Goal: Task Accomplishment & Management: Manage account settings

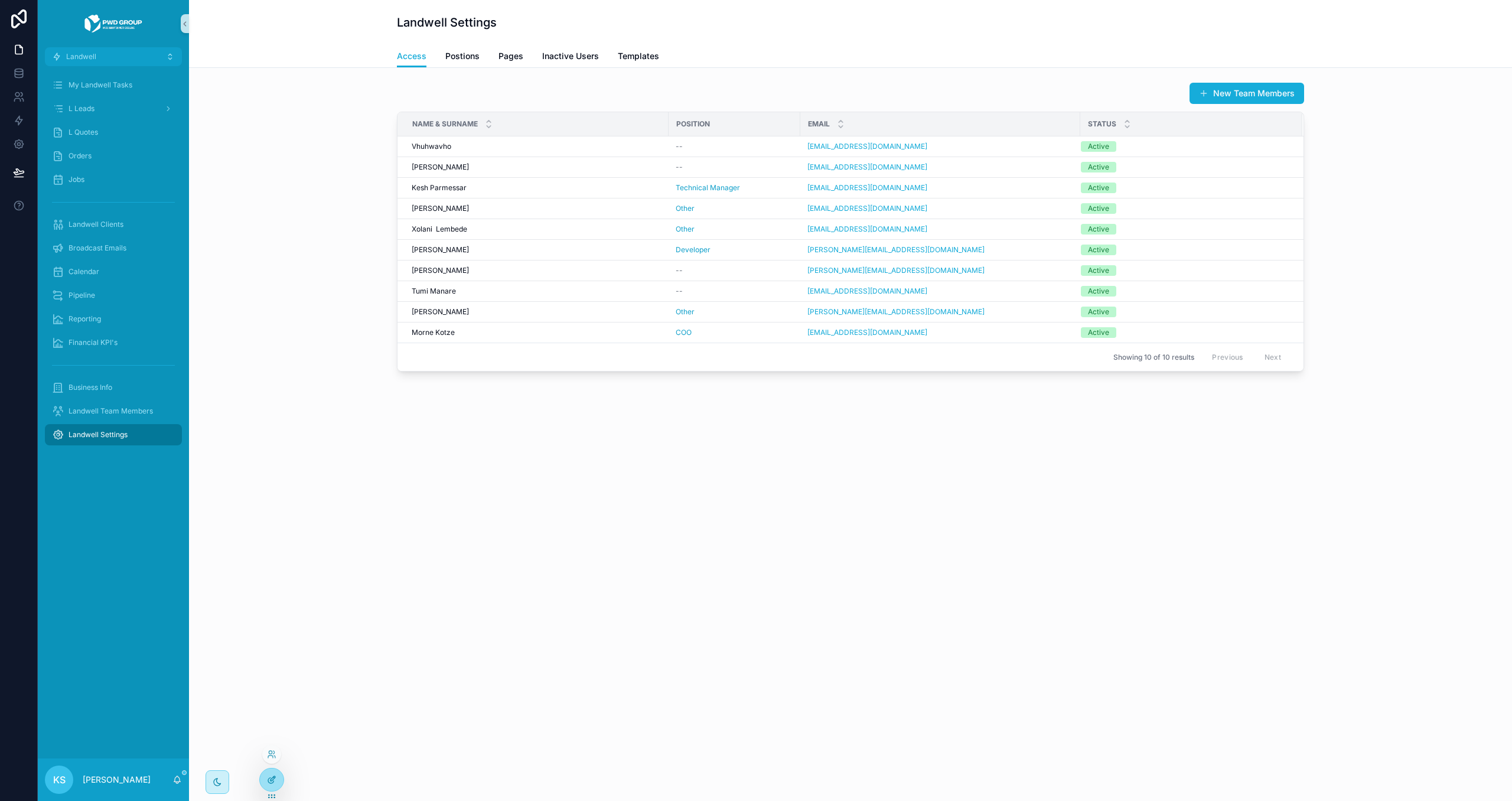
click at [272, 778] on icon at bounding box center [272, 778] width 5 height 5
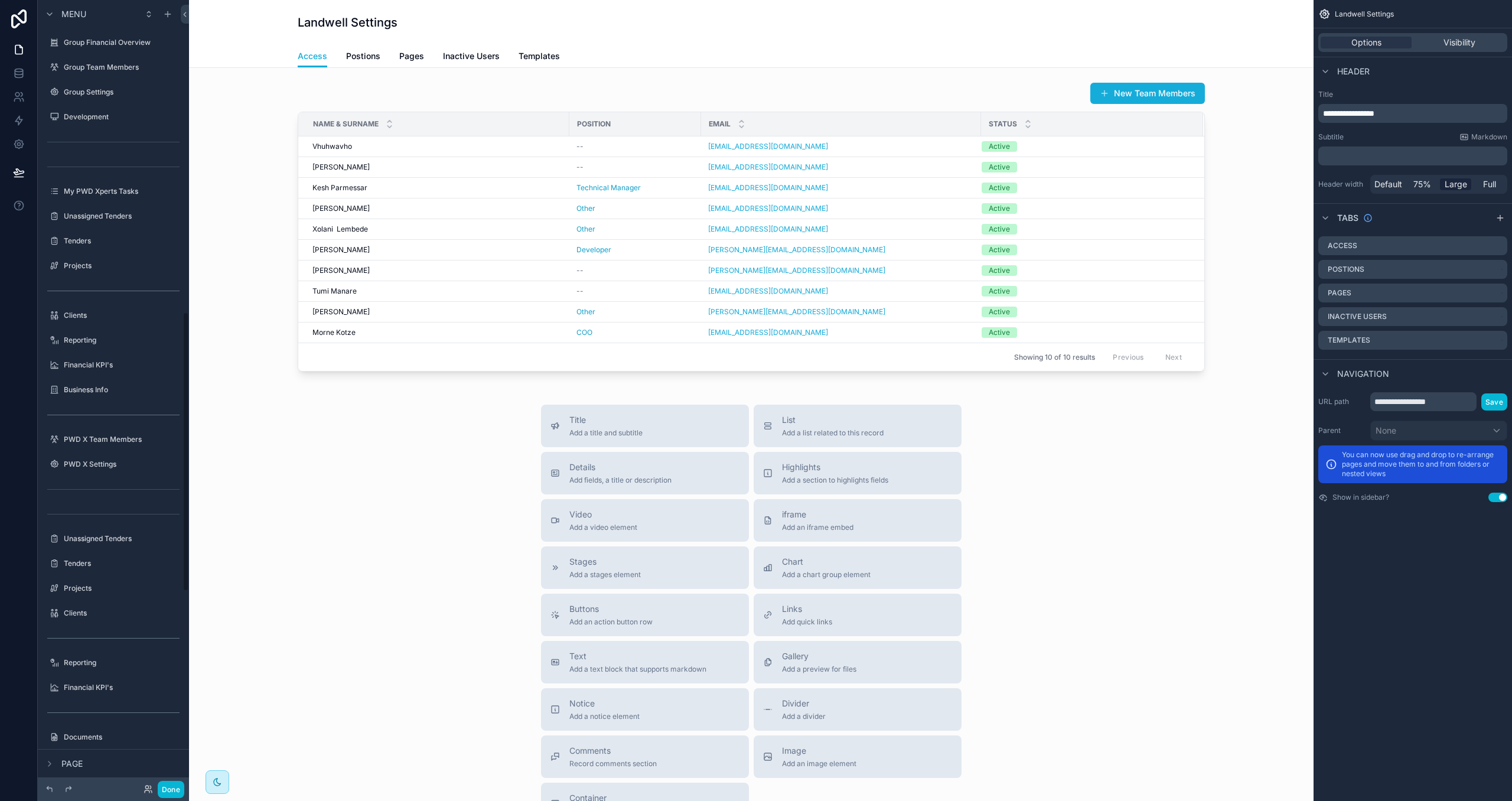
scroll to position [877, 0]
click at [1498, 218] on icon "scrollable content" at bounding box center [1500, 218] width 10 height 10
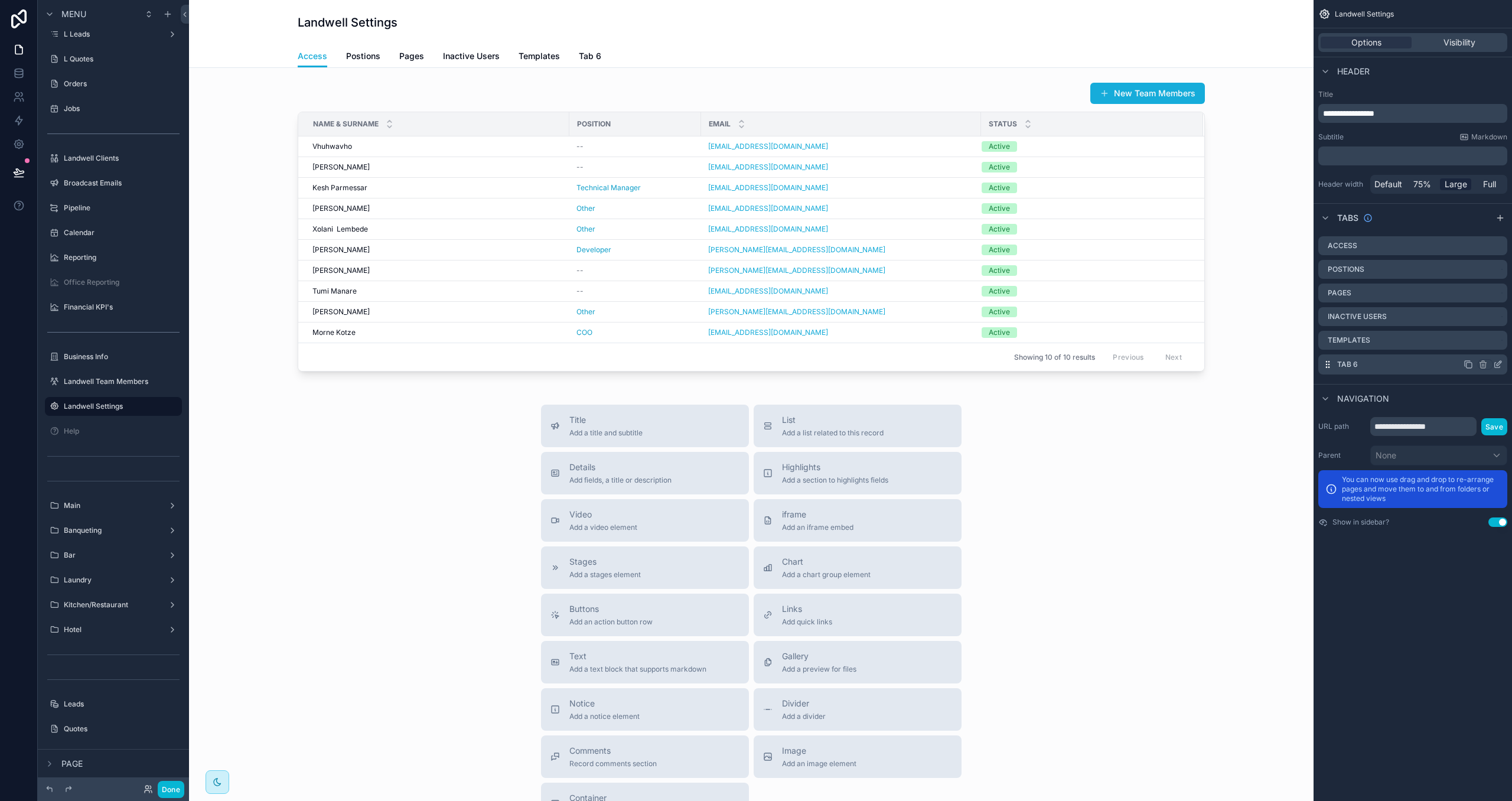
click at [1498, 365] on icon "scrollable content" at bounding box center [1498, 363] width 5 height 5
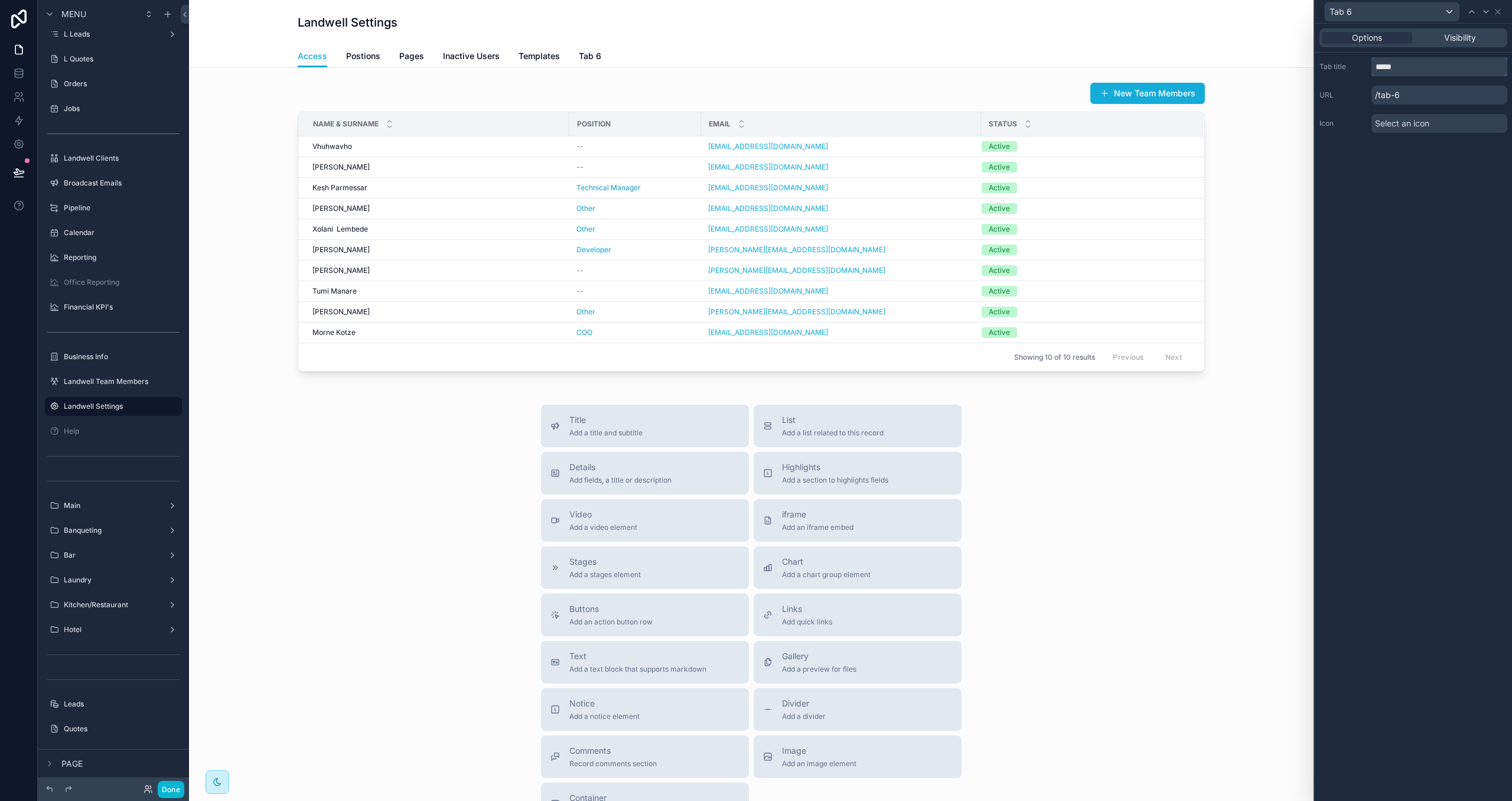
drag, startPoint x: 1407, startPoint y: 66, endPoint x: 1371, endPoint y: 63, distance: 36.1
click at [1371, 63] on input "*****" at bounding box center [1439, 66] width 136 height 19
type input "*****"
drag, startPoint x: 1381, startPoint y: 217, endPoint x: 1467, endPoint y: 136, distance: 118.1
click at [1381, 216] on div "Options Visibility Tab title ***** URL /tab-6 Icon Select an icon" at bounding box center [1413, 412] width 197 height 777
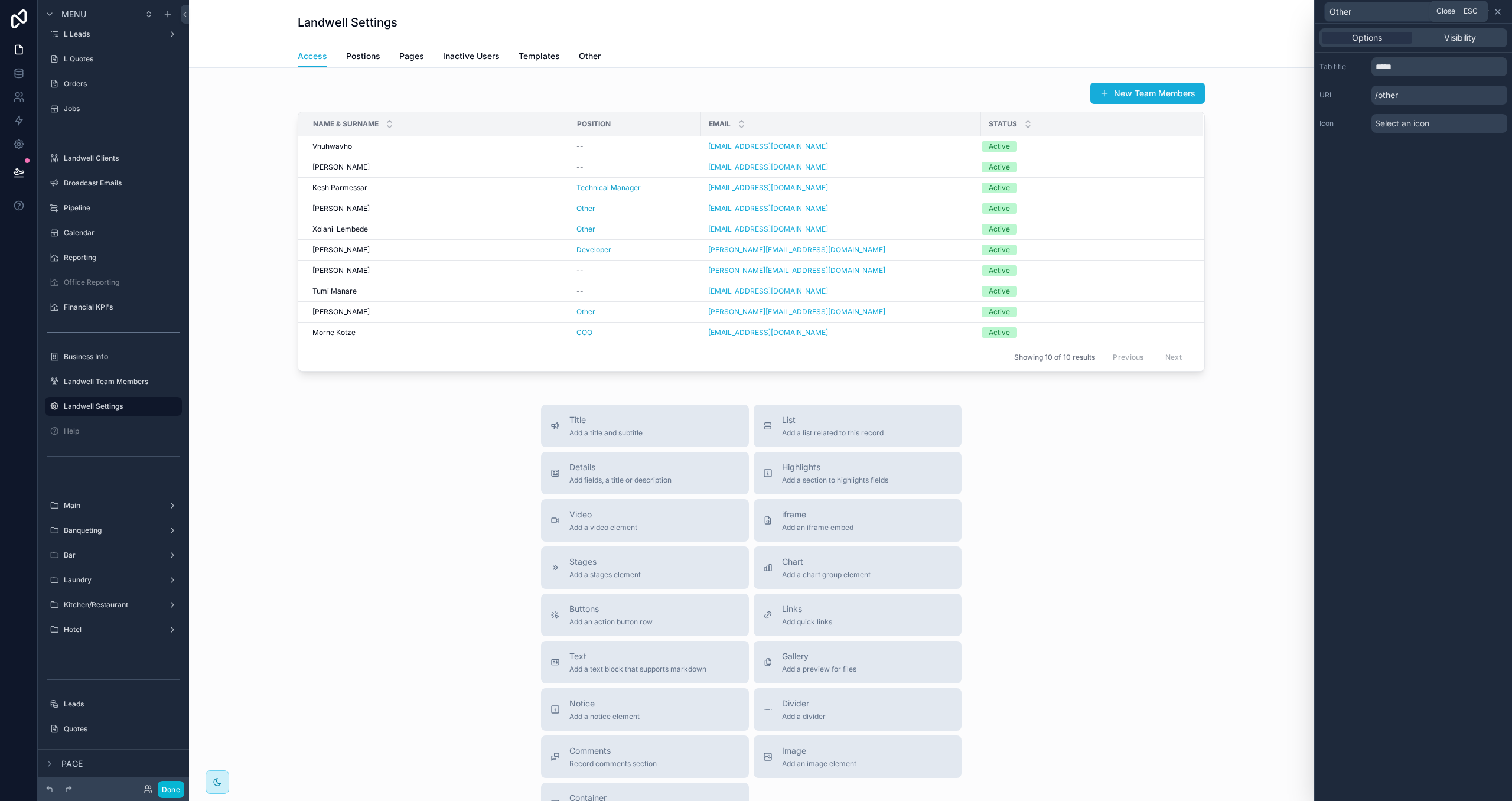
click at [1496, 10] on icon at bounding box center [1497, 12] width 5 height 5
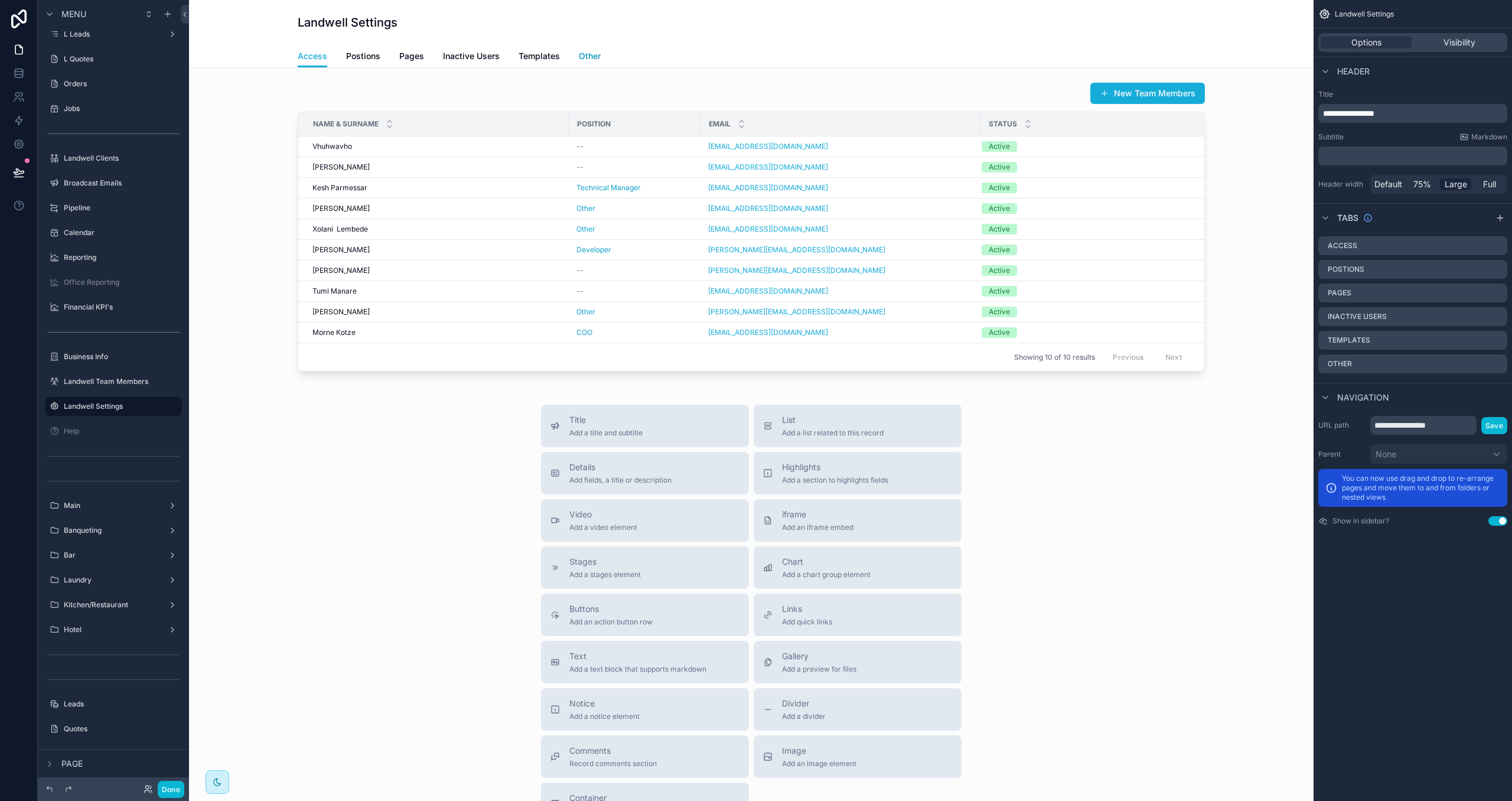
click at [584, 51] on span "Other" at bounding box center [590, 56] width 22 height 12
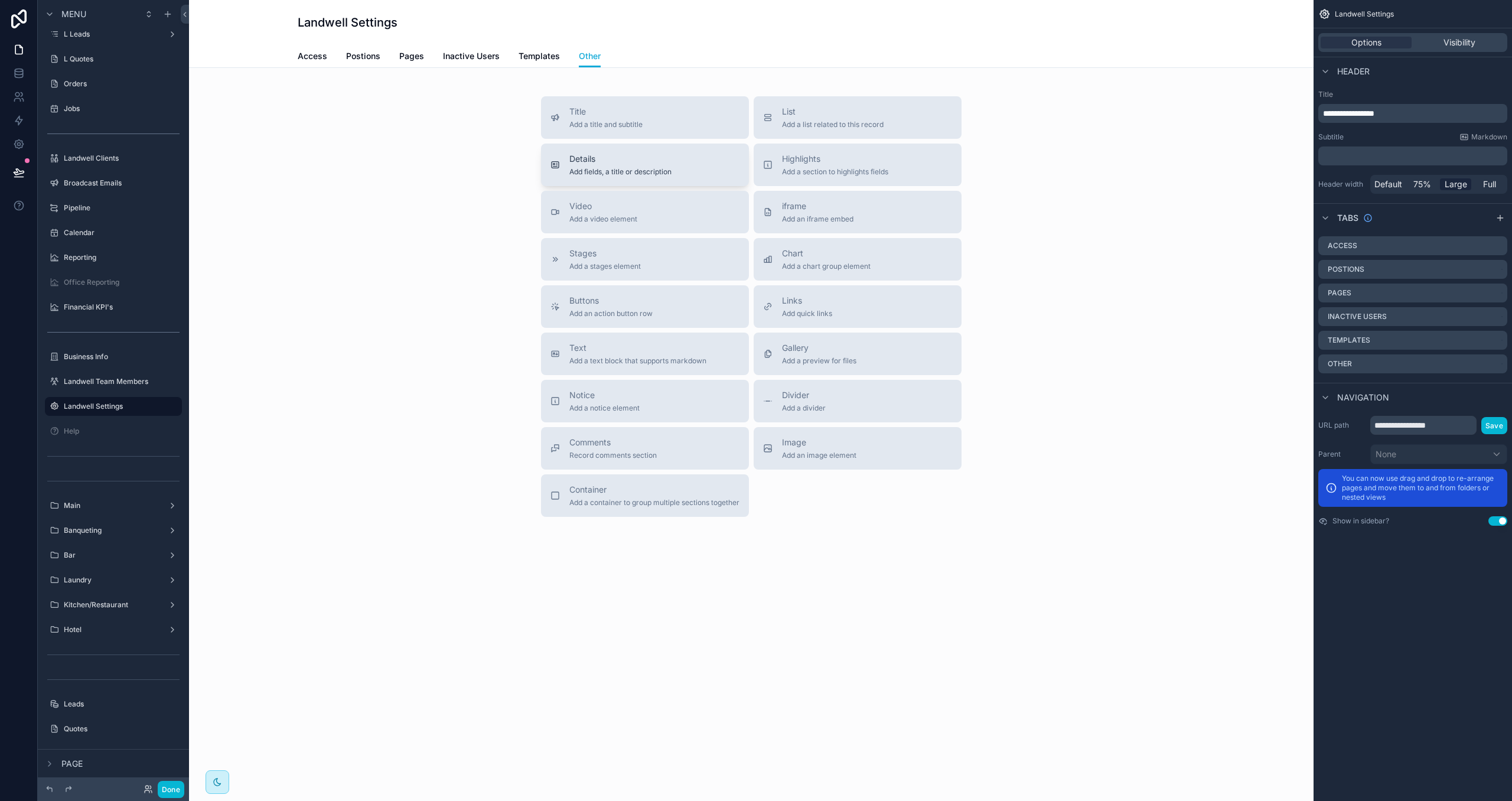
click at [652, 168] on span "Add fields, a title or description" at bounding box center [620, 172] width 102 height 10
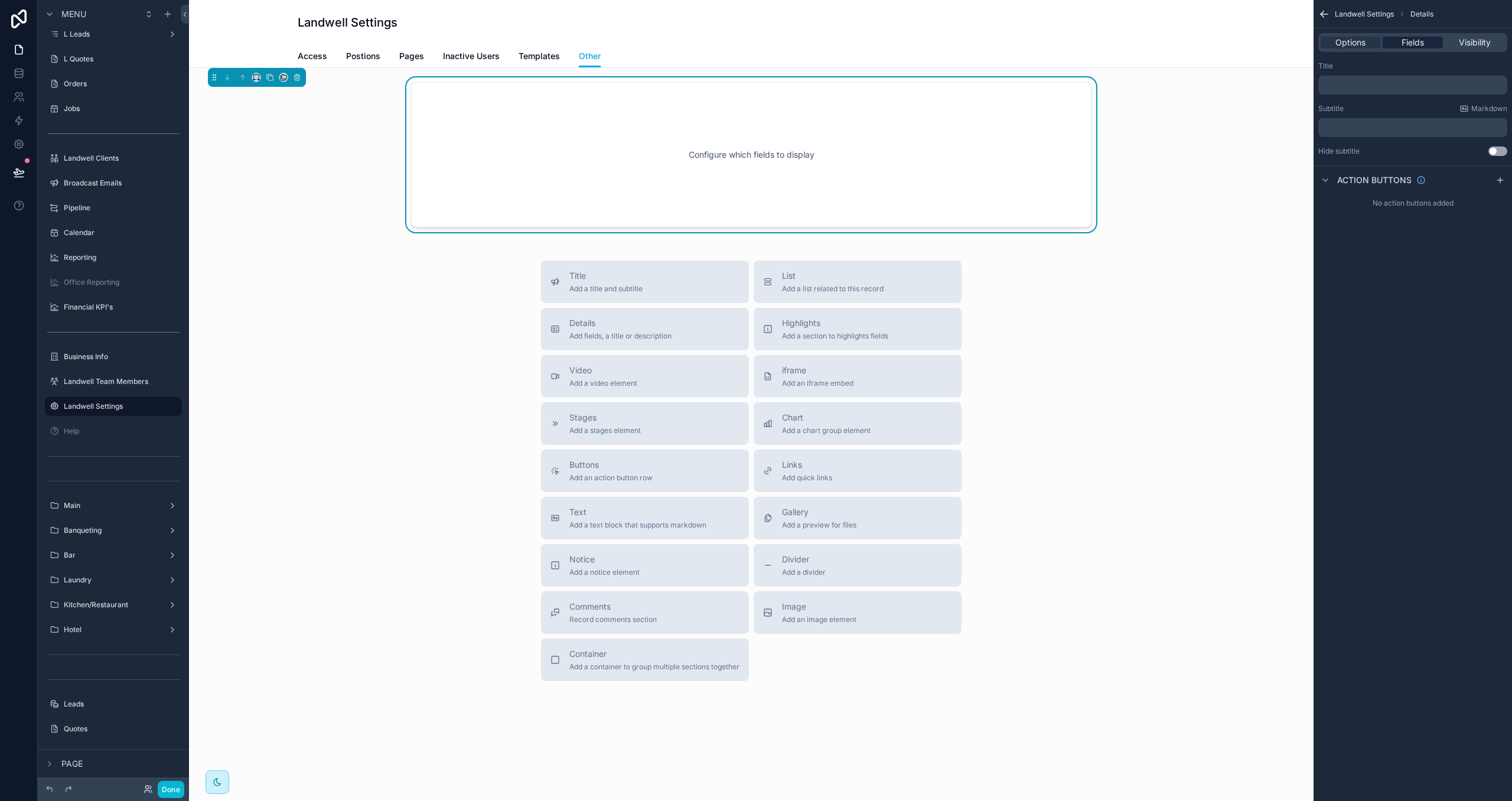
click at [1410, 40] on span "Fields" at bounding box center [1412, 42] width 22 height 12
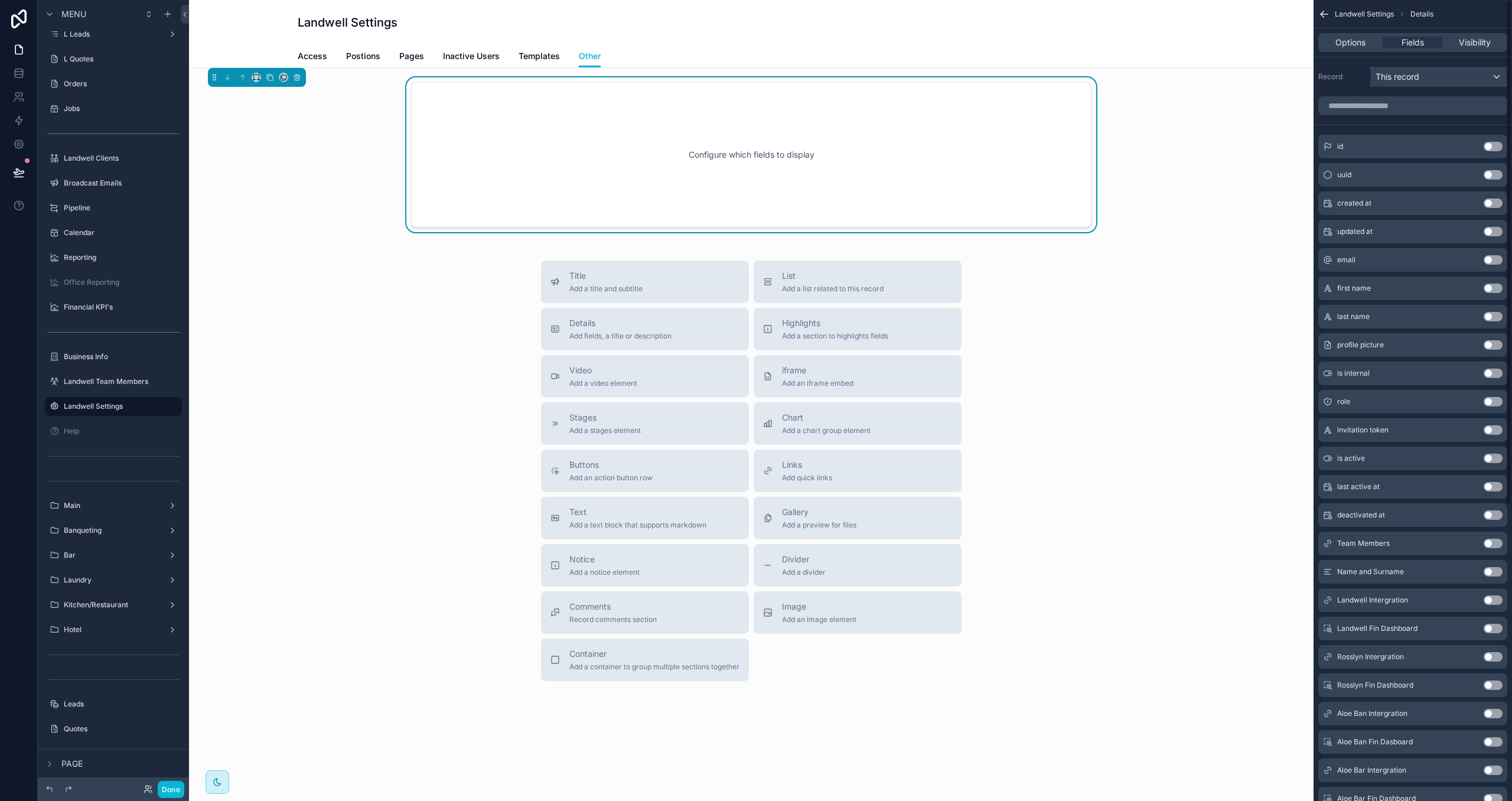
click at [1424, 76] on div "This record" at bounding box center [1438, 76] width 136 height 19
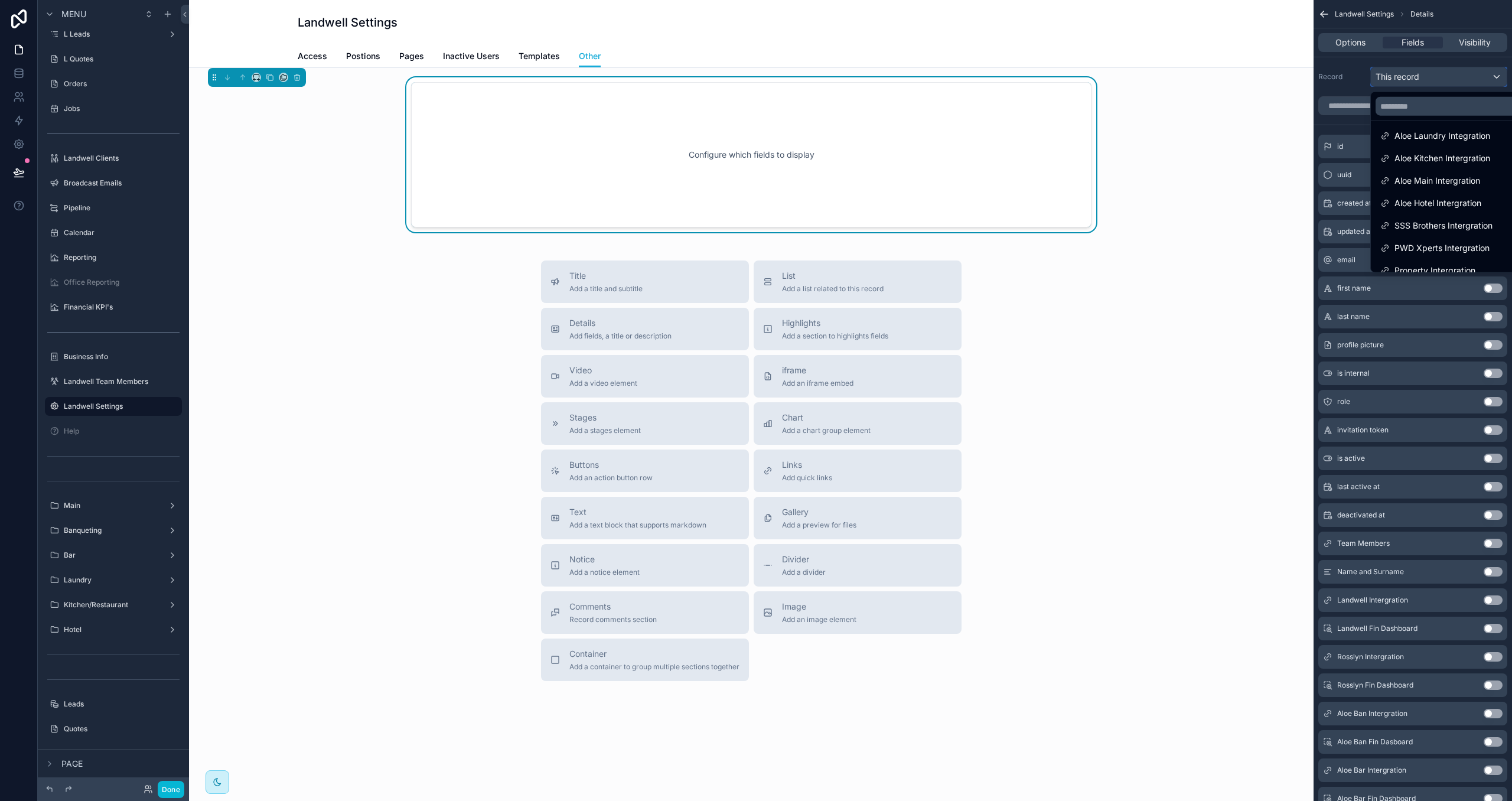
scroll to position [219, 0]
click at [1412, 260] on span "Landwell Company" at bounding box center [1431, 259] width 74 height 14
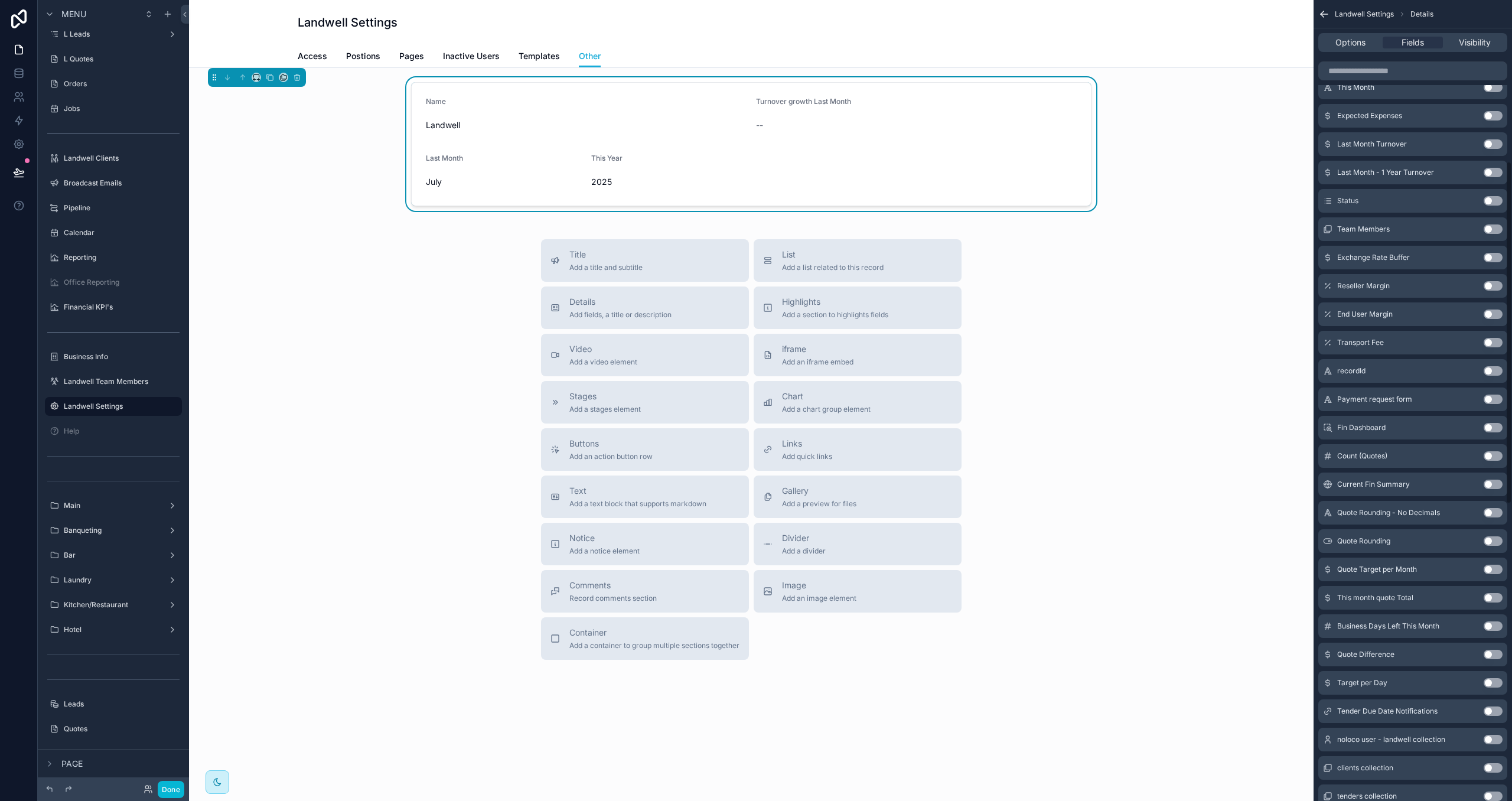
scroll to position [371, 0]
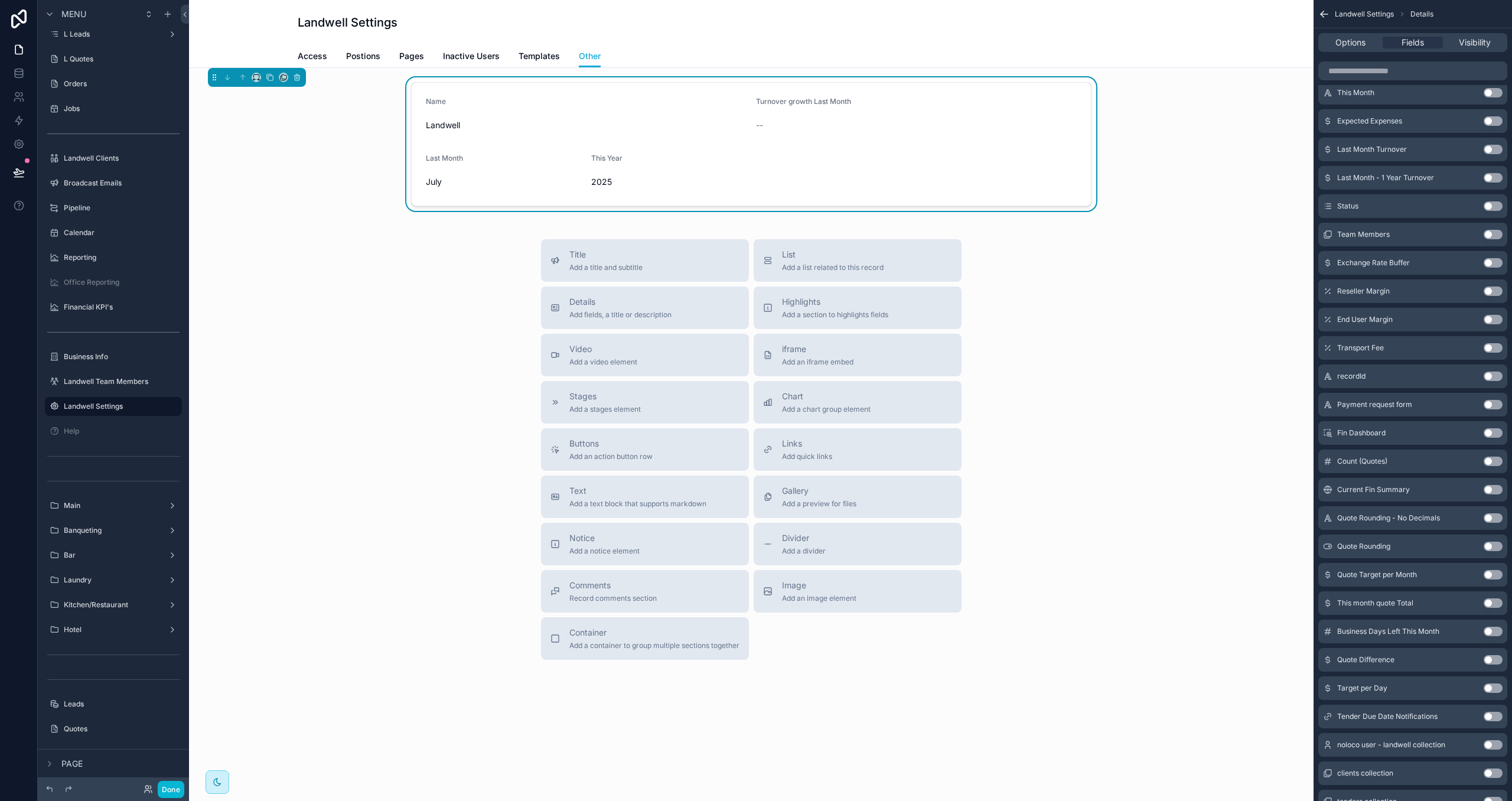
click at [1491, 263] on button "Use setting" at bounding box center [1492, 262] width 19 height 10
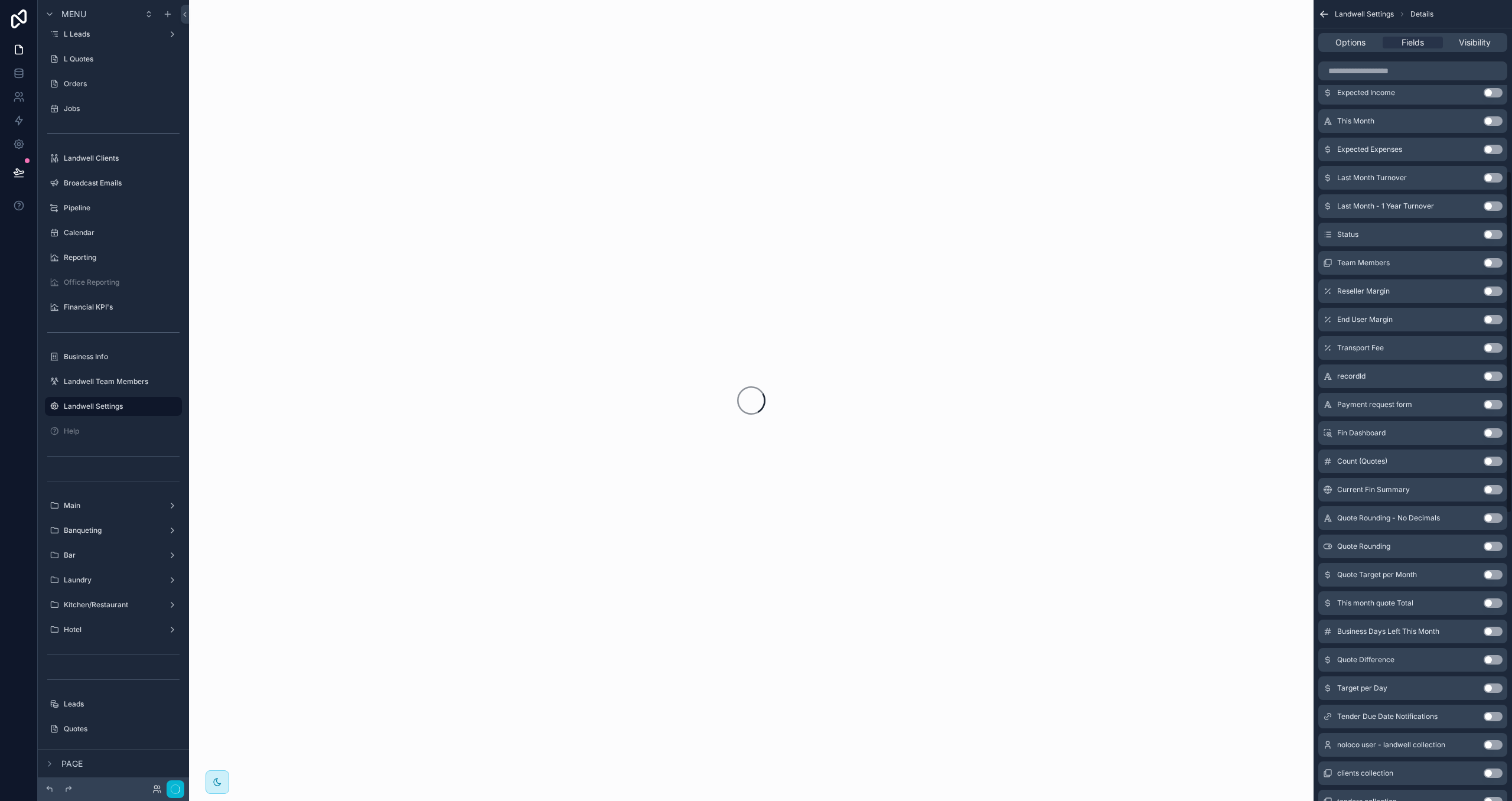
scroll to position [399, 0]
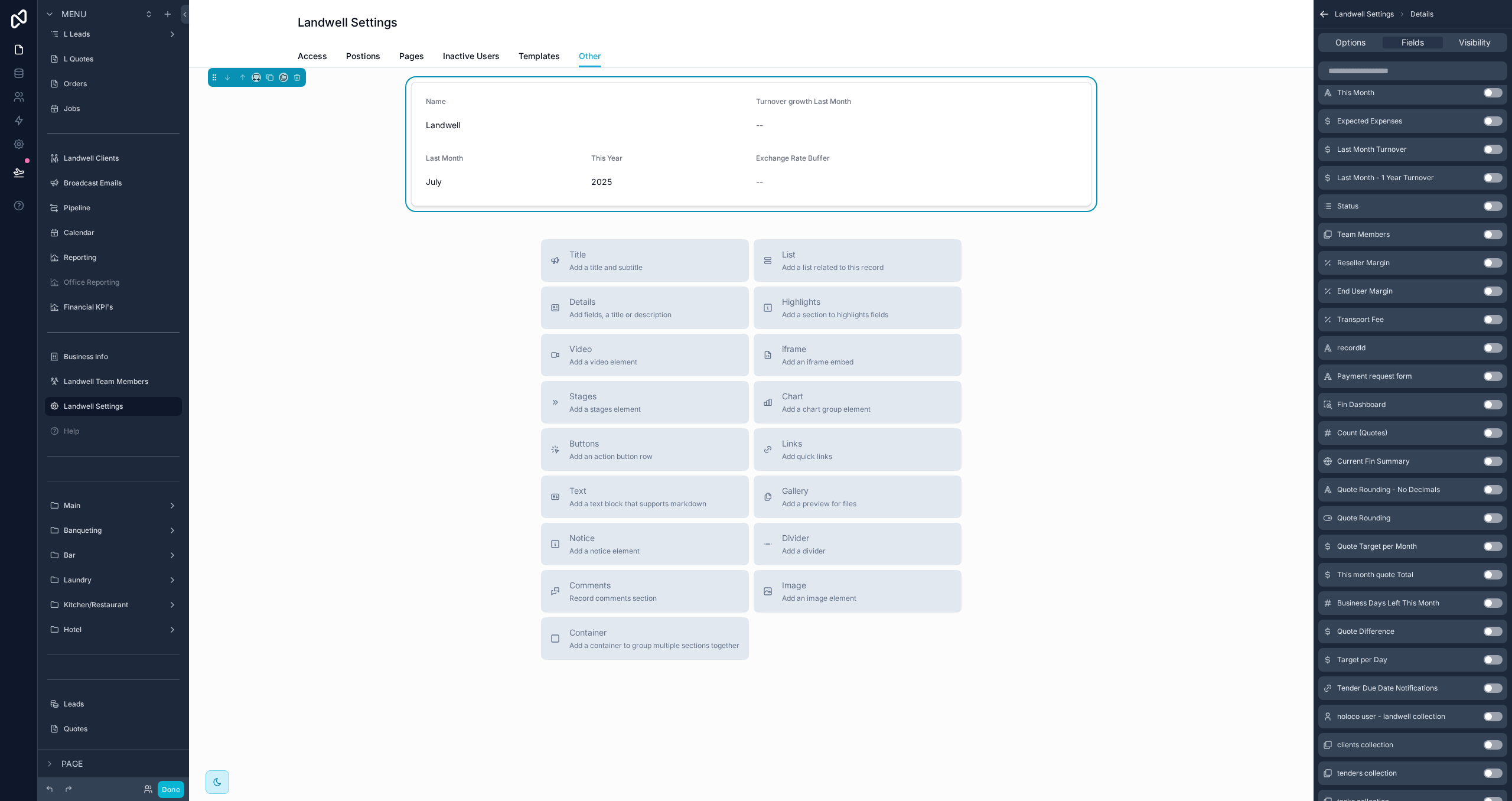
click at [1489, 263] on button "Use setting" at bounding box center [1492, 262] width 19 height 10
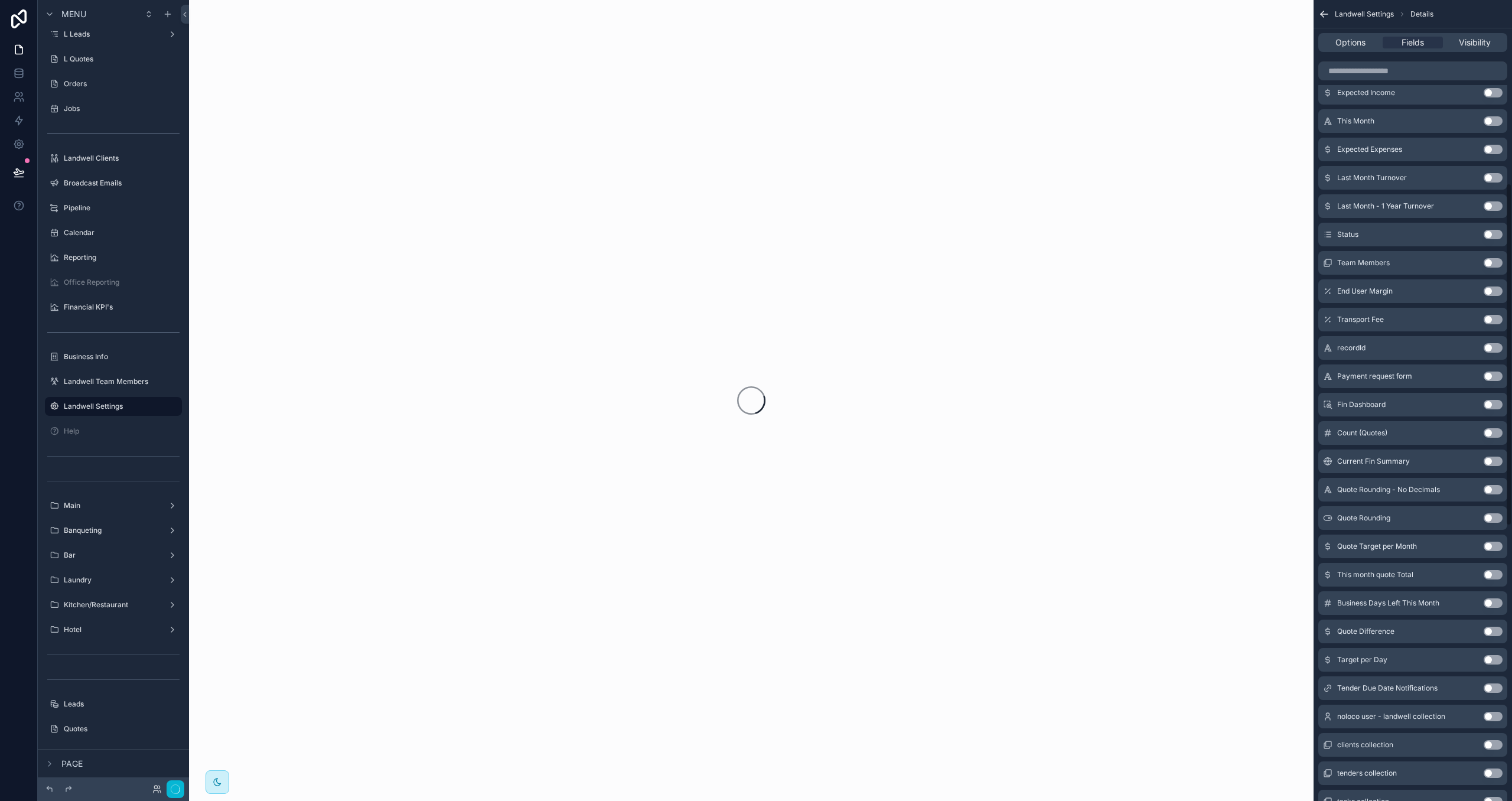
scroll to position [428, 0]
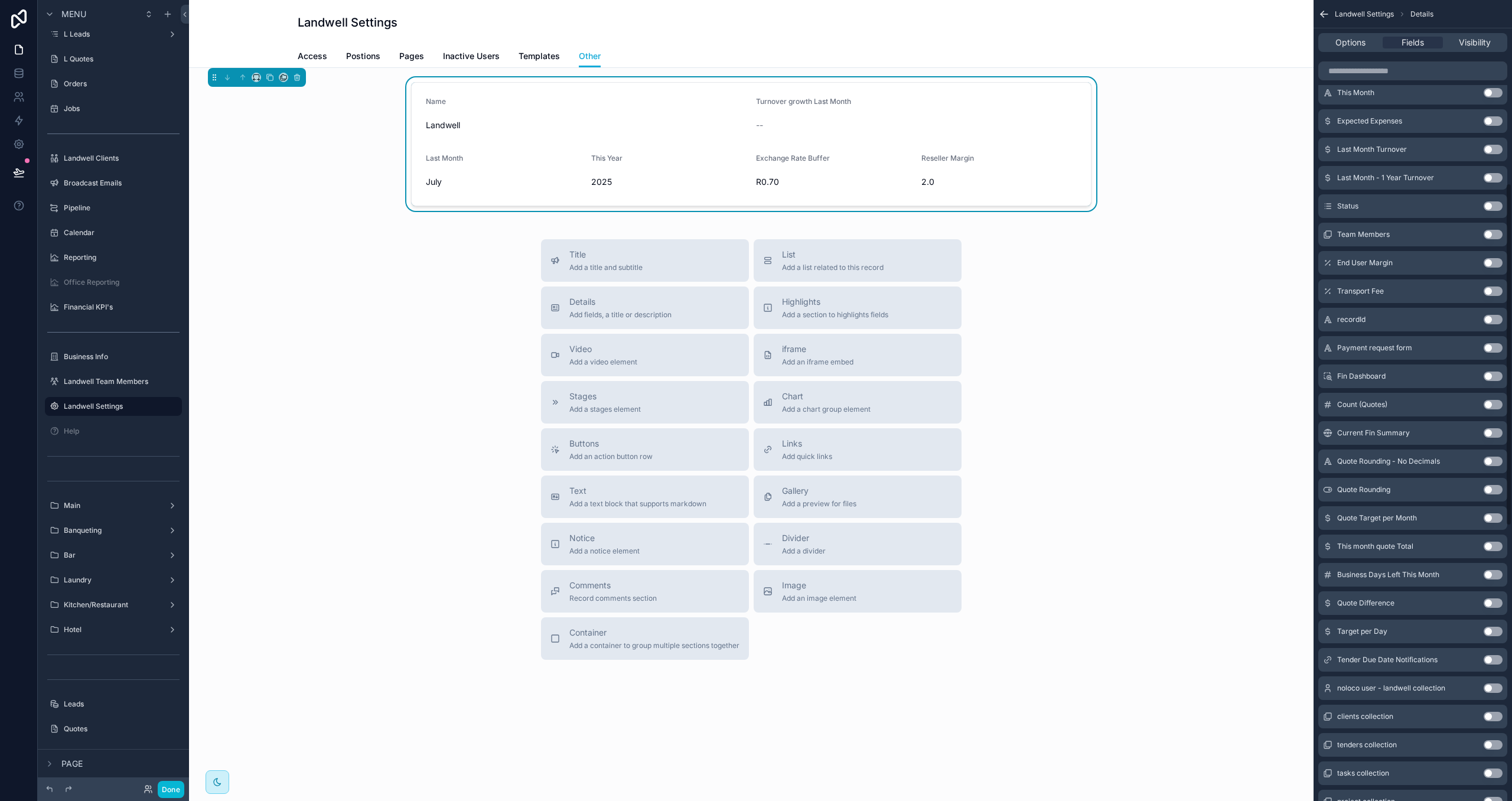
click at [1489, 263] on button "Use setting" at bounding box center [1492, 262] width 19 height 10
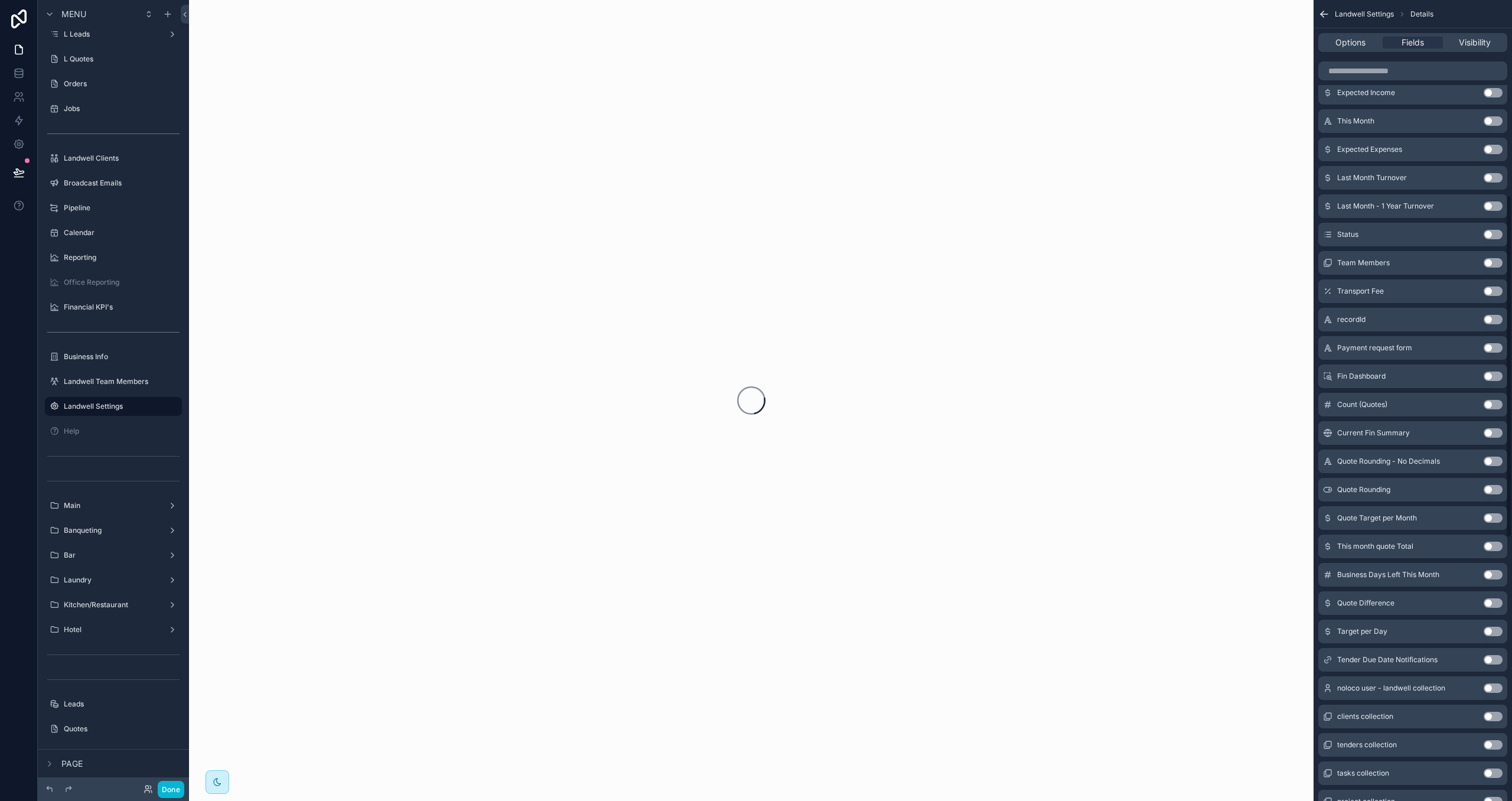
scroll to position [456, 0]
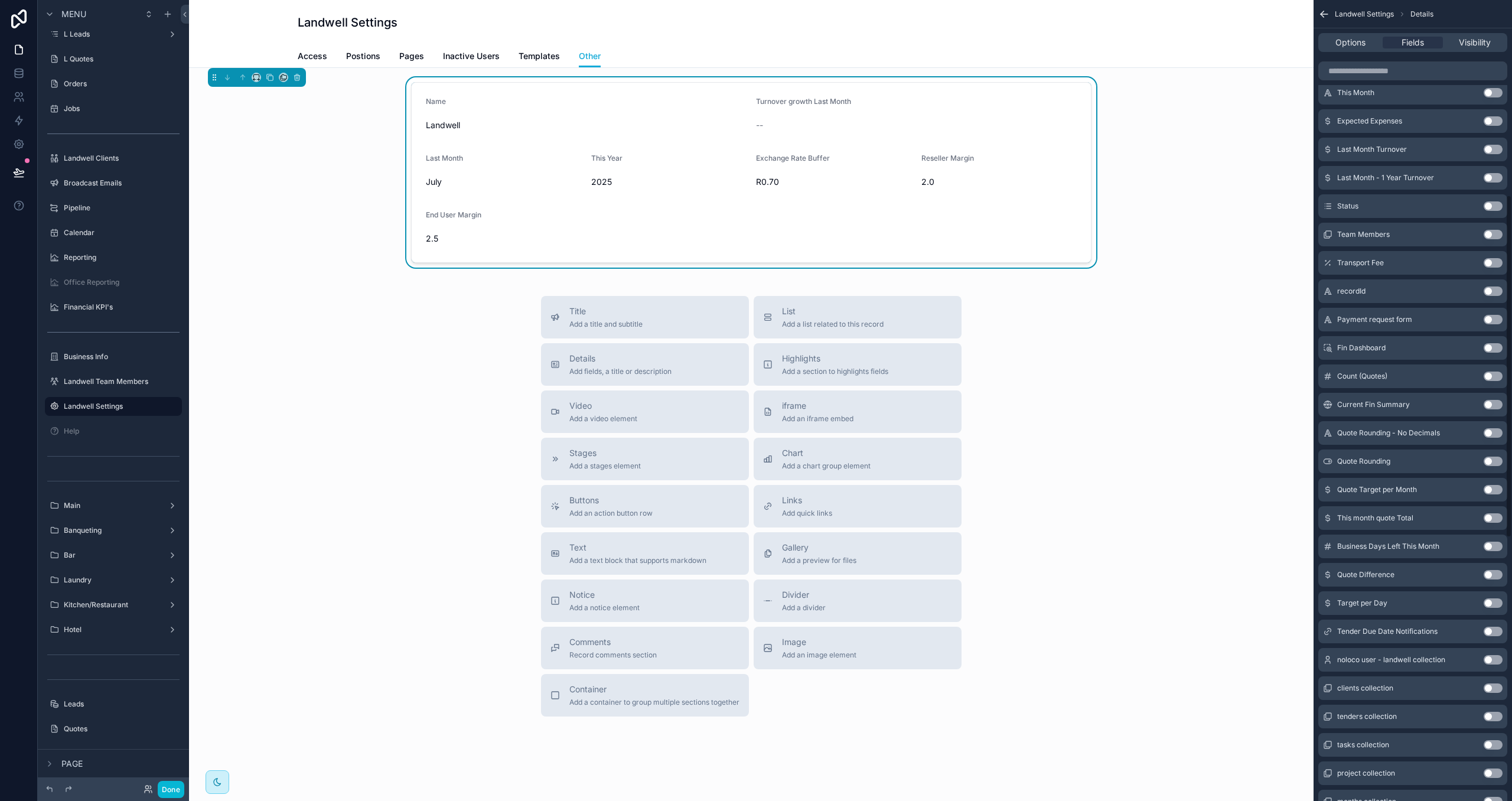
click at [1489, 263] on button "Use setting" at bounding box center [1492, 262] width 19 height 10
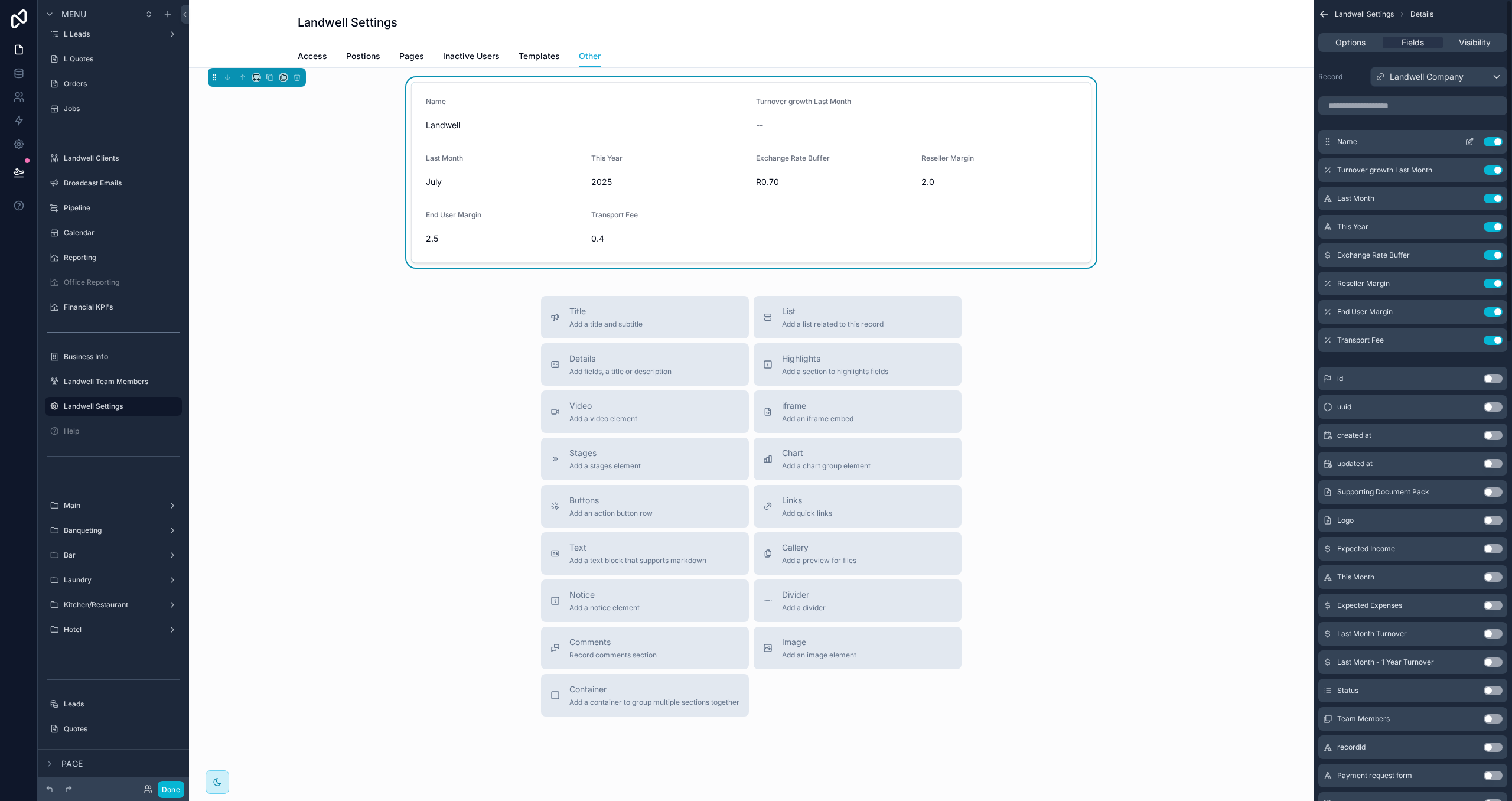
click at [1490, 142] on button "Use setting" at bounding box center [1492, 141] width 19 height 10
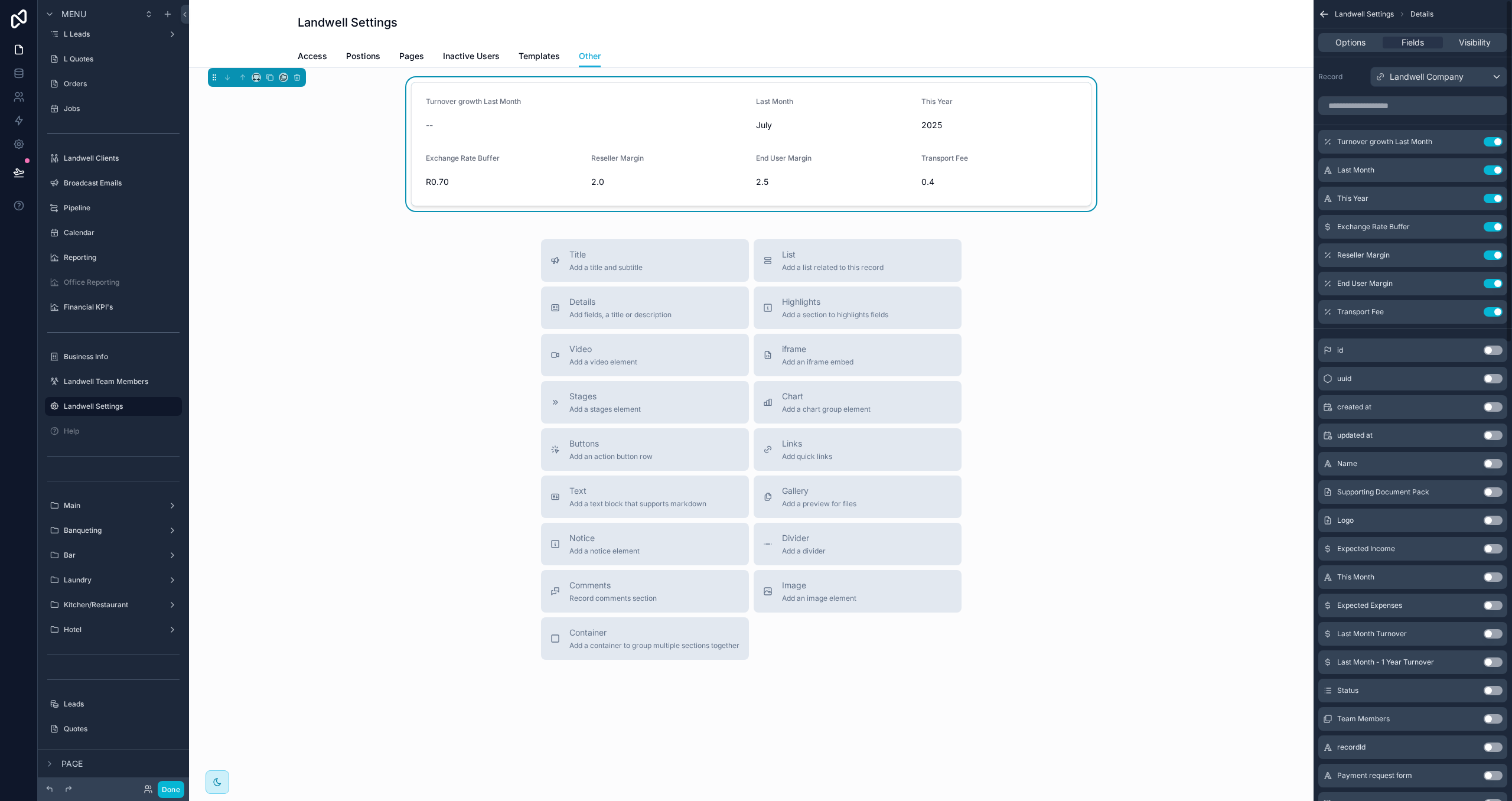
click at [1490, 142] on button "Use setting" at bounding box center [1492, 141] width 19 height 10
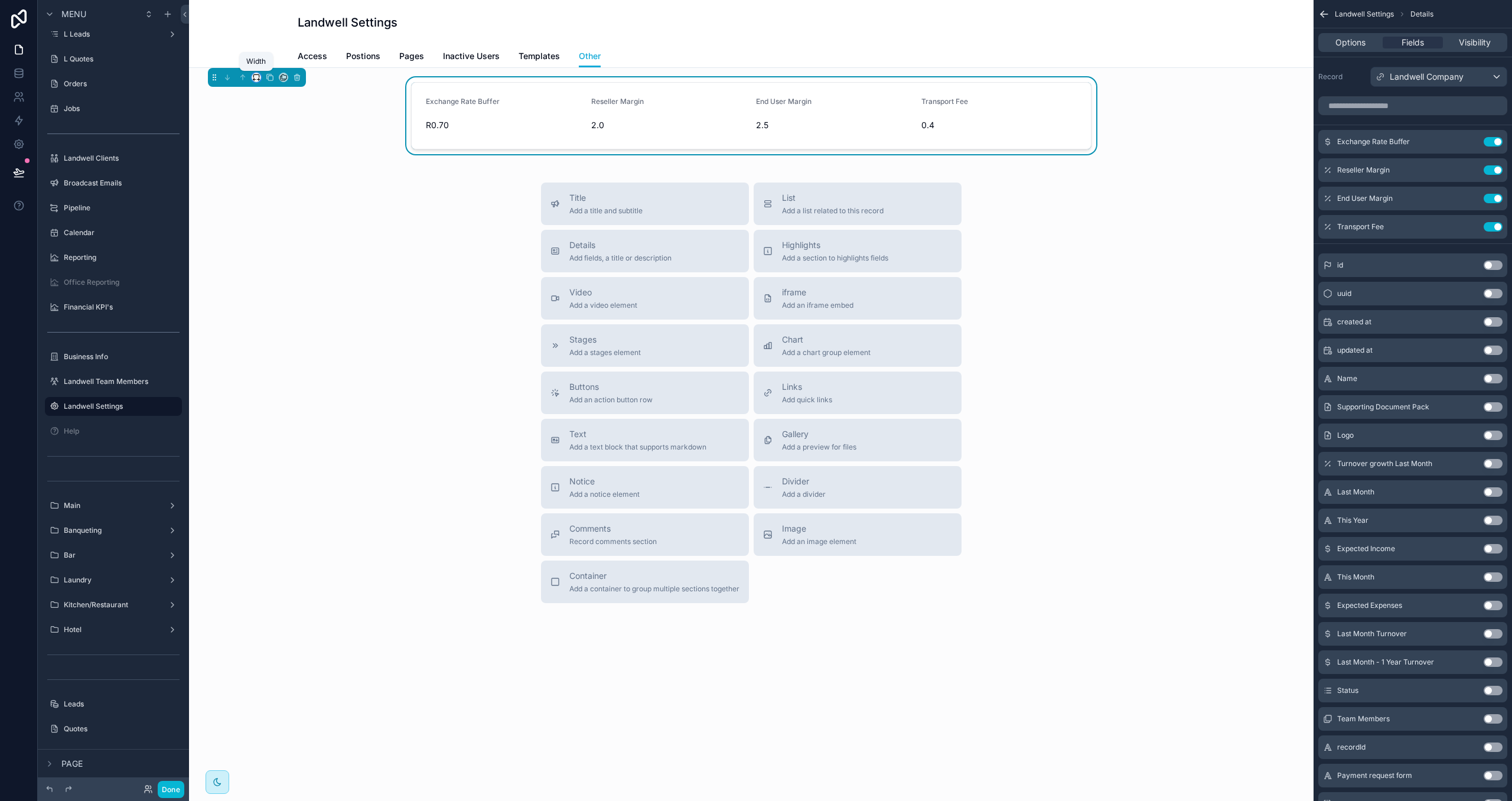
click at [259, 77] on icon "scrollable content" at bounding box center [256, 77] width 8 height 8
click at [272, 219] on span "Large" at bounding box center [273, 225] width 22 height 14
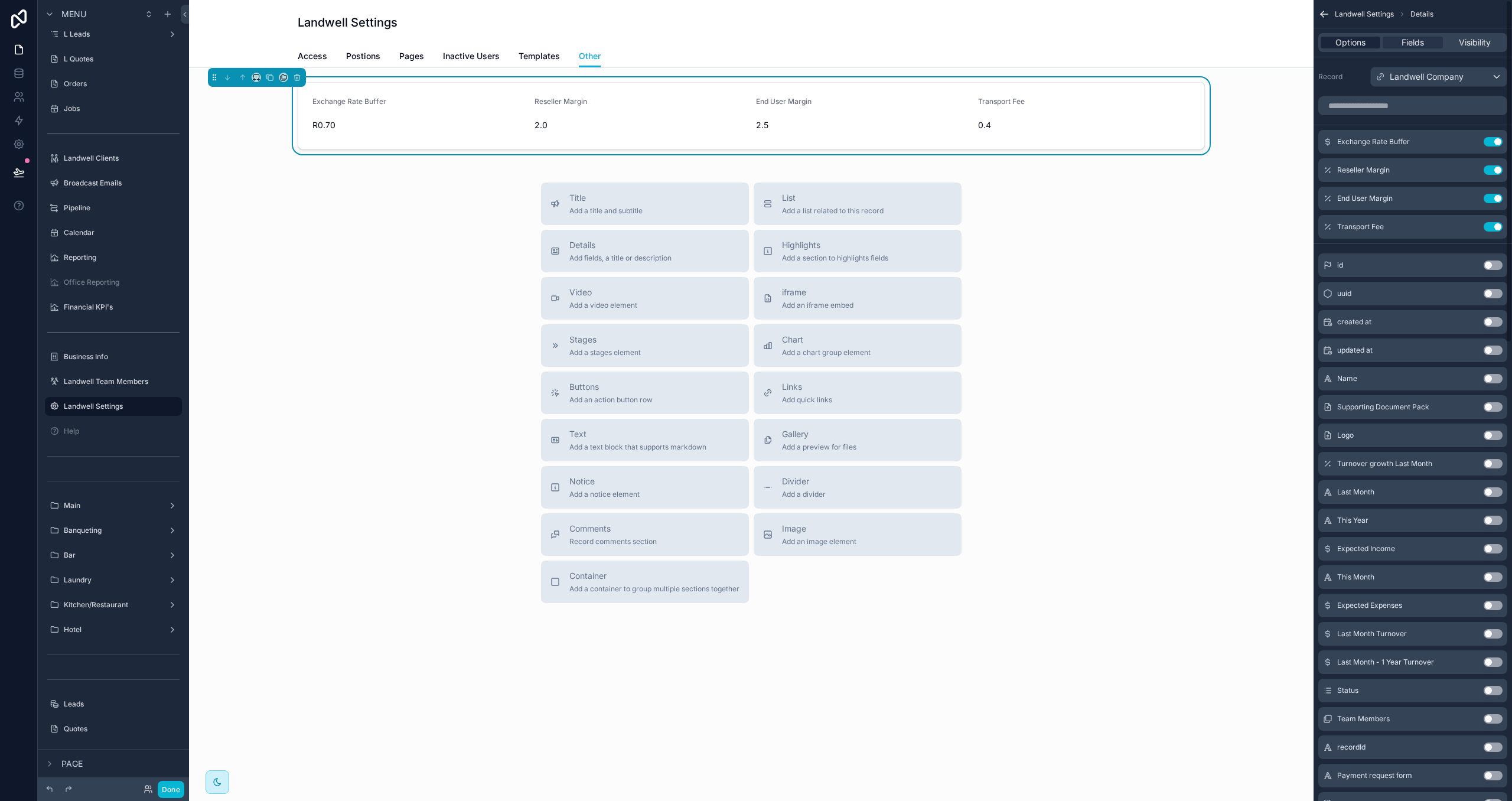
click at [1363, 43] on span "Options" at bounding box center [1350, 42] width 30 height 12
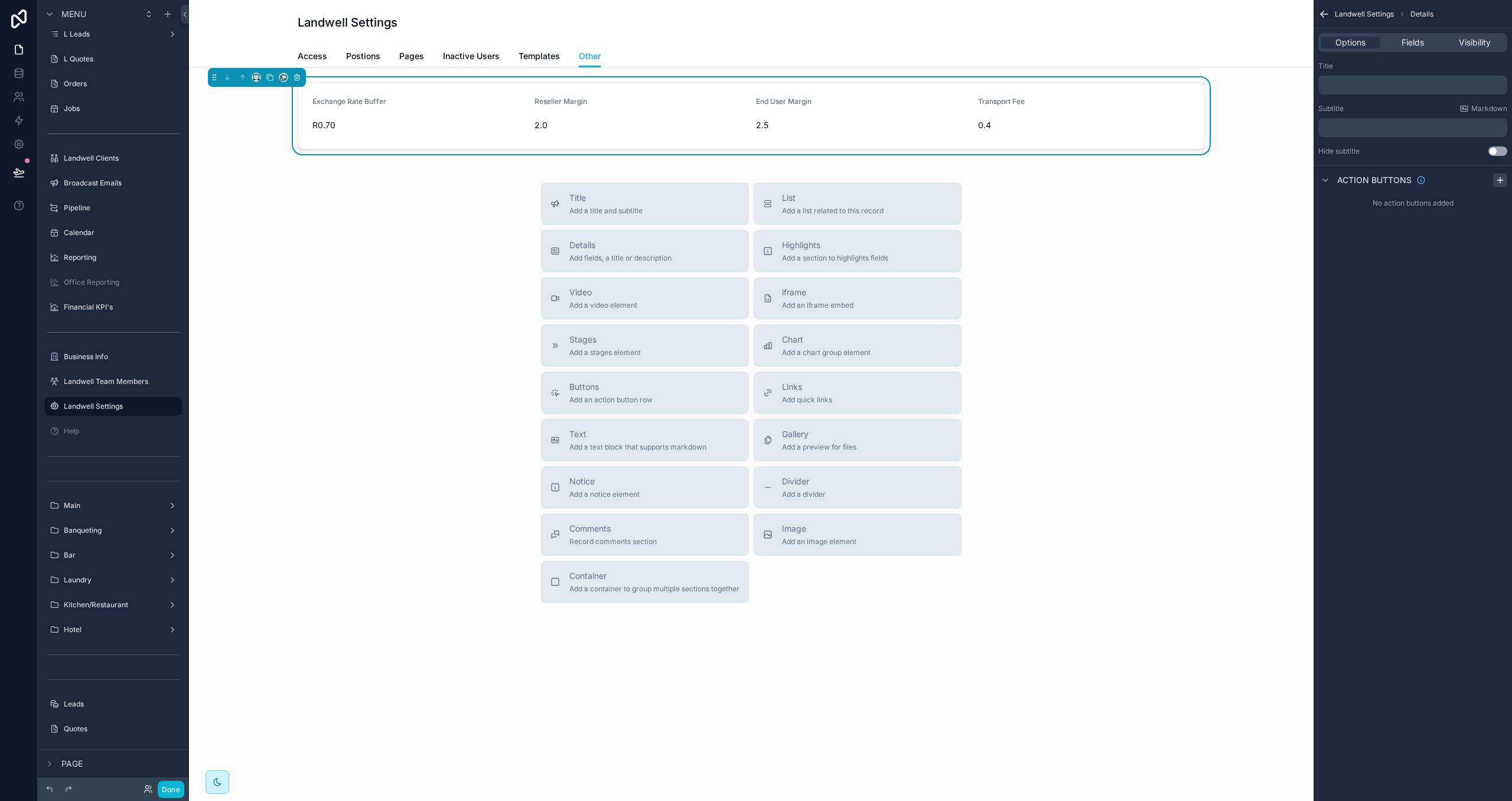
click at [1498, 184] on icon "scrollable content" at bounding box center [1500, 180] width 10 height 10
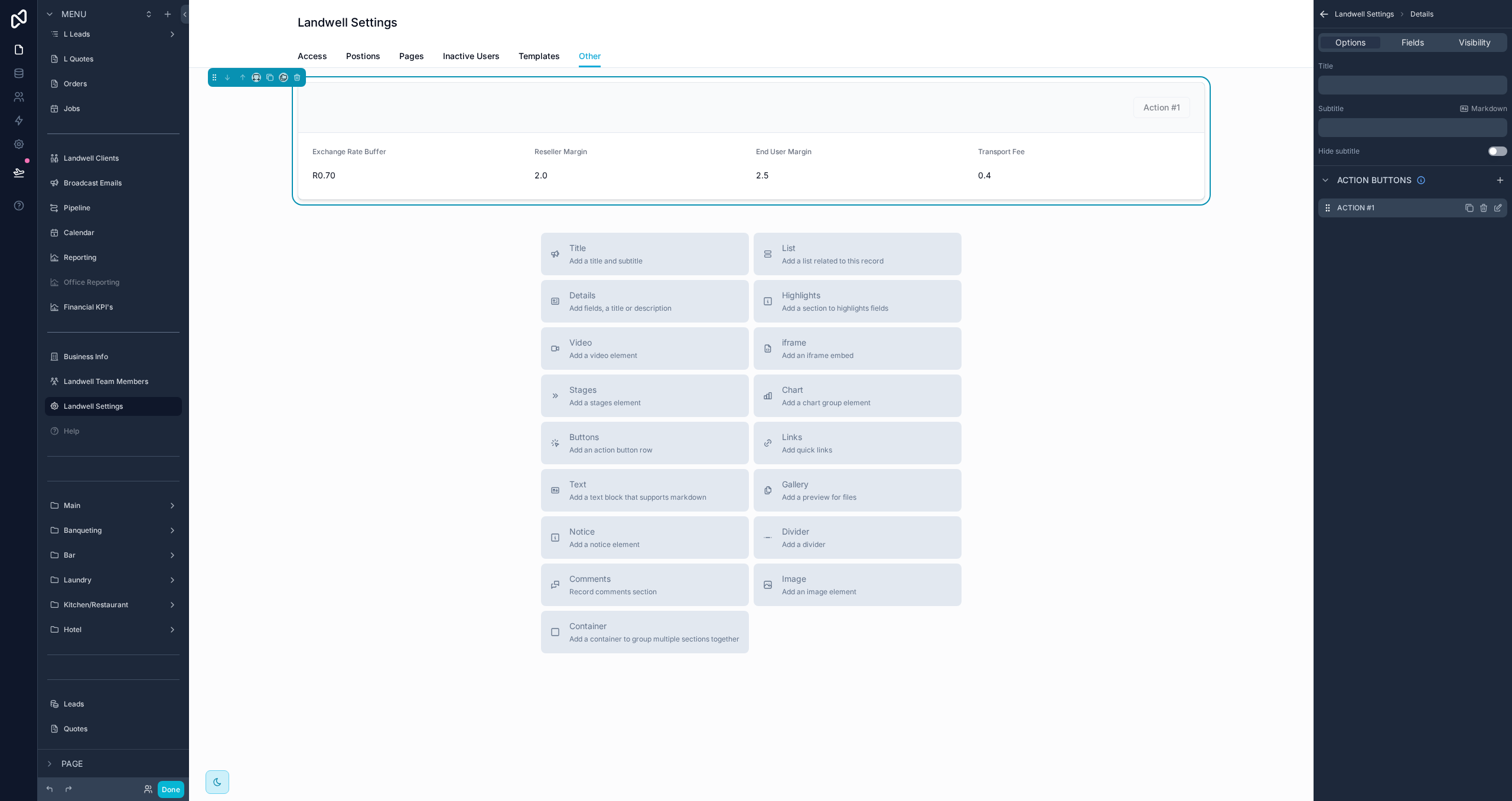
click at [1496, 209] on icon "scrollable content" at bounding box center [1498, 208] width 10 height 10
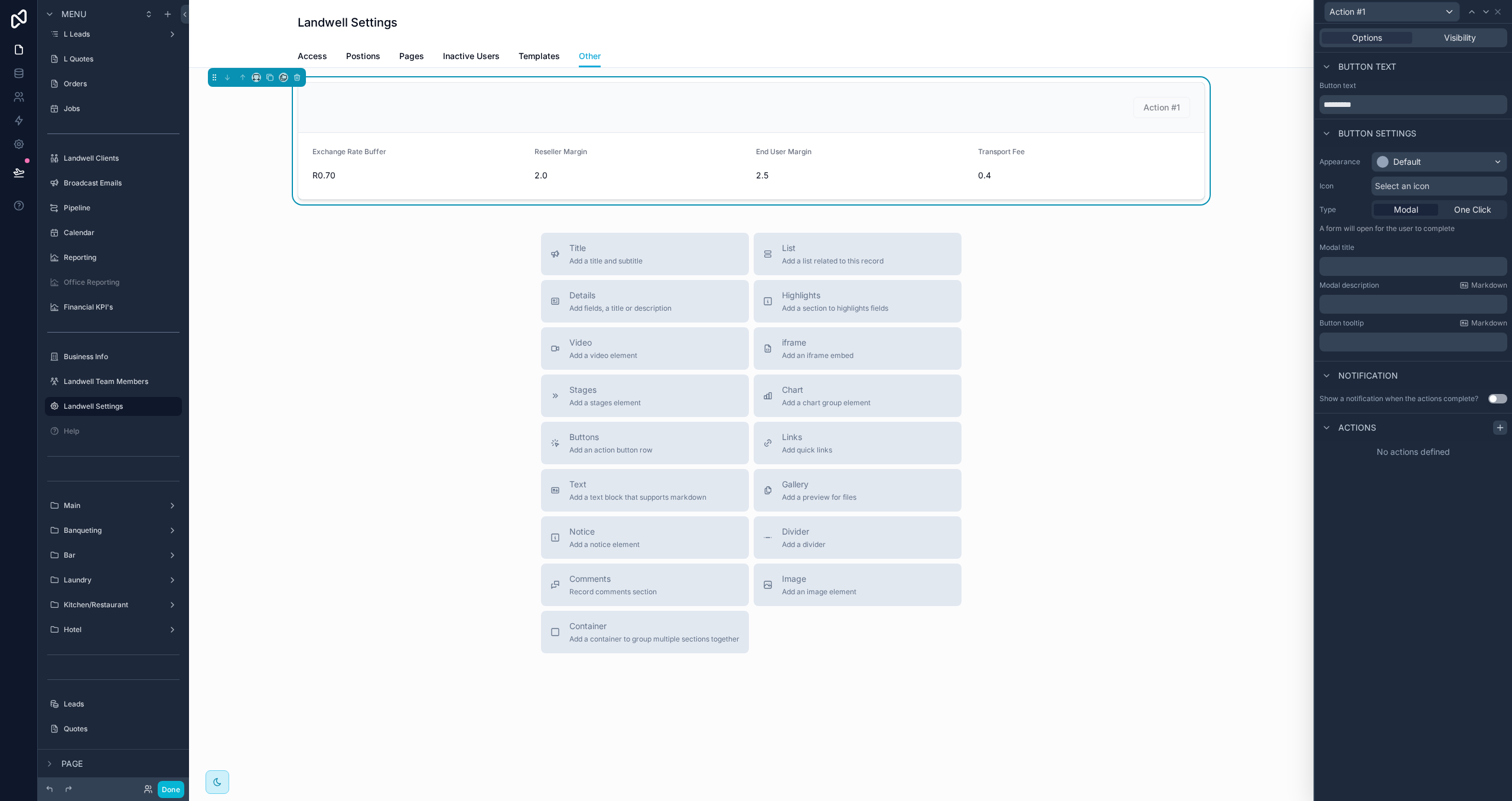
click at [1498, 425] on icon at bounding box center [1500, 427] width 10 height 10
click at [1435, 473] on div "Select a type" at bounding box center [1413, 475] width 177 height 19
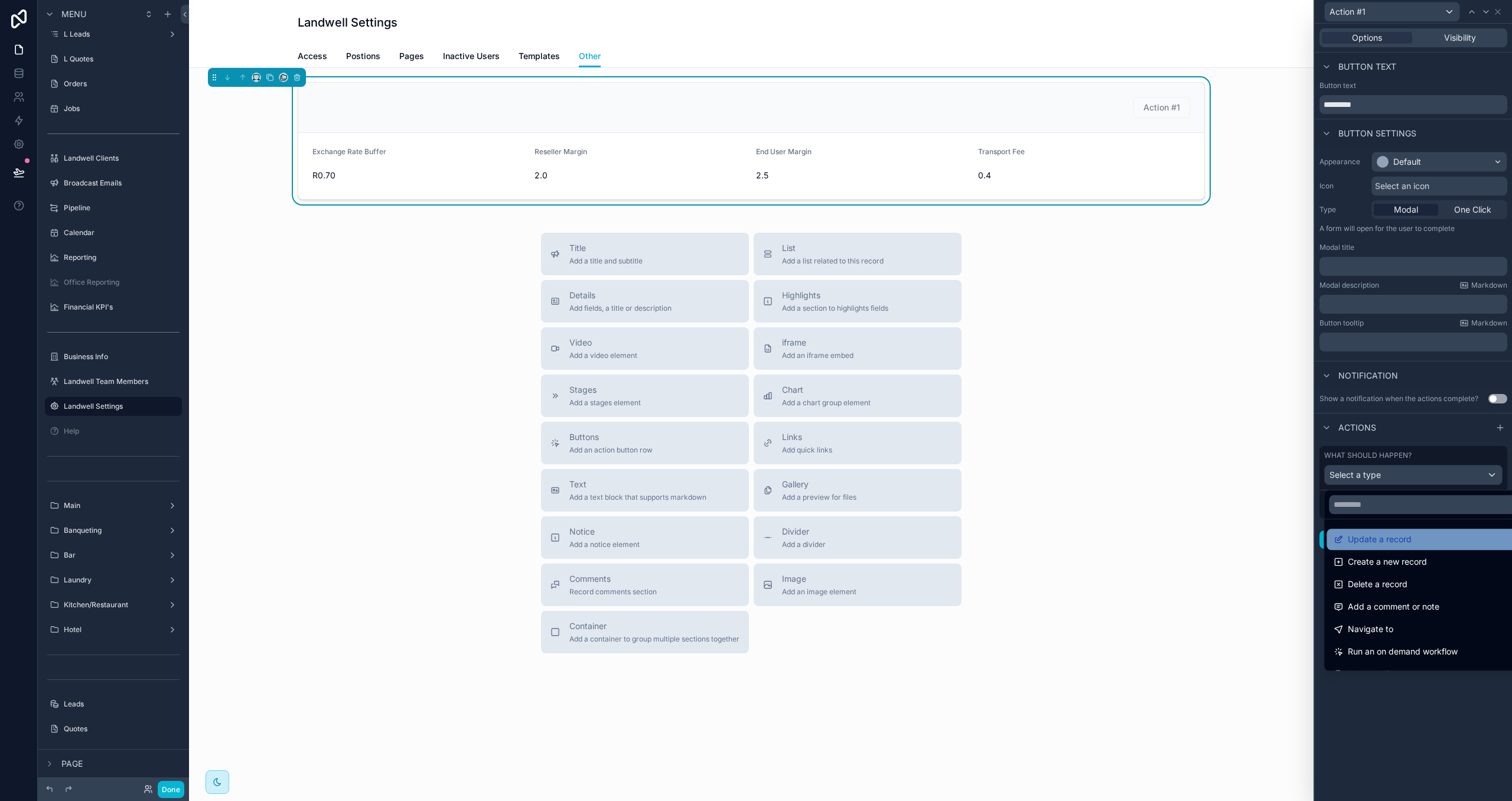
click at [1413, 531] on div "Update a record" at bounding box center [1426, 539] width 200 height 21
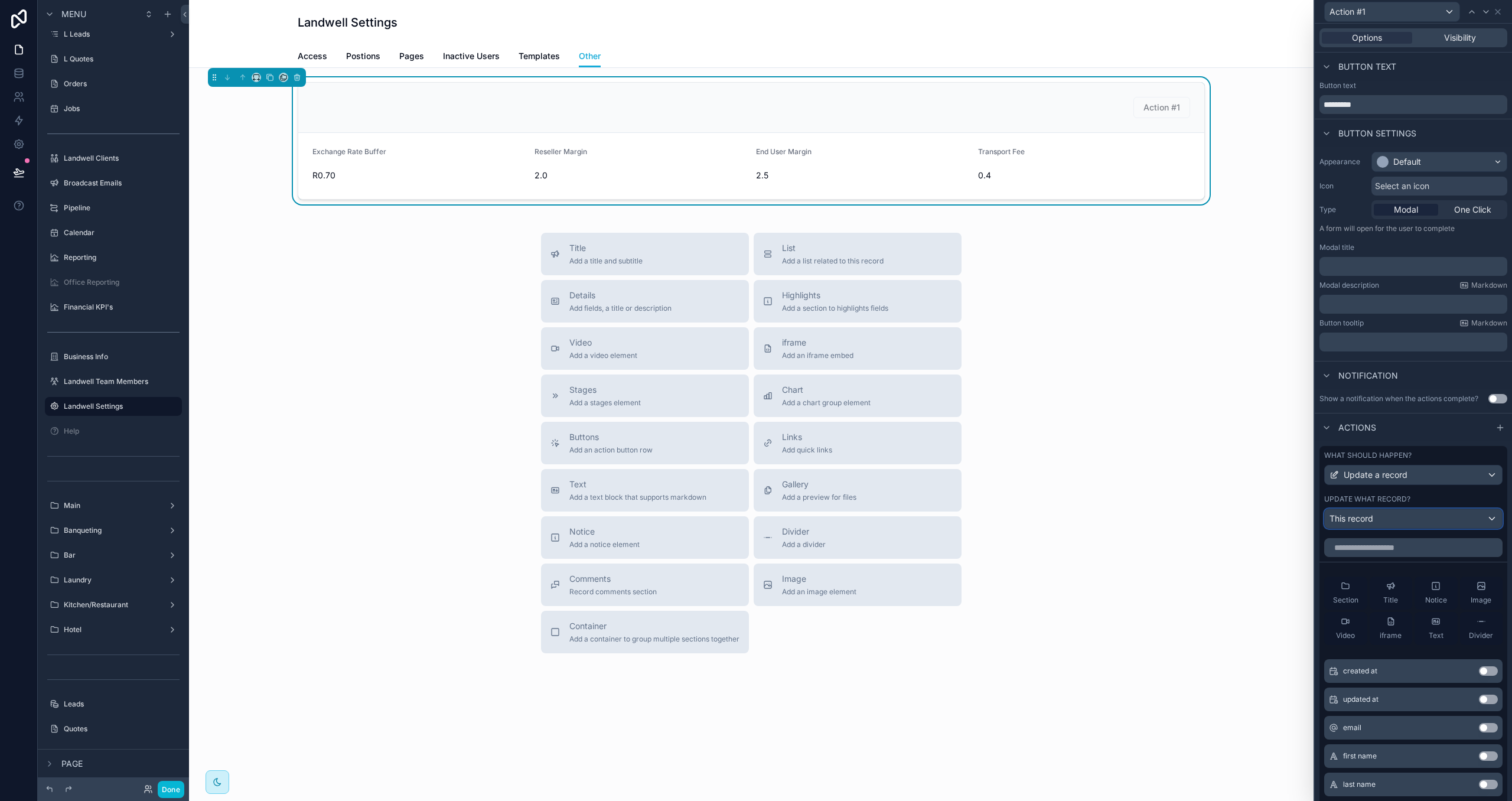
click at [1416, 520] on div "This record" at bounding box center [1413, 518] width 177 height 19
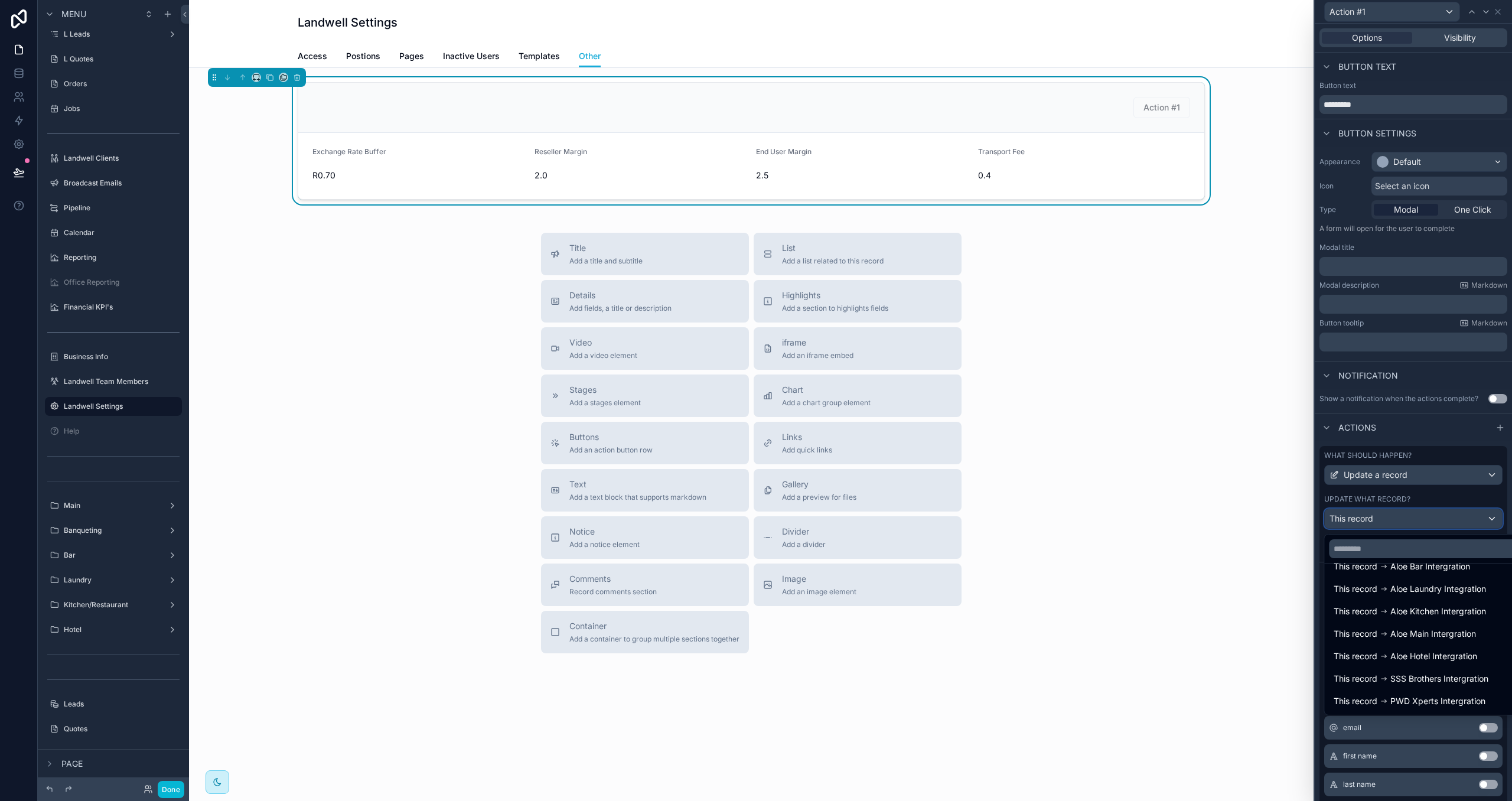
scroll to position [241, 0]
click at [1382, 695] on div "This record Landwell Company" at bounding box center [1399, 701] width 130 height 14
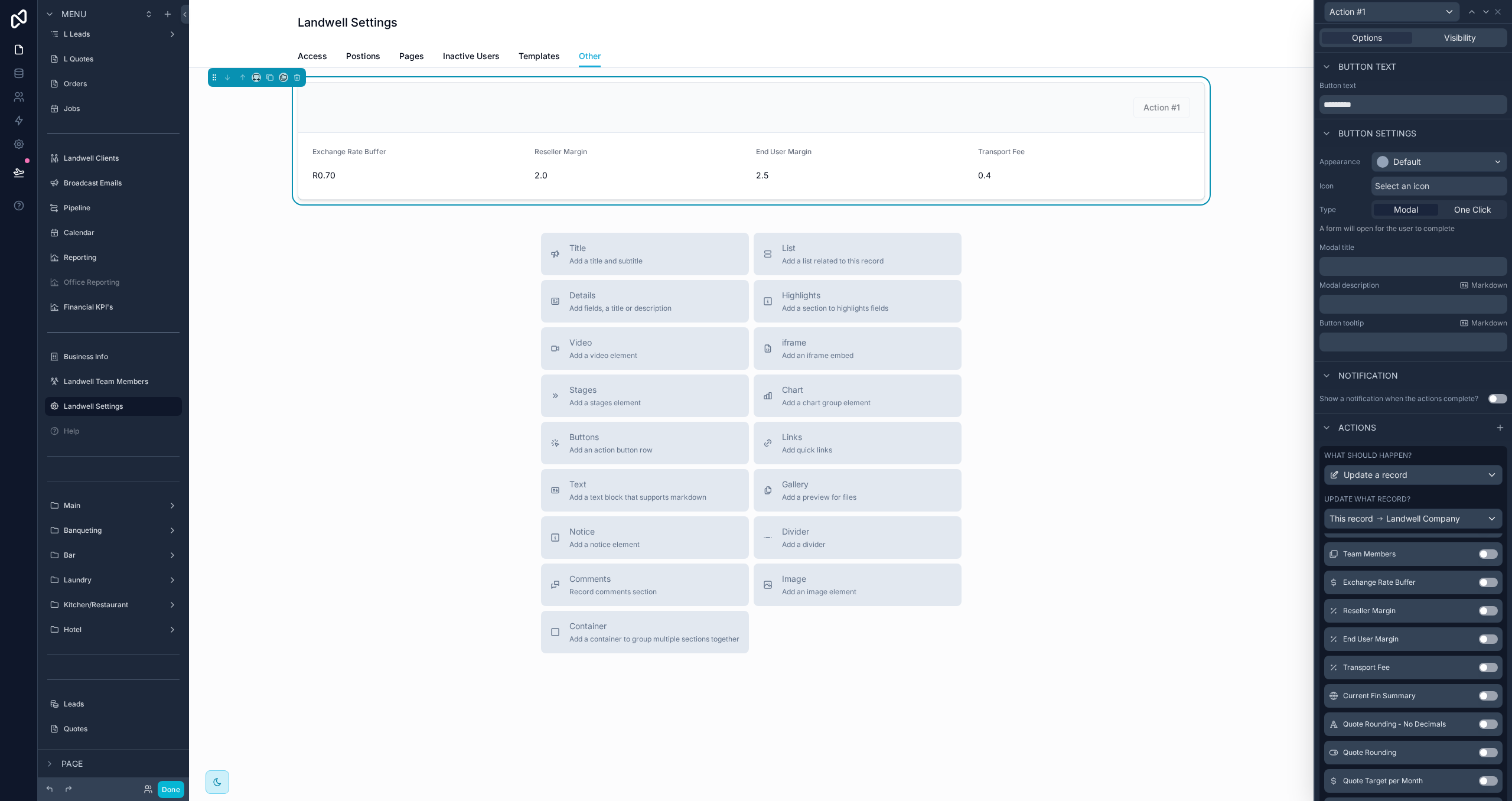
scroll to position [284, 0]
click at [1487, 587] on button "Use setting" at bounding box center [1488, 585] width 19 height 10
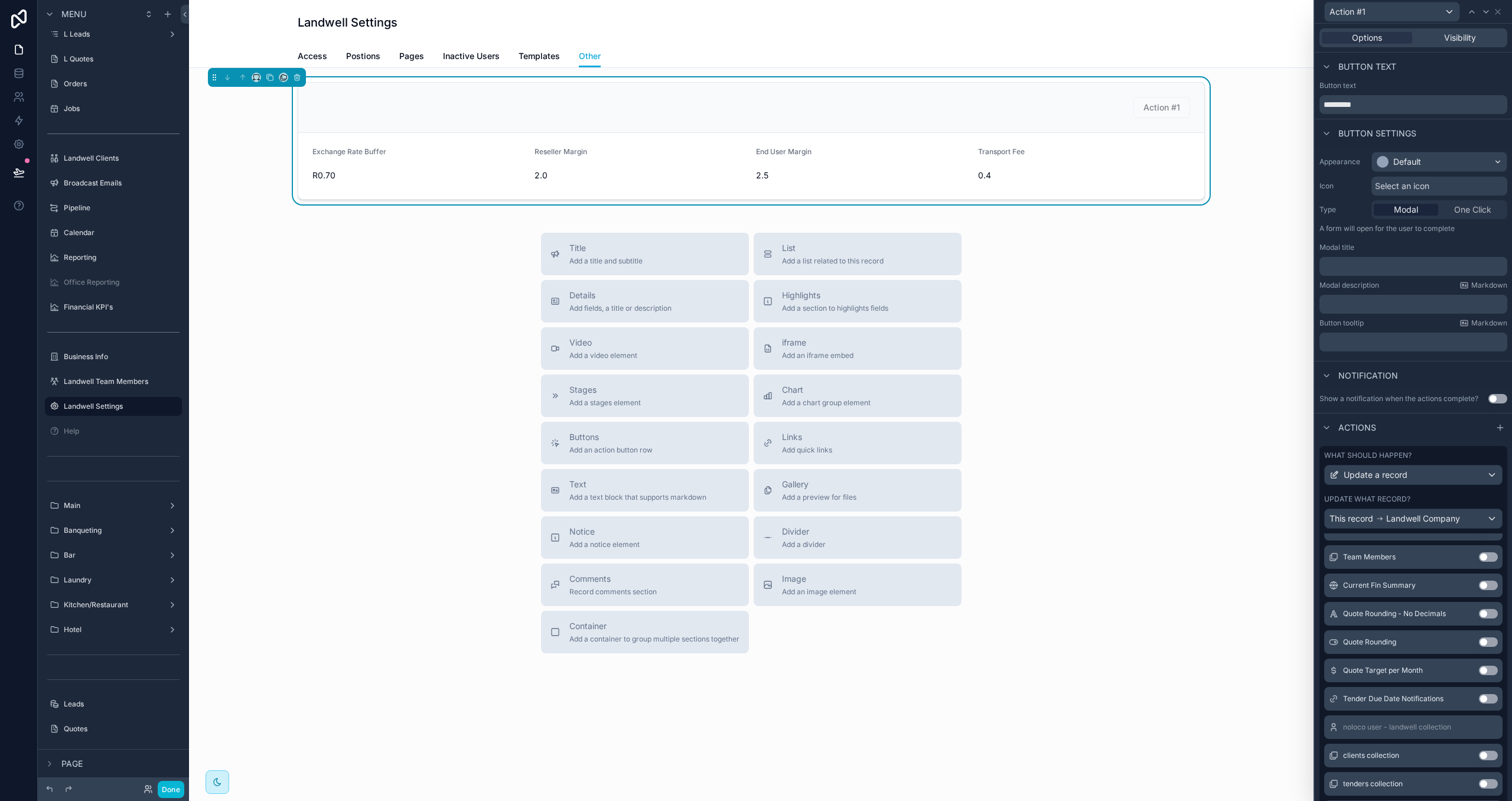
scroll to position [0, 0]
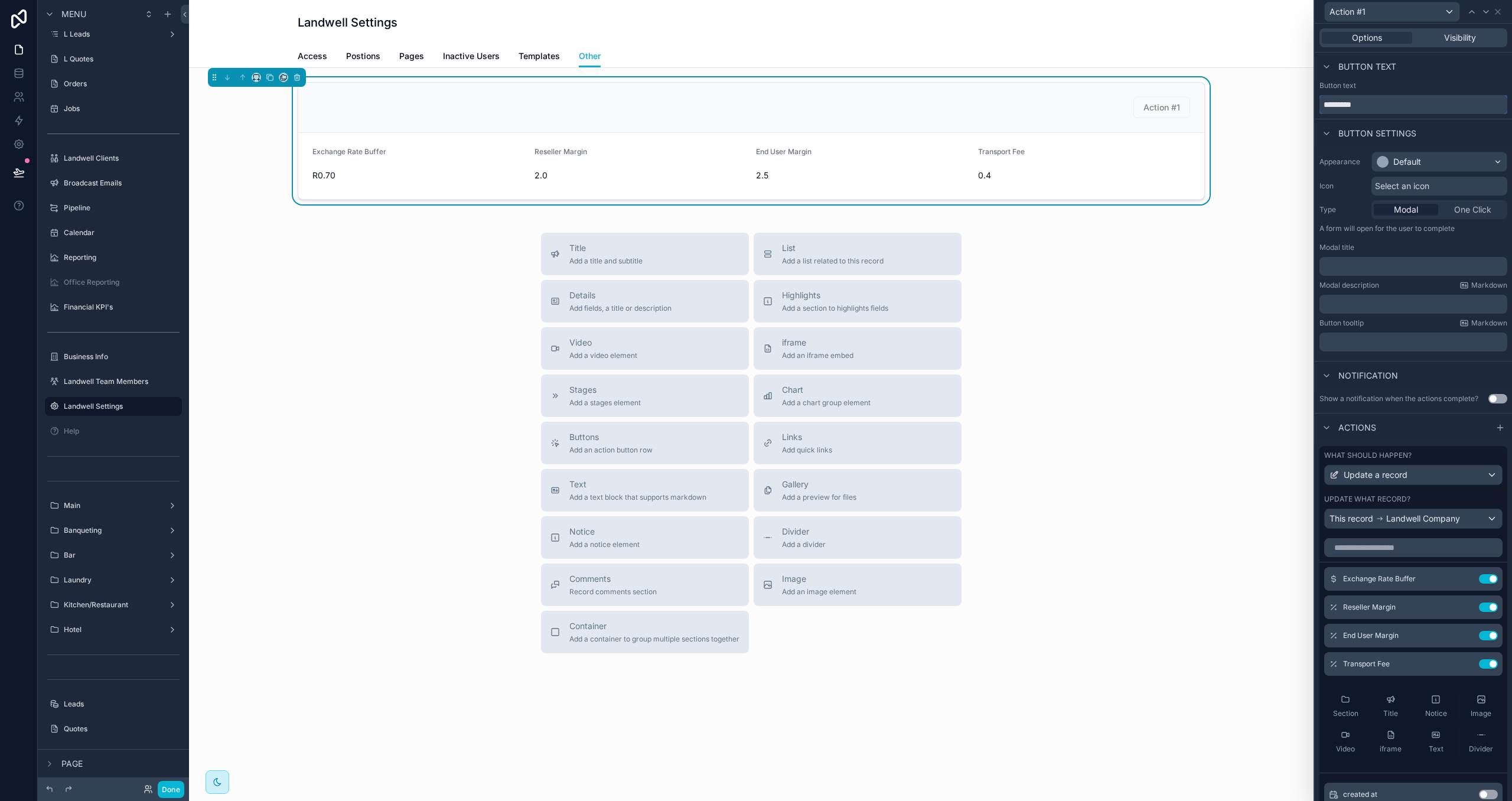
drag, startPoint x: 1376, startPoint y: 105, endPoint x: 1177, endPoint y: 98, distance: 199.1
click at [1177, 98] on div "Action #1 Options Visibility Button text Button text ********* Button settings …" at bounding box center [756, 400] width 1512 height 801
type input "****"
click at [1425, 159] on div "Default" at bounding box center [1439, 162] width 135 height 19
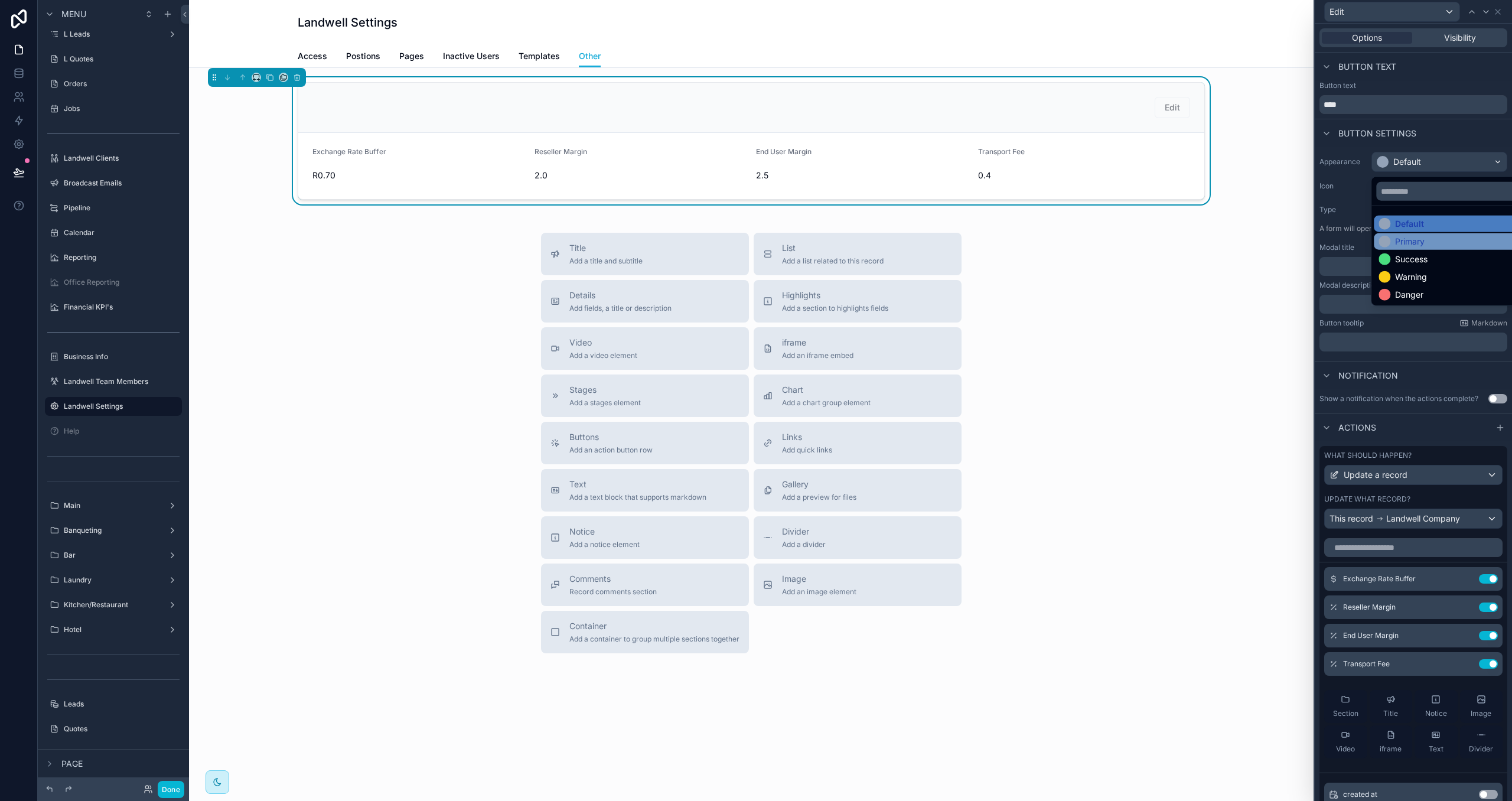
click at [1416, 239] on div "Primary" at bounding box center [1409, 242] width 29 height 12
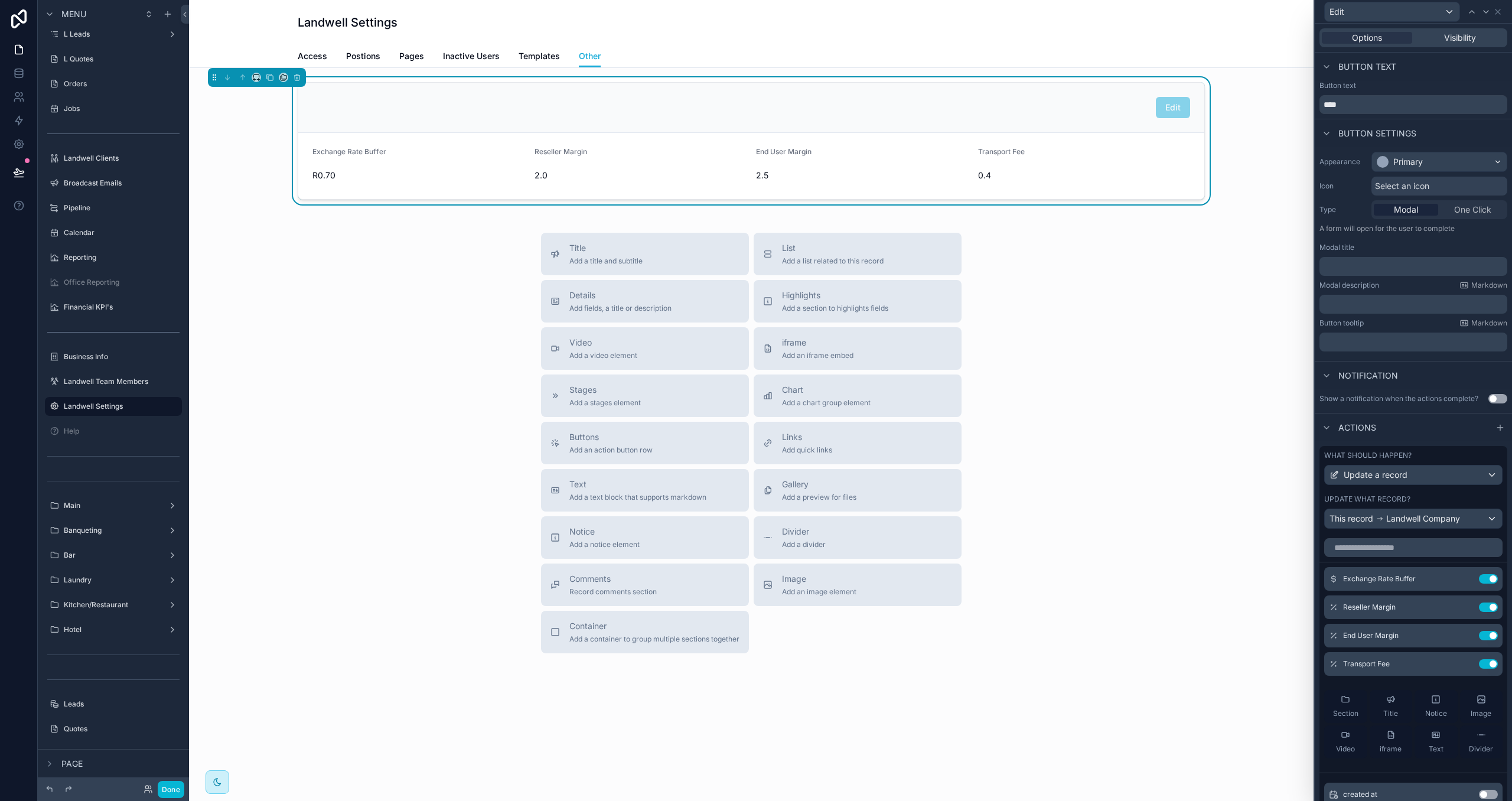
click at [1347, 269] on p "﻿" at bounding box center [1414, 266] width 180 height 12
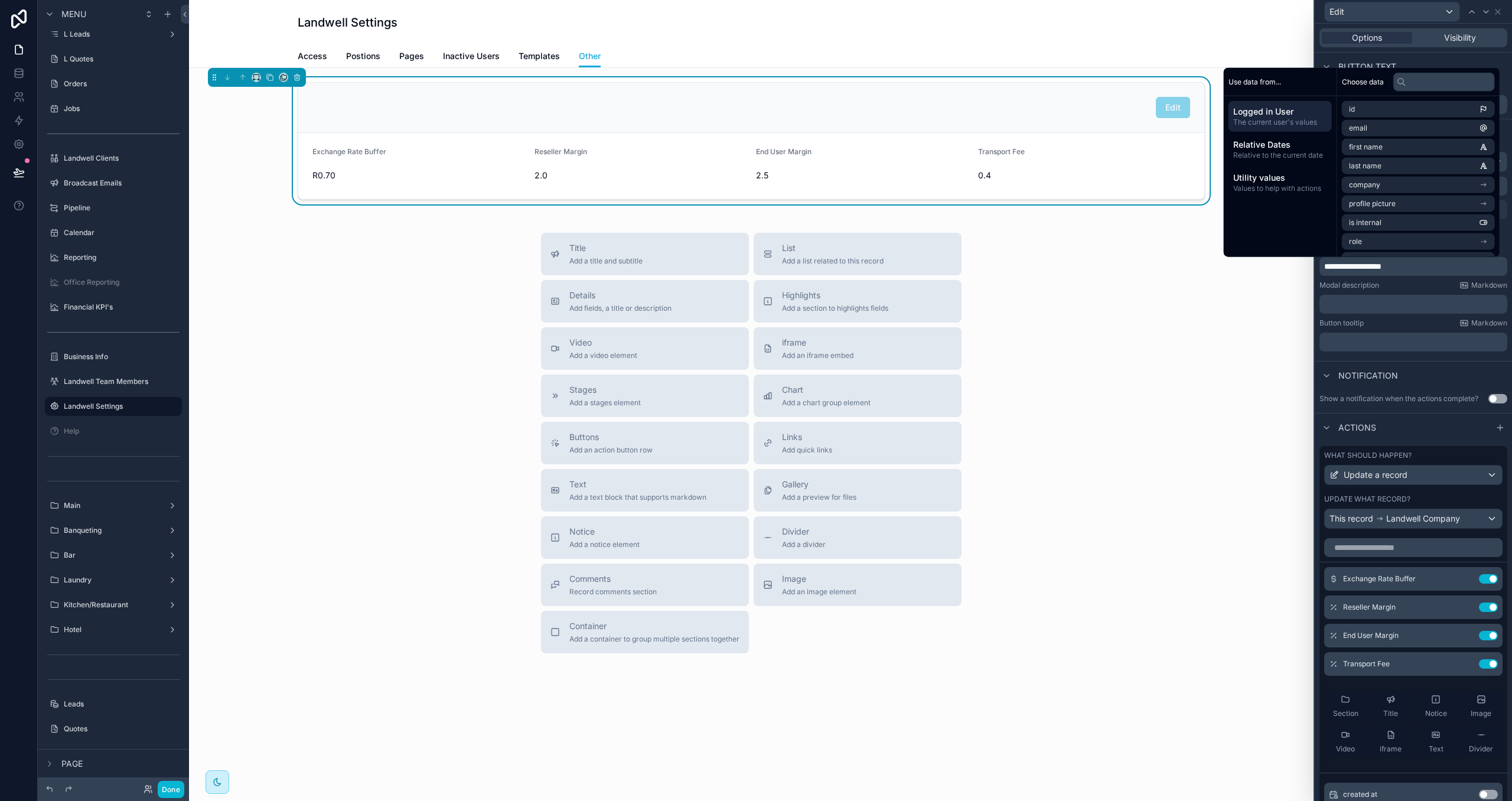
click at [1393, 282] on div "Modal description Markdown" at bounding box center [1413, 285] width 188 height 10
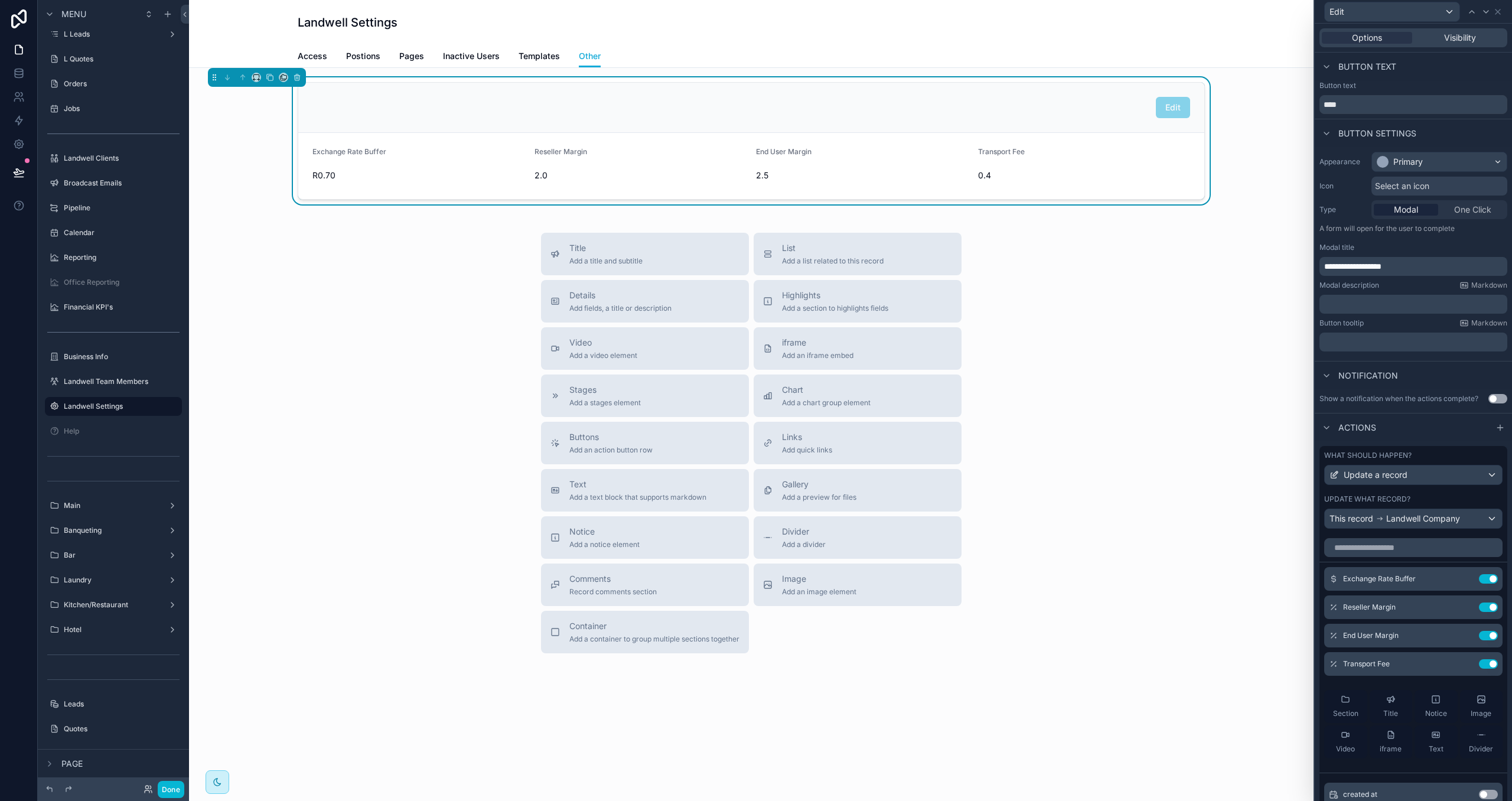
click at [1498, 397] on button "Use setting" at bounding box center [1497, 399] width 19 height 10
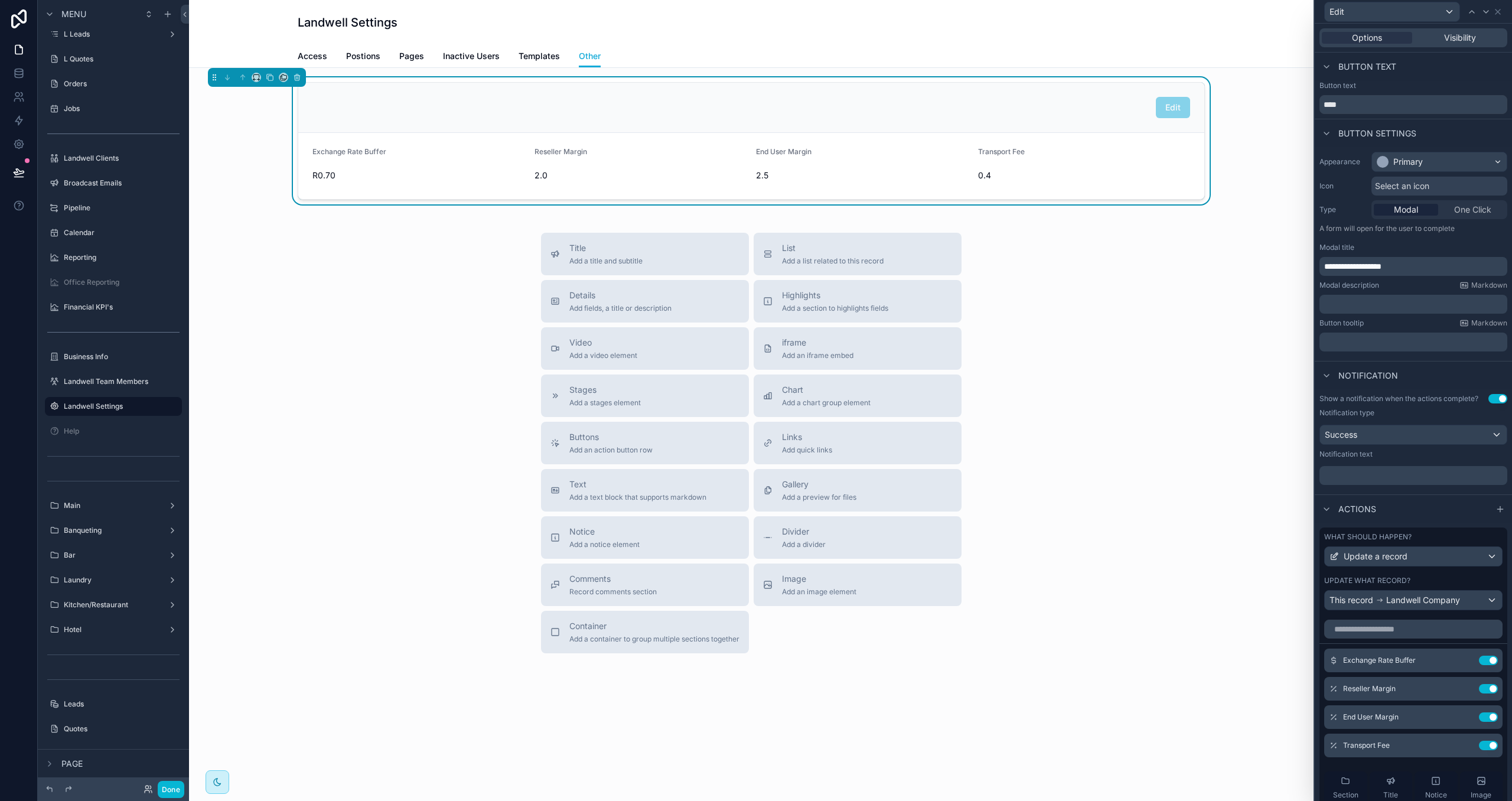
click at [1348, 472] on p "﻿" at bounding box center [1414, 475] width 180 height 12
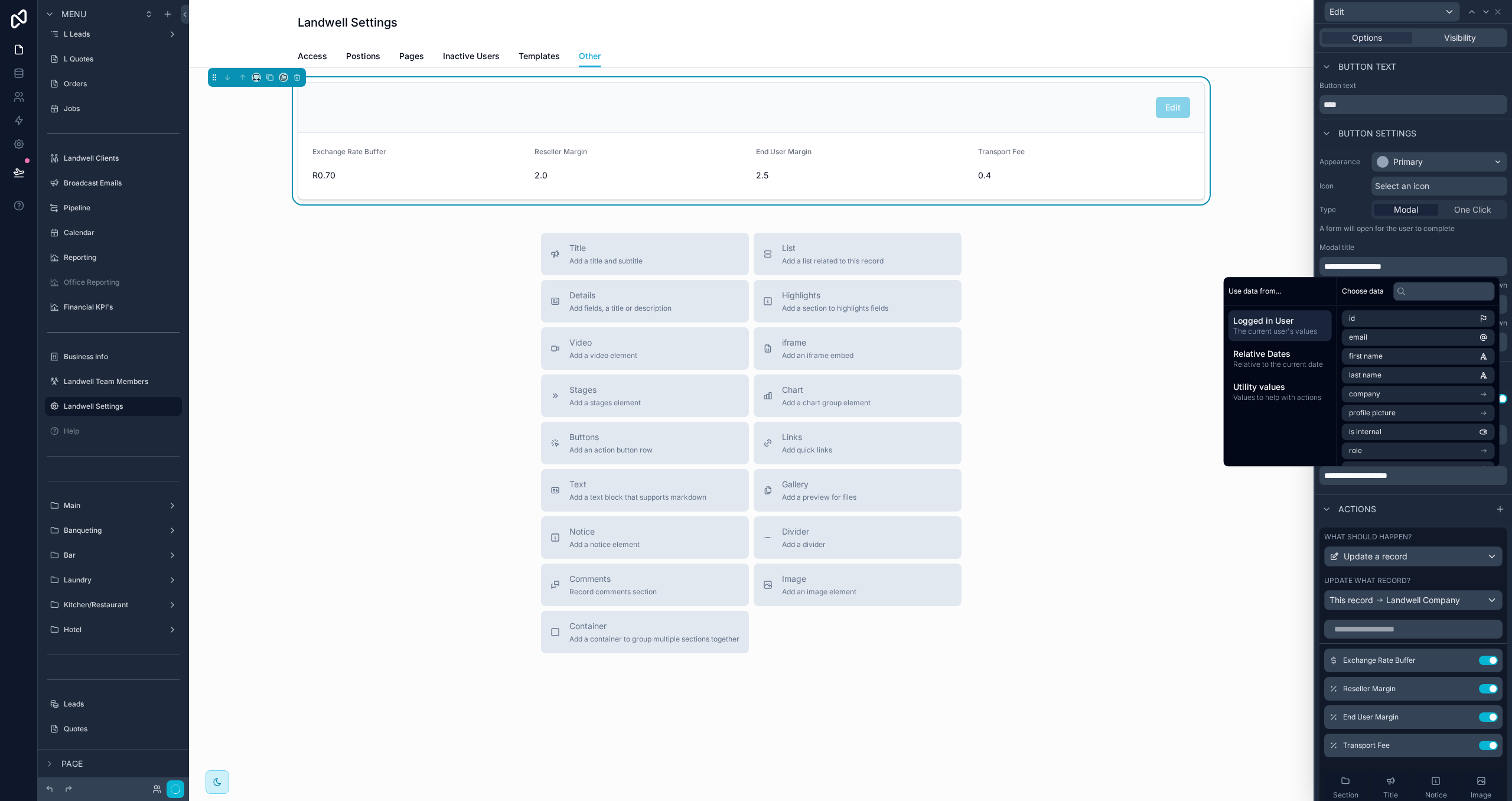
click at [1394, 491] on div "**********" at bounding box center [1413, 442] width 197 height 105
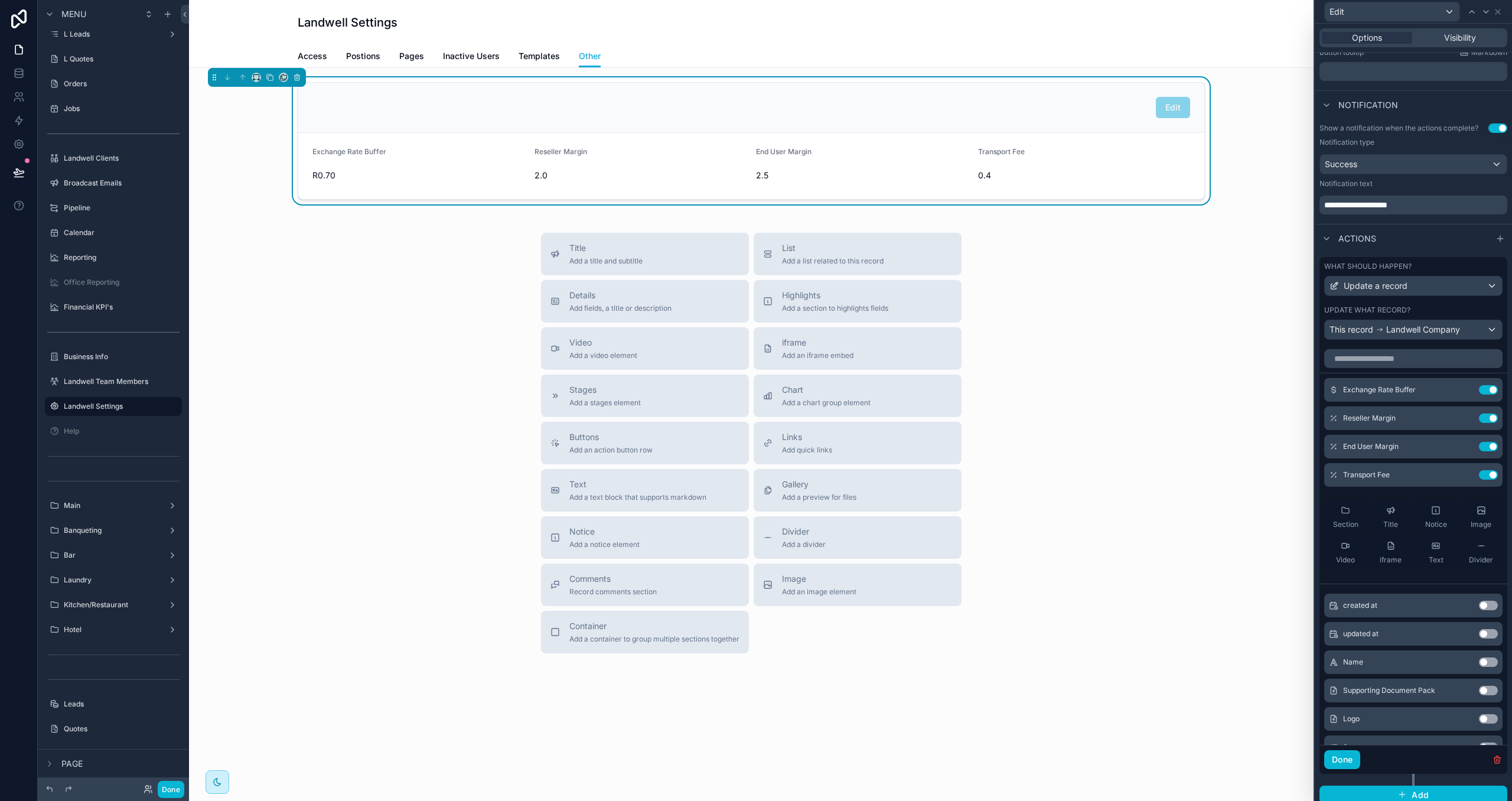
scroll to position [281, 0]
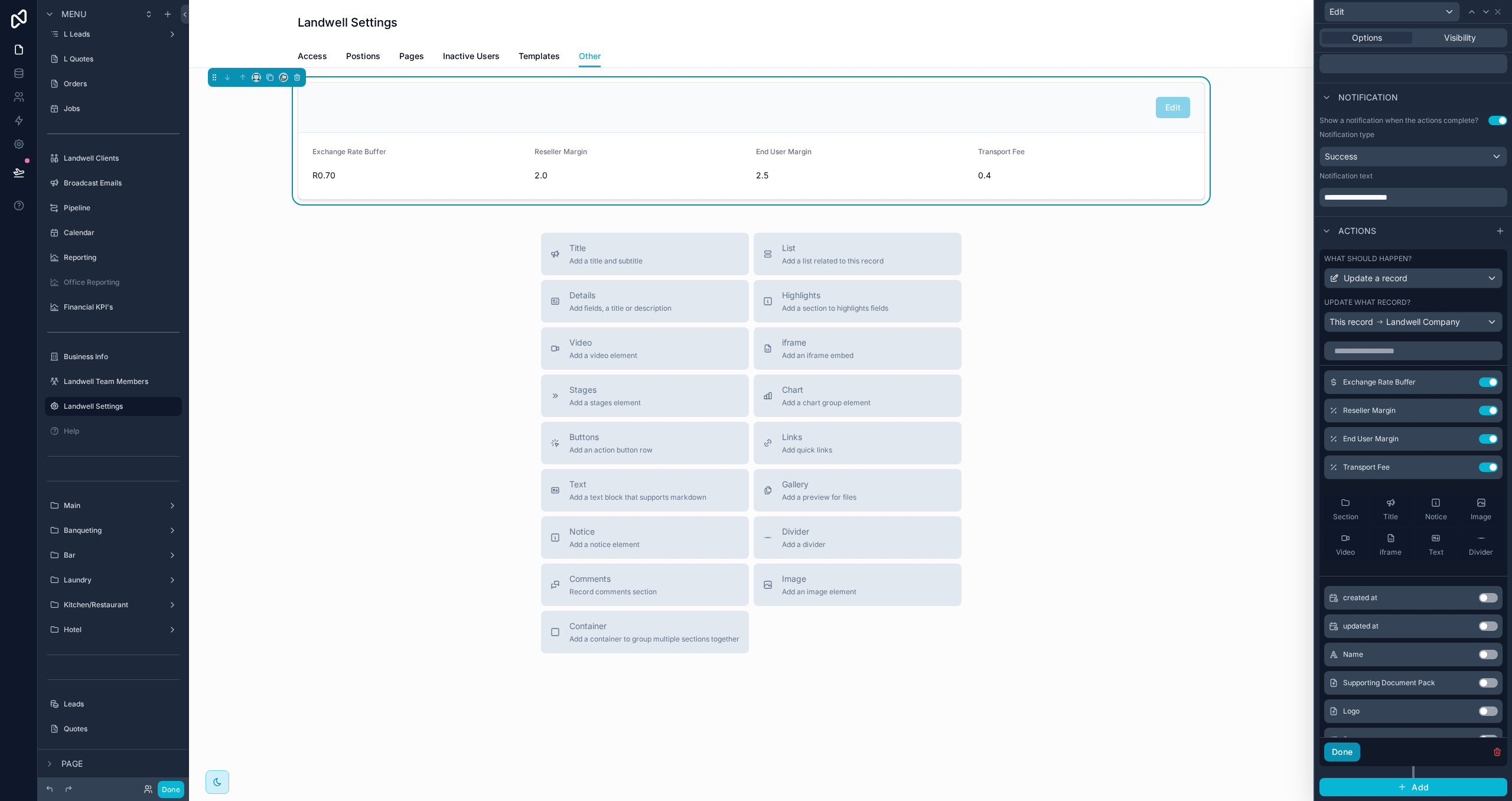
click at [1345, 747] on button "Done" at bounding box center [1341, 752] width 36 height 19
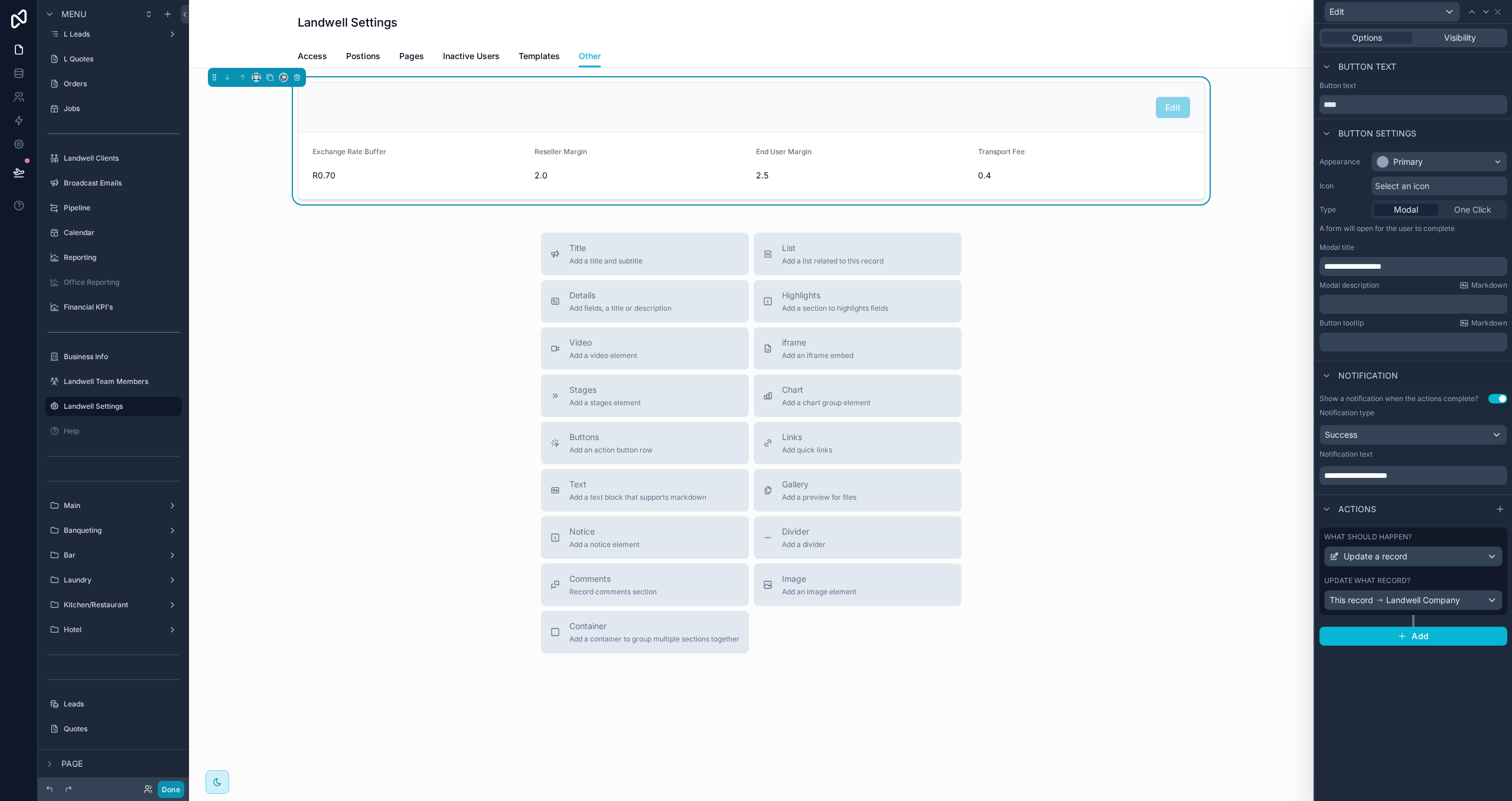
click at [168, 796] on button "Done" at bounding box center [171, 789] width 27 height 17
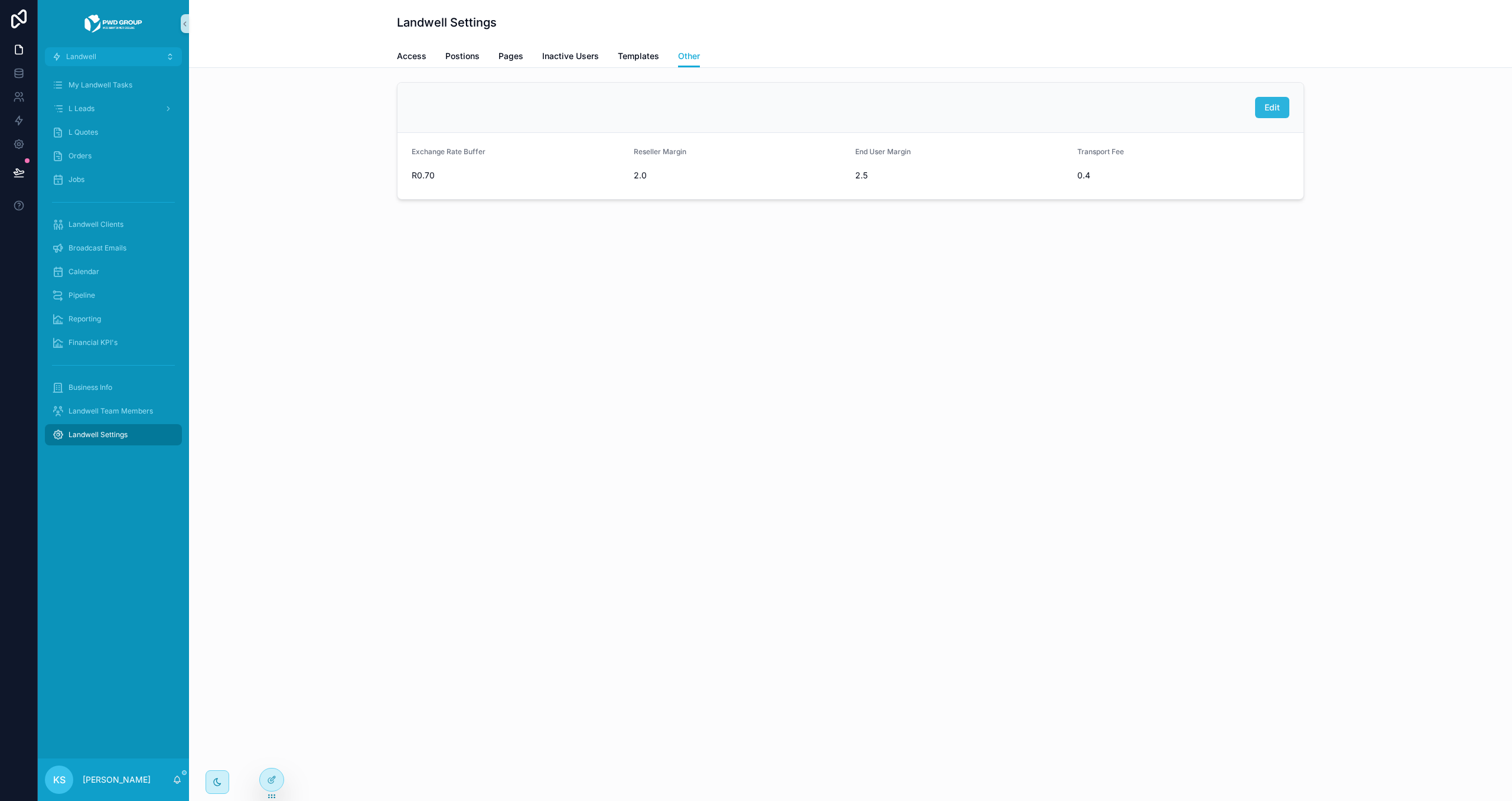
click at [1277, 116] on button "Edit" at bounding box center [1272, 107] width 35 height 21
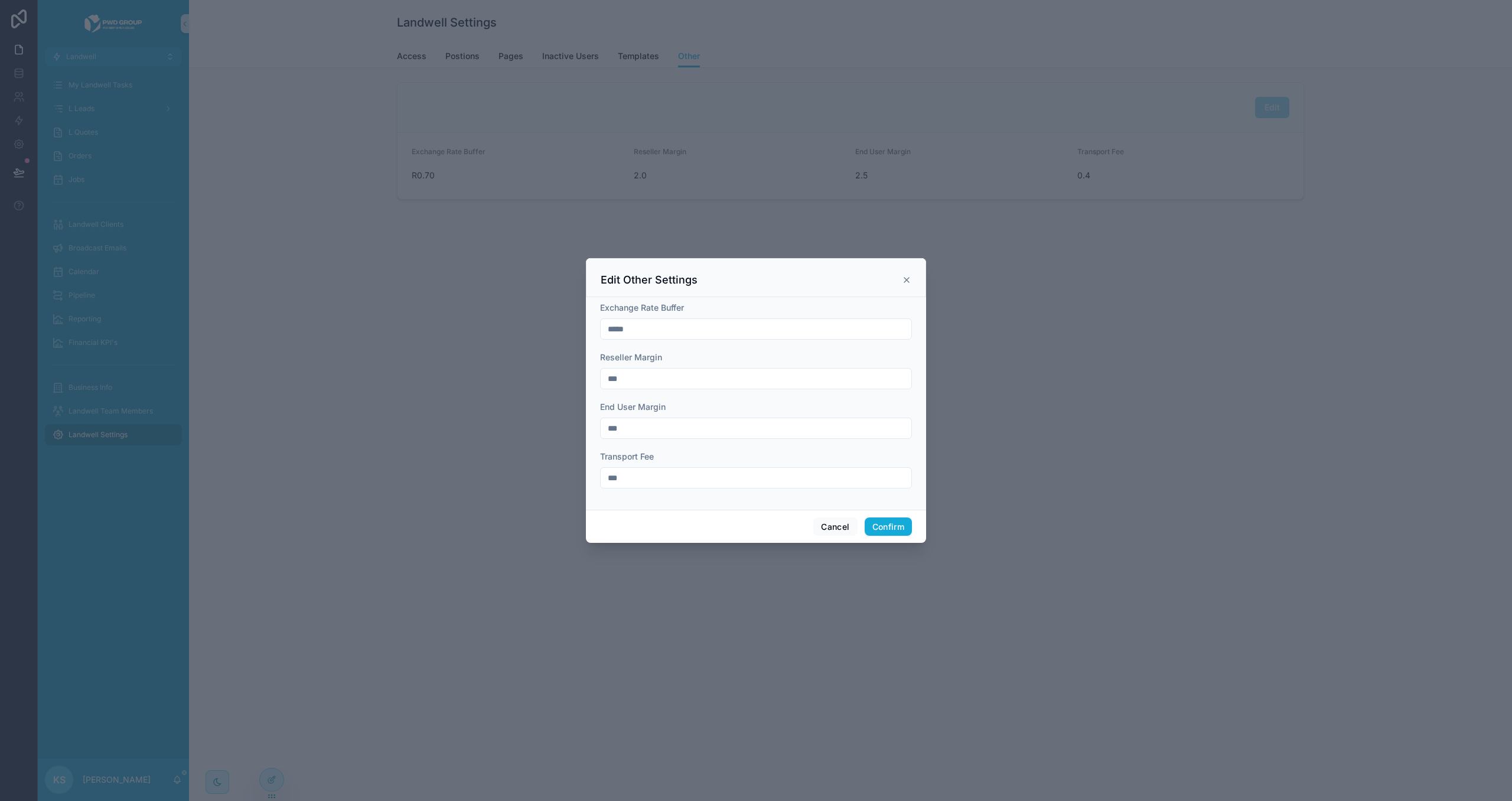
click at [908, 279] on icon at bounding box center [906, 280] width 10 height 10
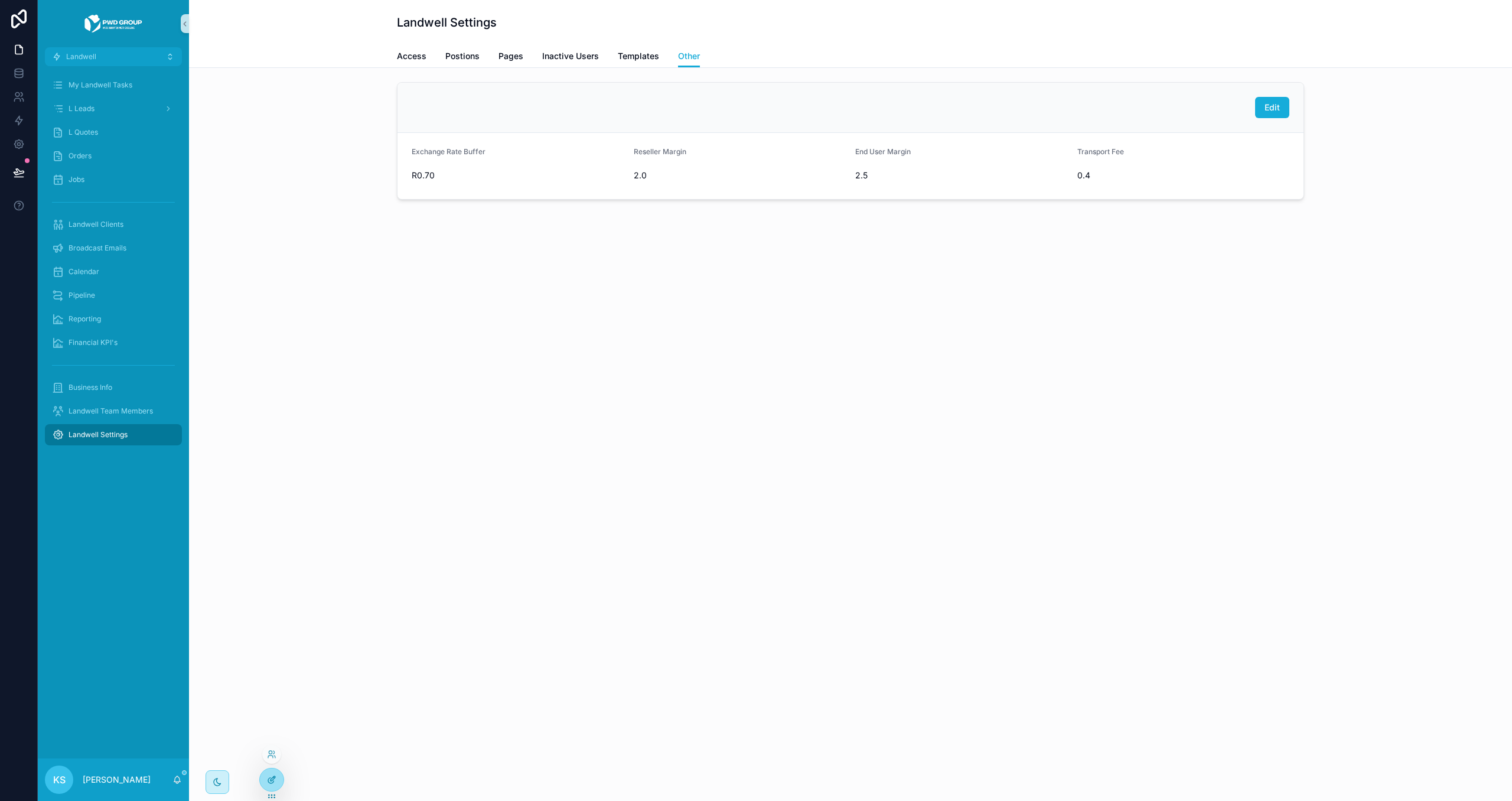
click at [265, 783] on div at bounding box center [272, 780] width 23 height 22
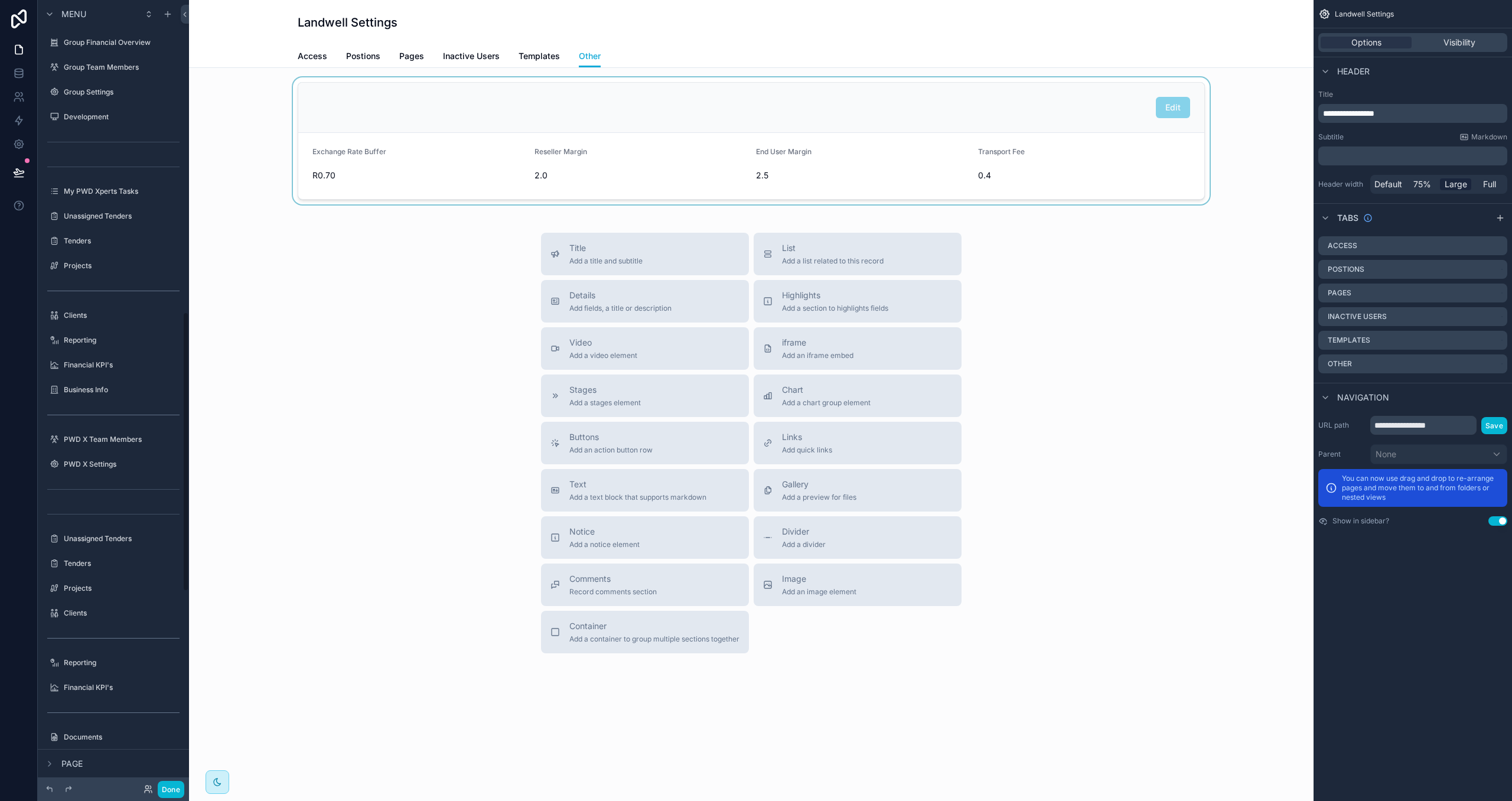
scroll to position [877, 0]
click at [979, 120] on div "scrollable content" at bounding box center [751, 141] width 1106 height 127
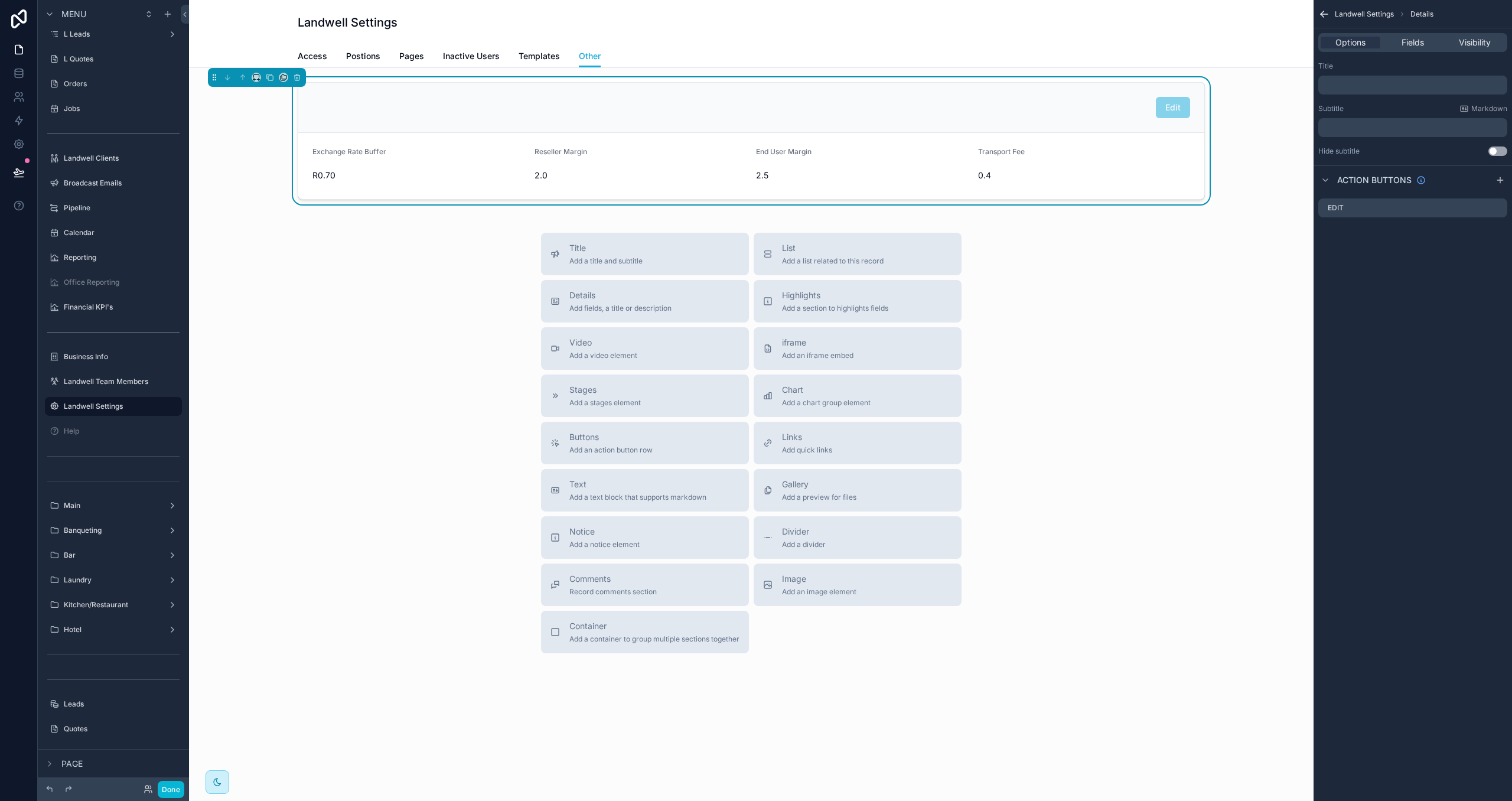
click at [1341, 77] on div "﻿" at bounding box center [1412, 85] width 189 height 19
click at [1347, 85] on p "﻿" at bounding box center [1413, 85] width 182 height 10
click at [1418, 63] on div "Title" at bounding box center [1412, 66] width 189 height 10
click at [176, 789] on button "Done" at bounding box center [171, 789] width 27 height 17
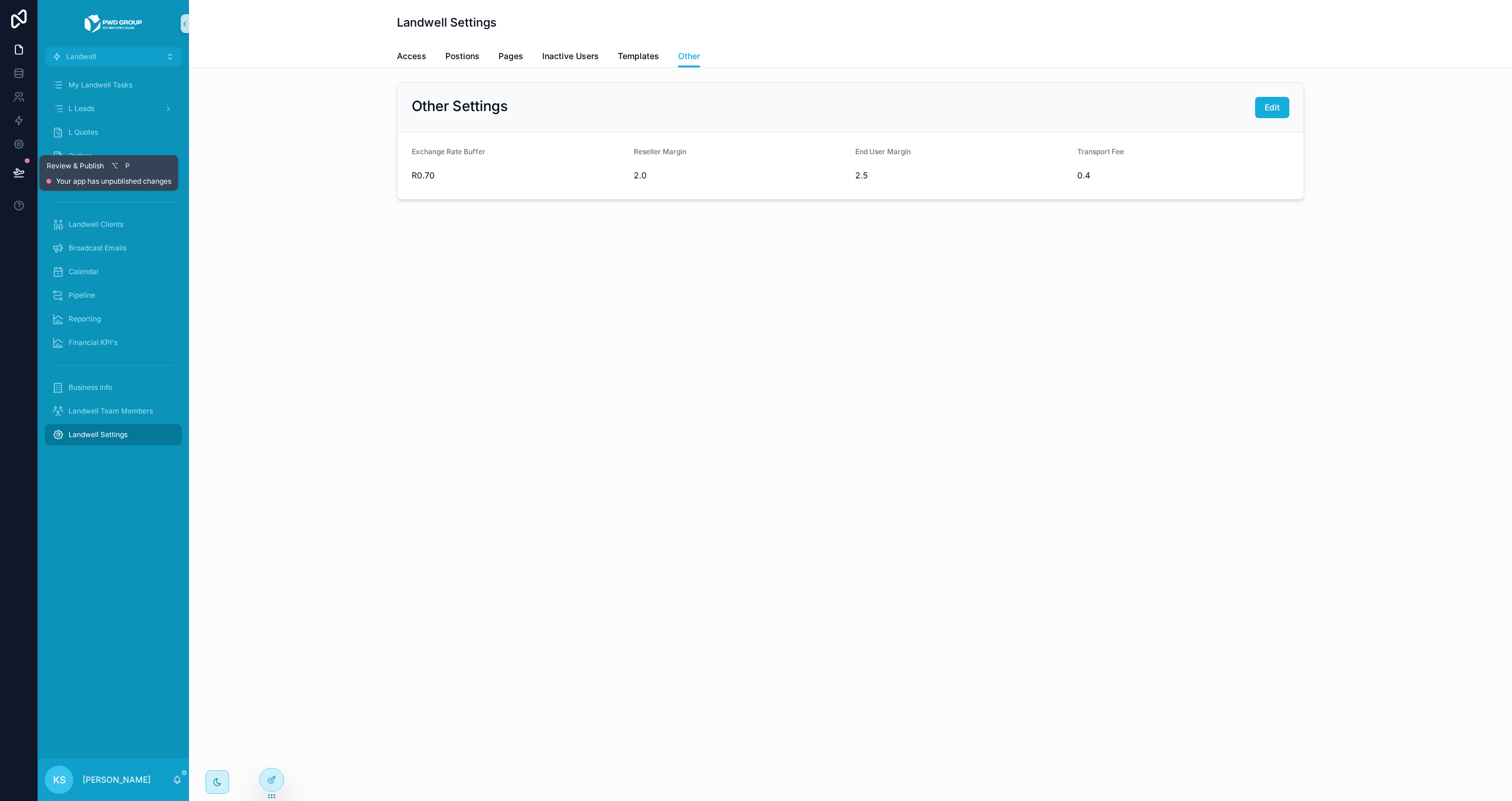
click at [10, 173] on button at bounding box center [19, 172] width 26 height 33
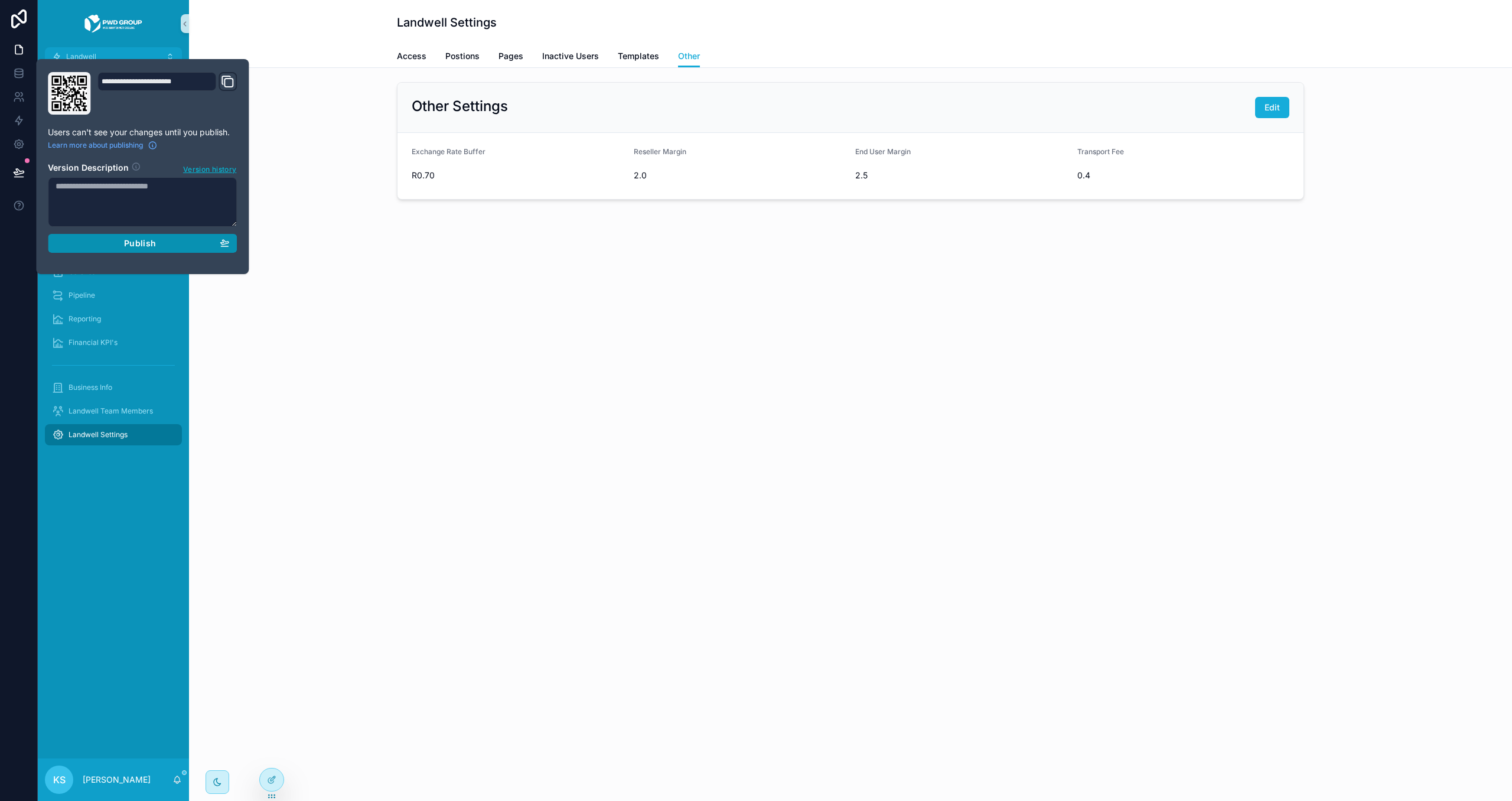
click at [208, 244] on div "Publish" at bounding box center [142, 243] width 174 height 10
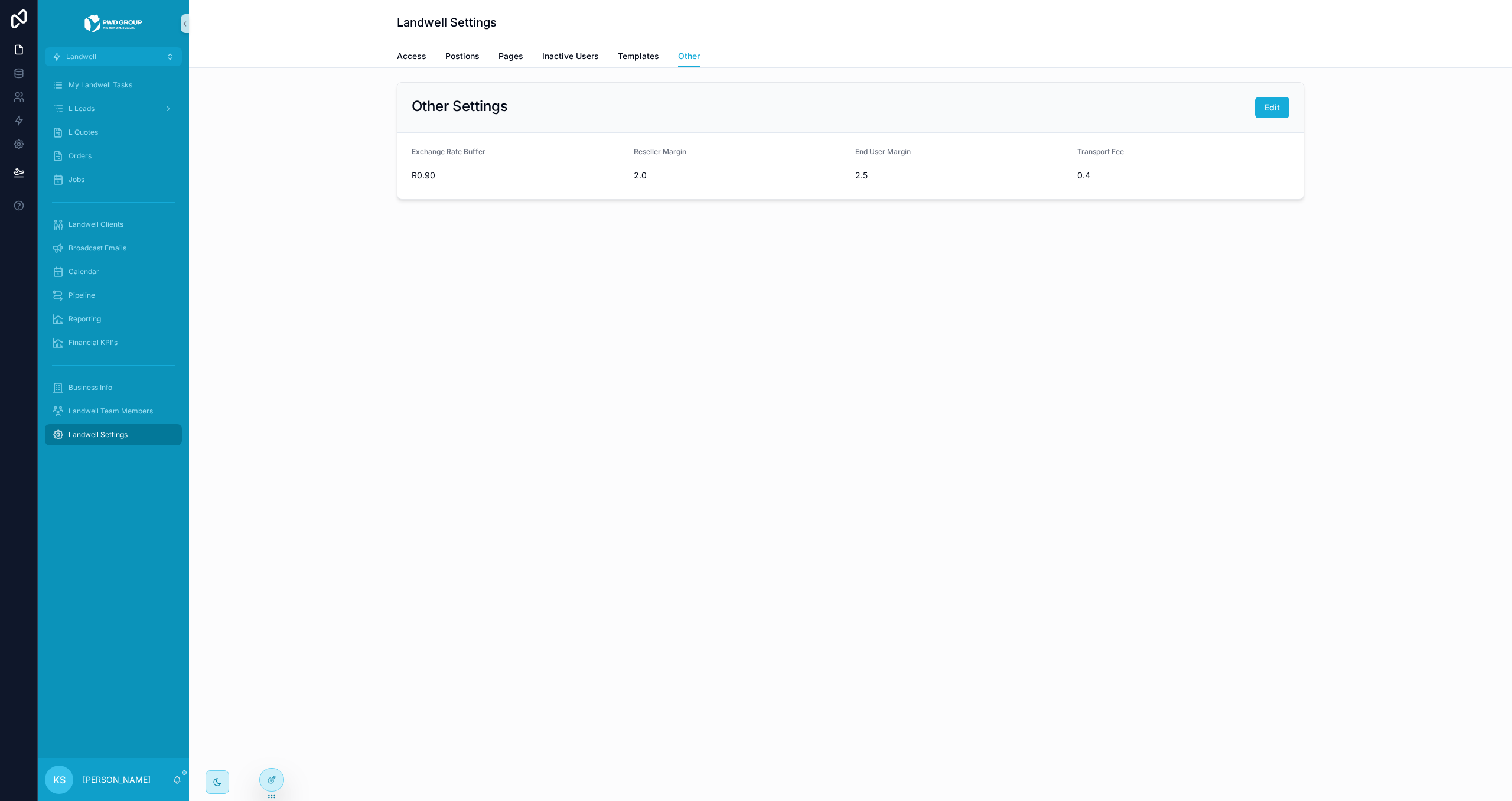
click at [522, 279] on div "Other Settings Edit Exchange Rate Buffer R0.90 Reseller Margin 2.0 End User Mar…" at bounding box center [850, 174] width 1323 height 212
click at [130, 135] on div "L Quotes" at bounding box center [113, 132] width 123 height 19
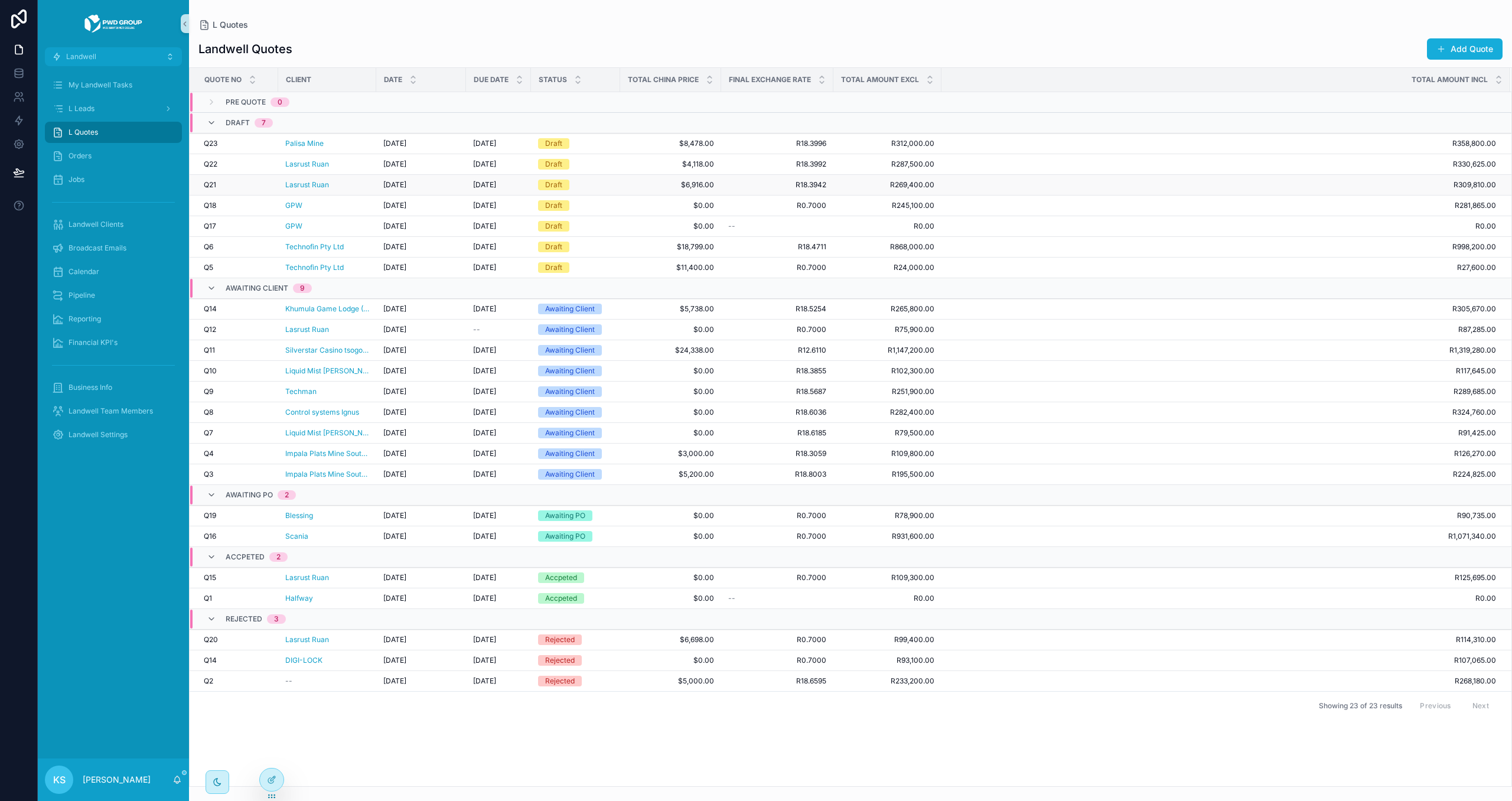
click at [359, 187] on div "Lasrust Ruan" at bounding box center [327, 185] width 84 height 10
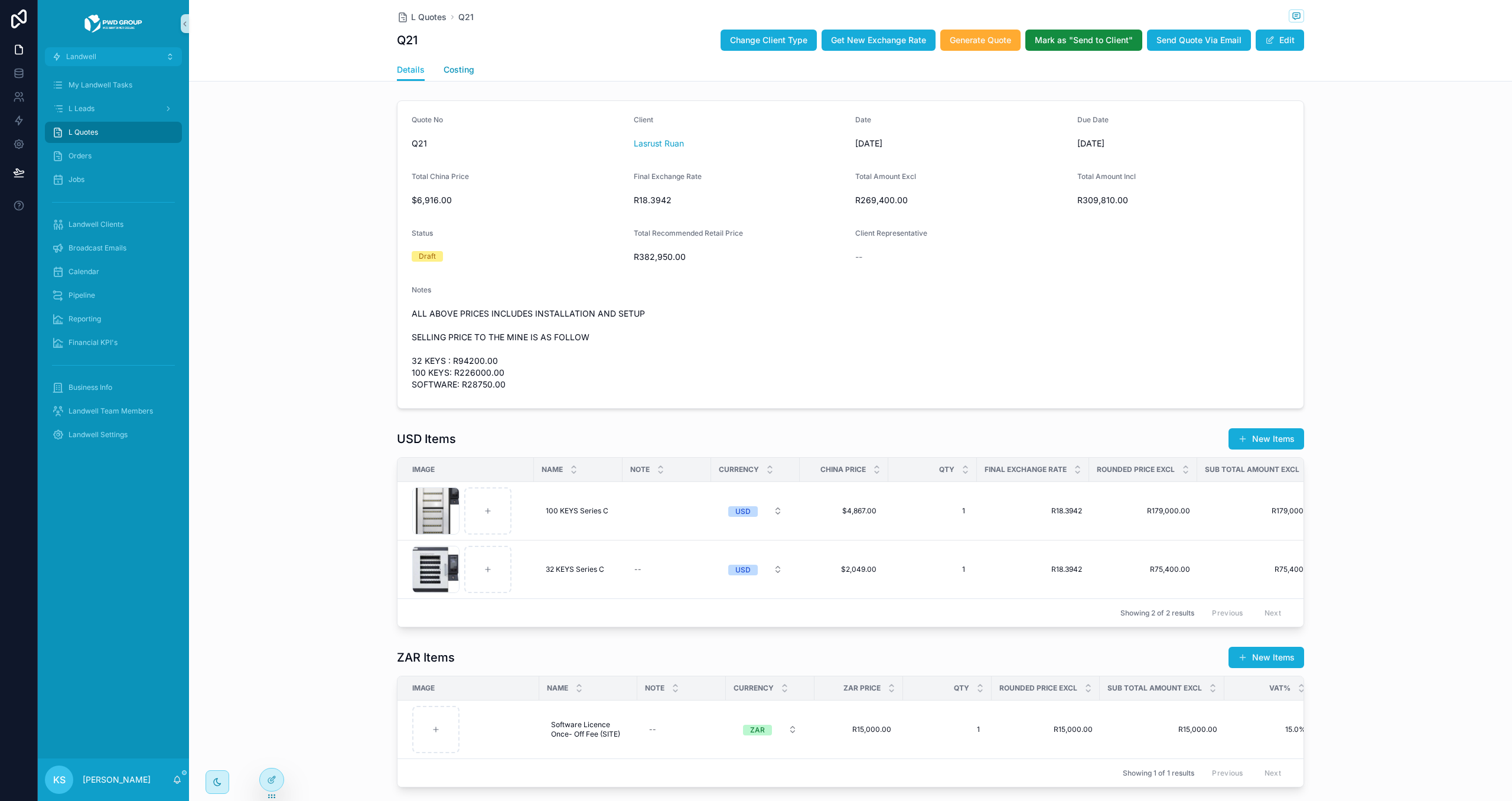
click at [471, 72] on span "Costing" at bounding box center [458, 70] width 31 height 12
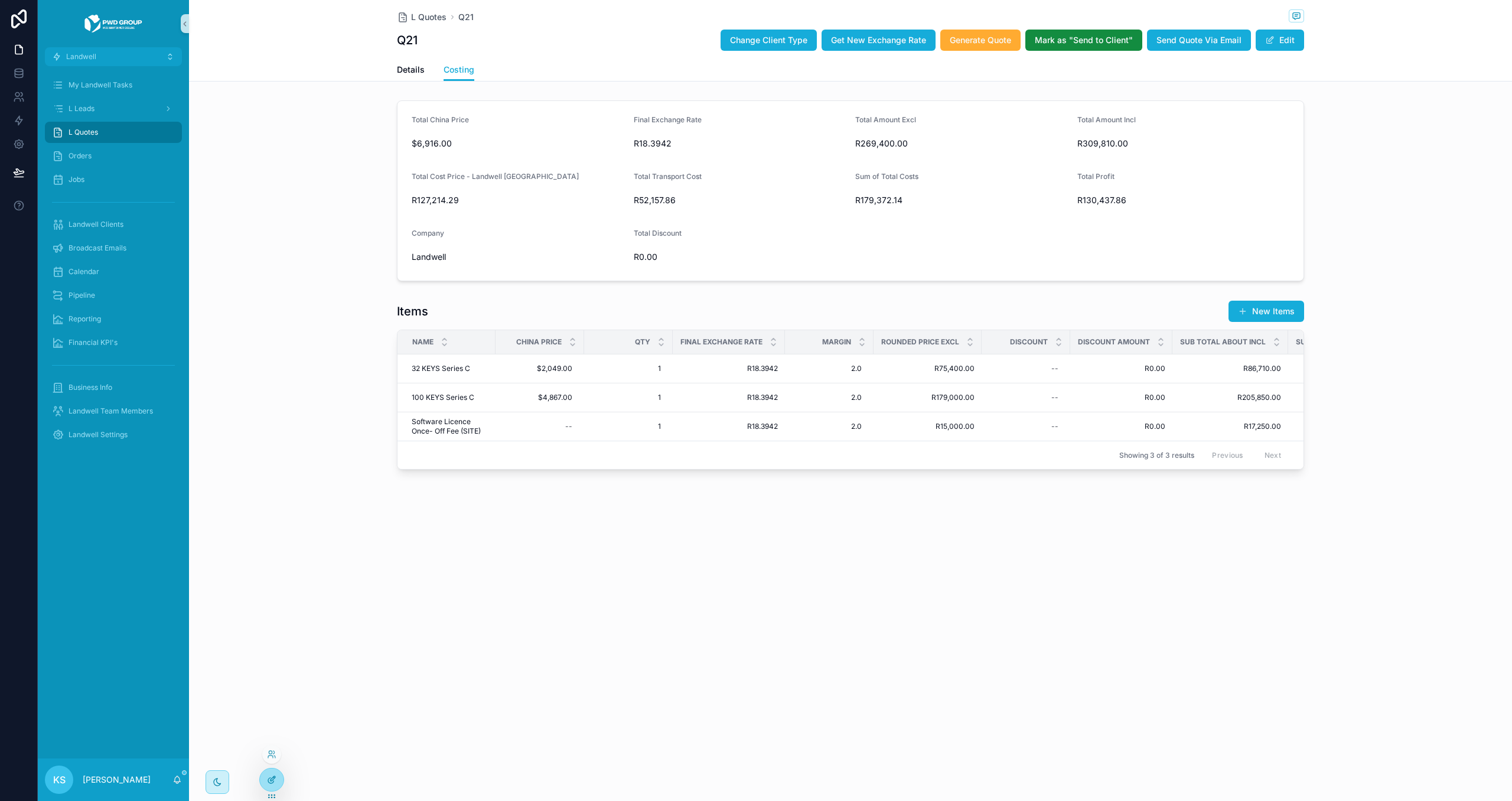
click at [272, 781] on icon at bounding box center [272, 780] width 10 height 10
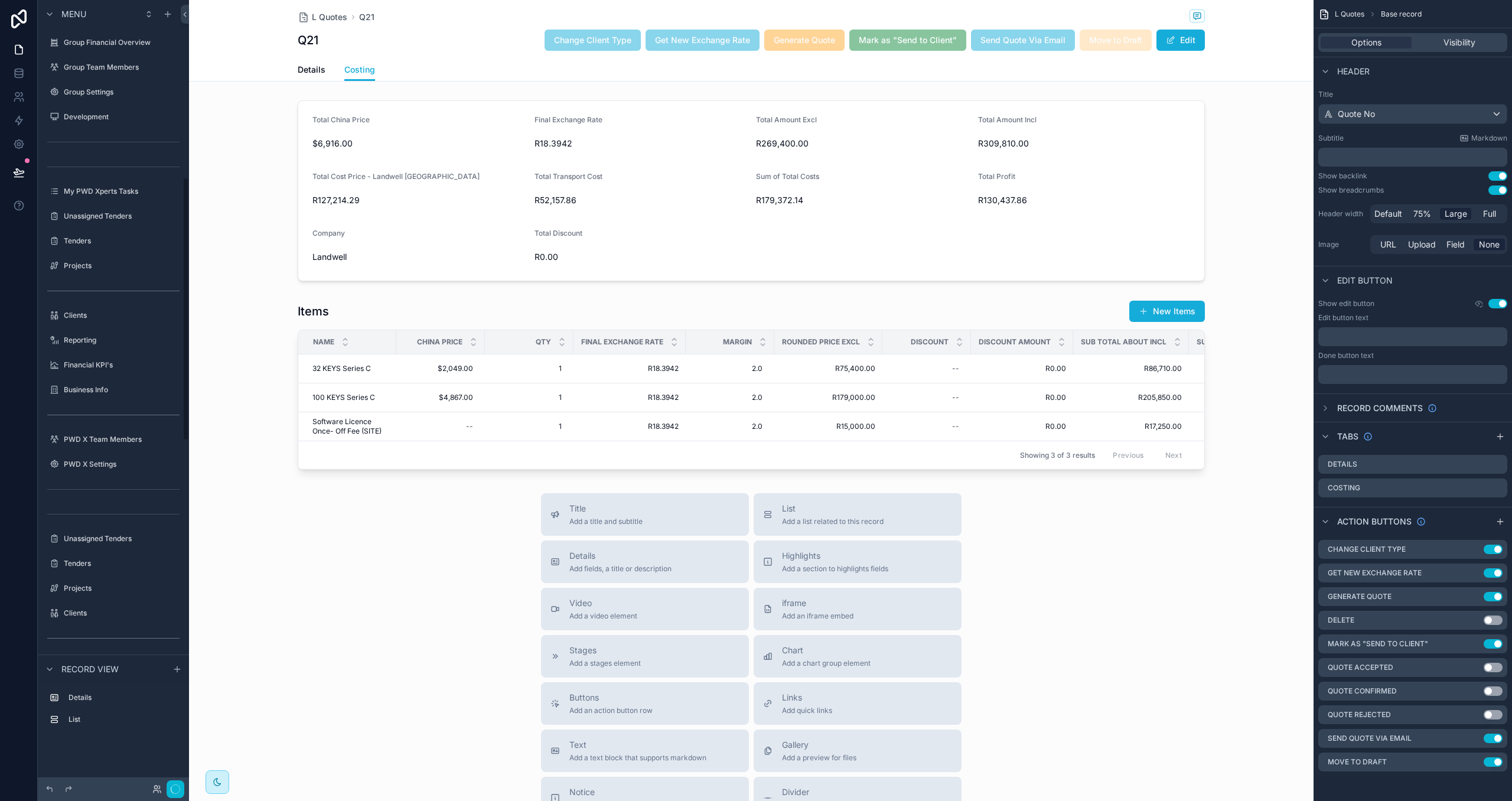
scroll to position [529, 0]
click at [682, 265] on div "scrollable content" at bounding box center [751, 191] width 1125 height 190
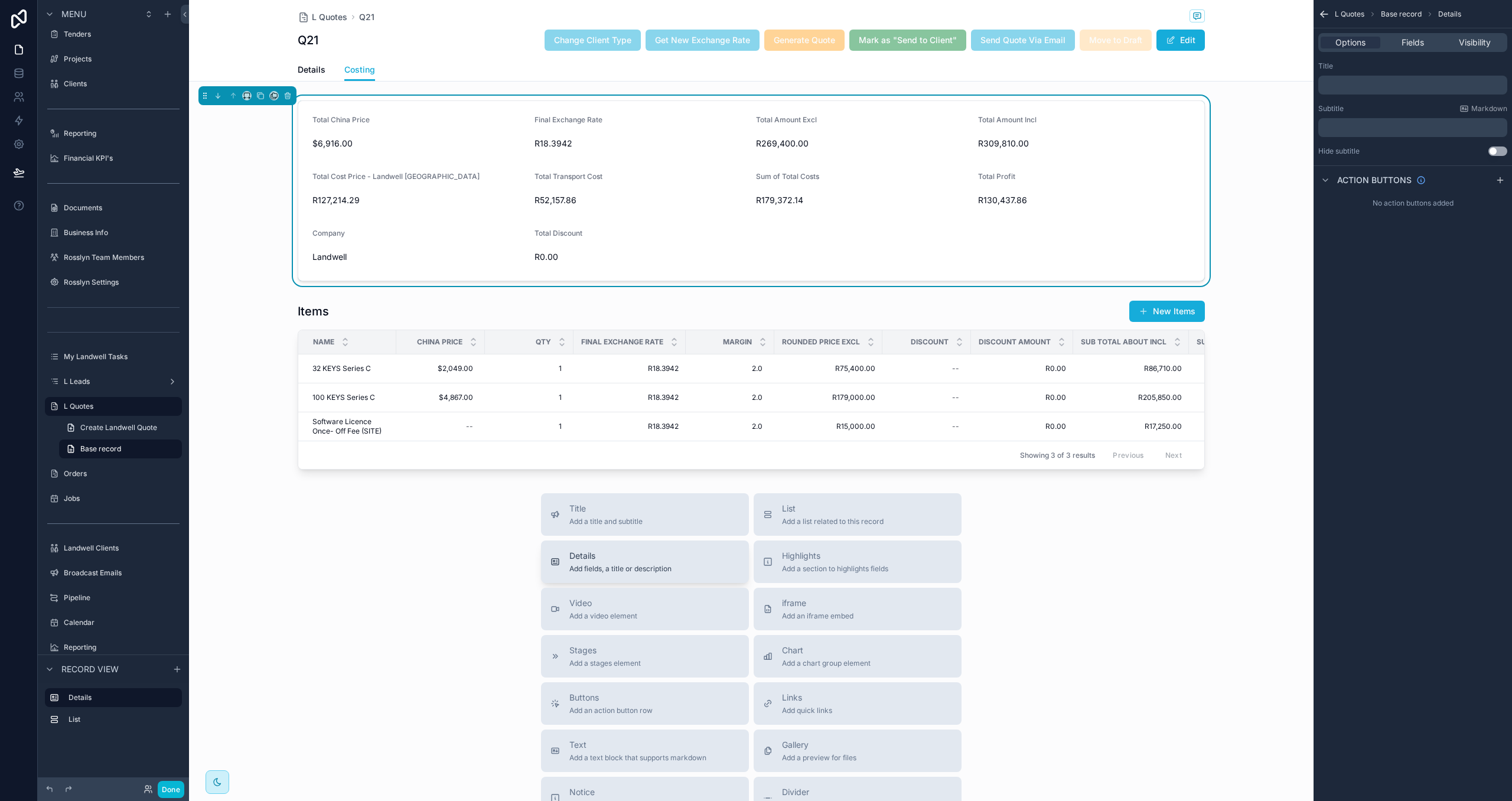
click at [651, 558] on span "Details" at bounding box center [620, 555] width 102 height 12
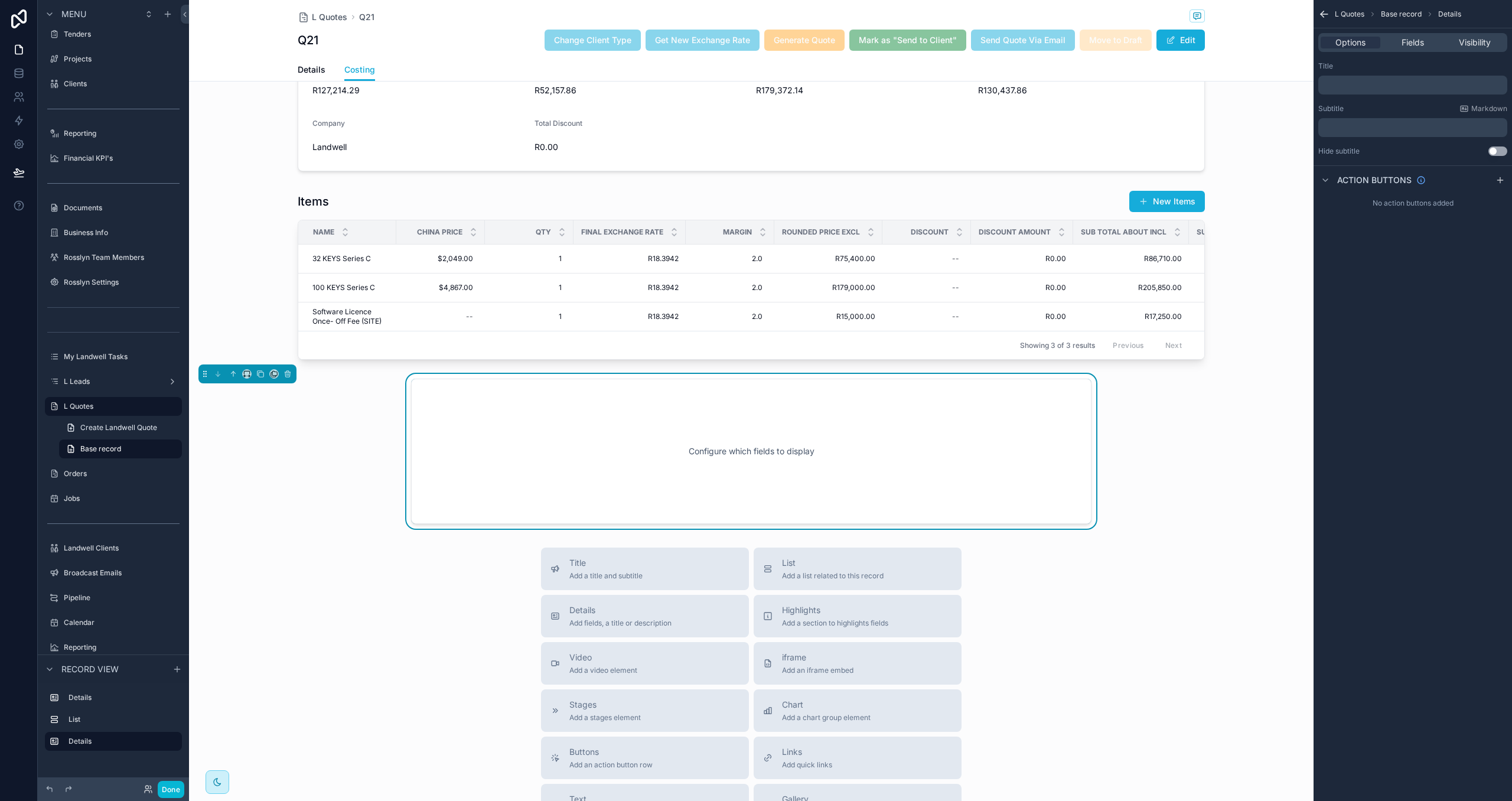
scroll to position [162, 0]
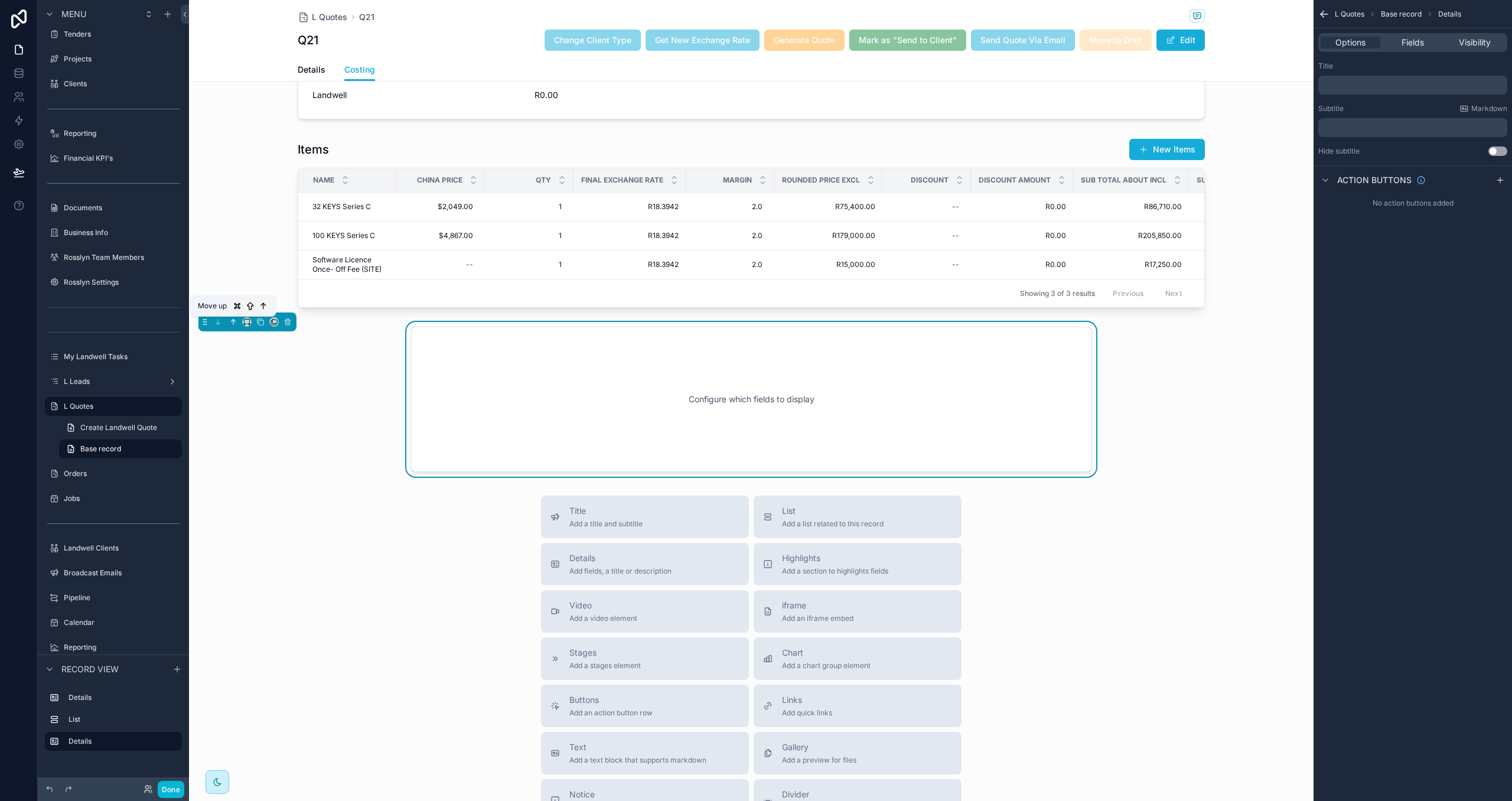
click at [229, 319] on icon "scrollable content" at bounding box center [233, 322] width 8 height 8
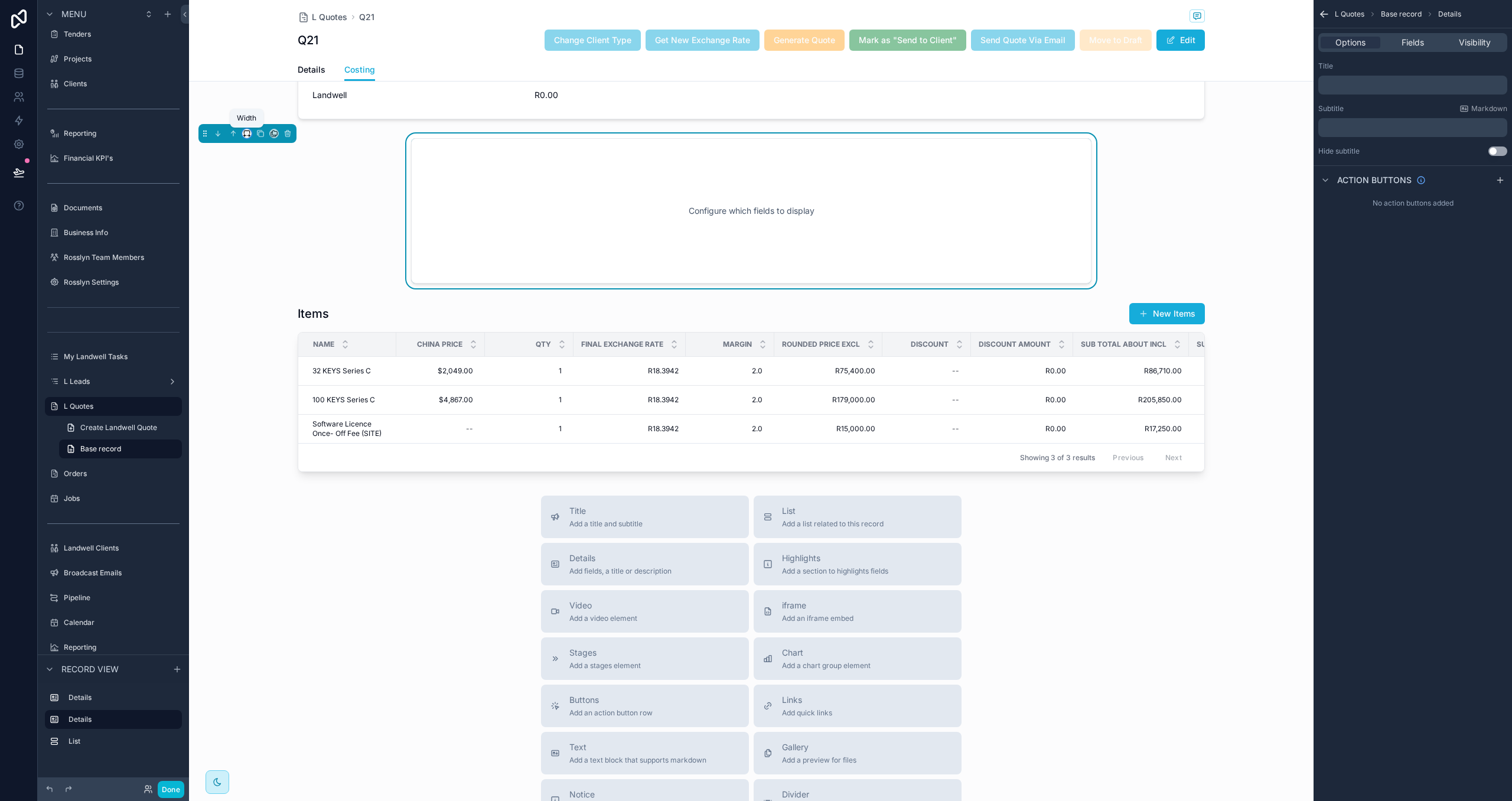
click at [248, 135] on icon "scrollable content" at bounding box center [247, 134] width 8 height 8
click at [272, 275] on span "Large" at bounding box center [264, 281] width 22 height 14
click at [1420, 39] on span "Fields" at bounding box center [1412, 42] width 22 height 12
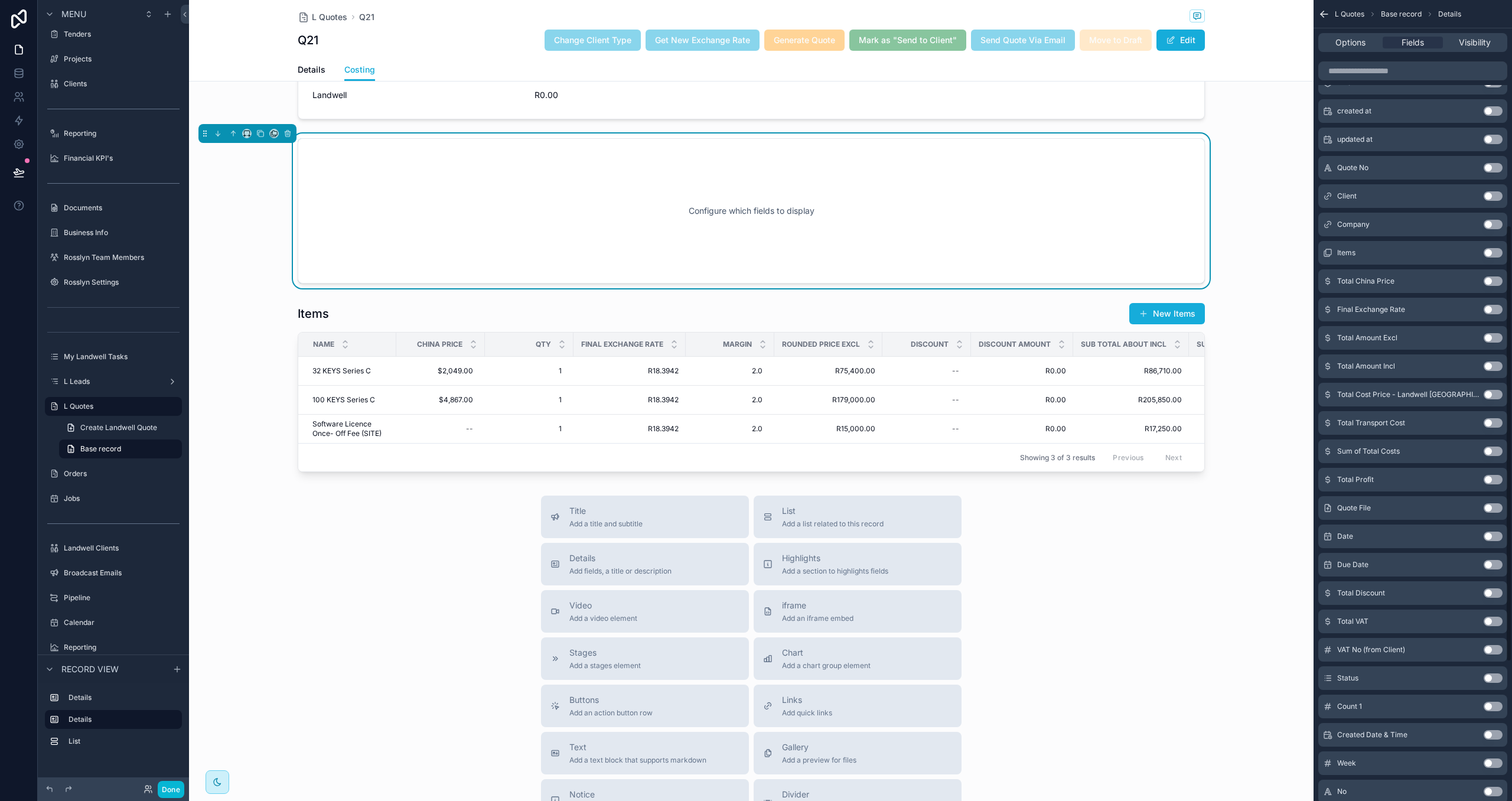
scroll to position [0, 0]
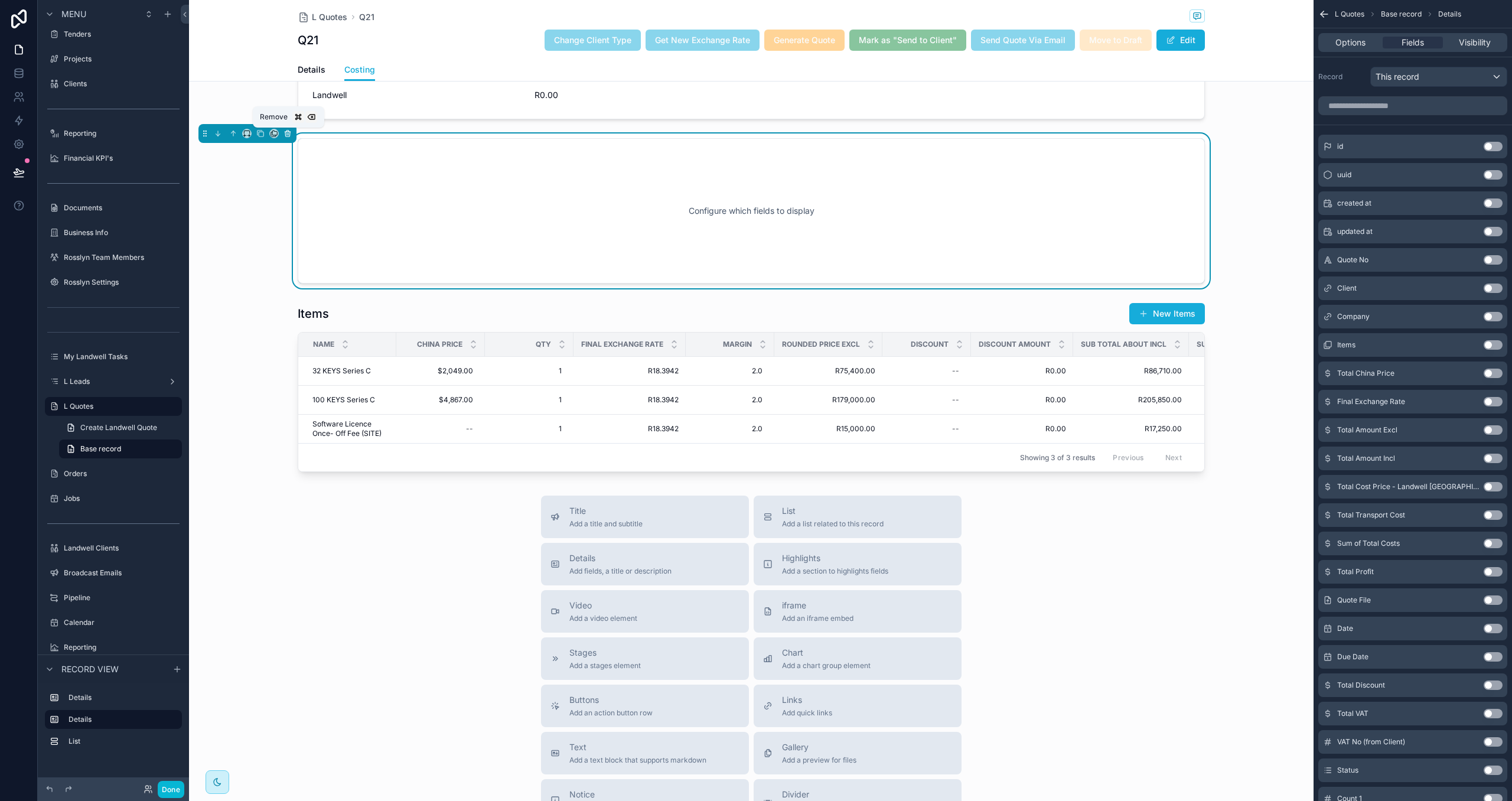
click at [290, 130] on icon "scrollable content" at bounding box center [287, 134] width 8 height 8
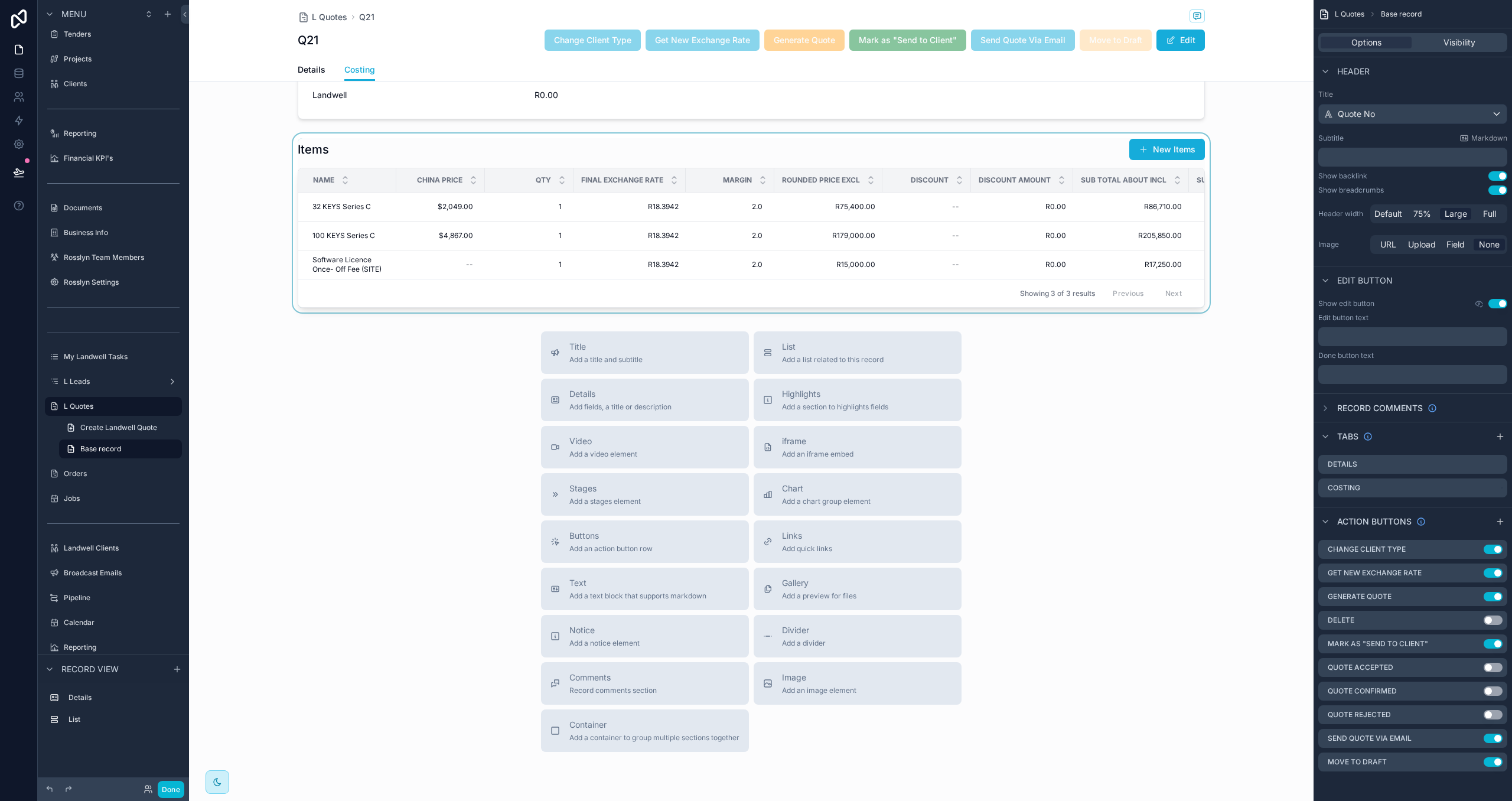
click at [413, 161] on div "scrollable content" at bounding box center [751, 223] width 1125 height 179
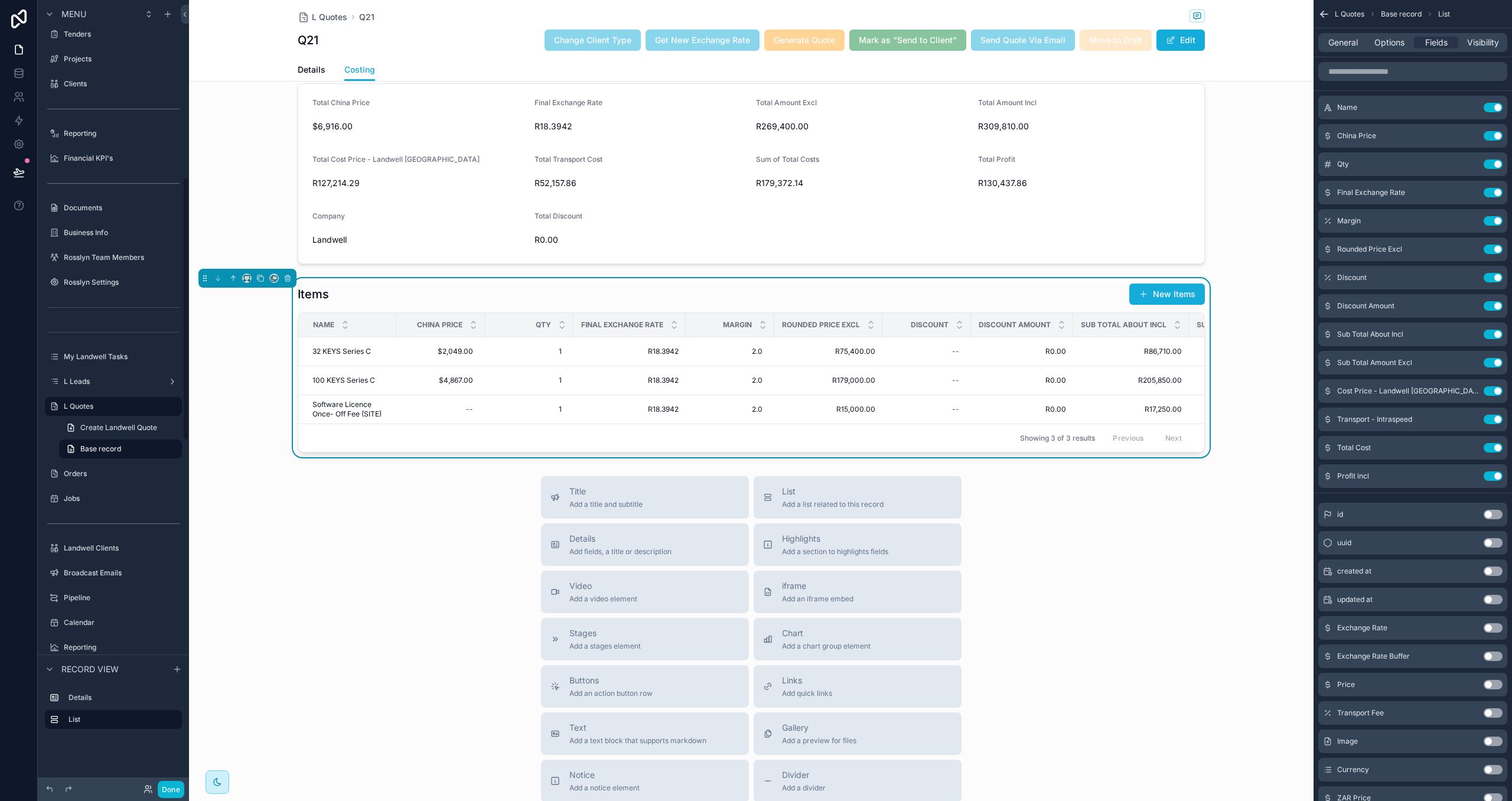
scroll to position [16, 0]
click at [1401, 35] on div "General Options Fields Visibility" at bounding box center [1412, 42] width 189 height 19
click at [1397, 41] on span "Options" at bounding box center [1389, 42] width 30 height 12
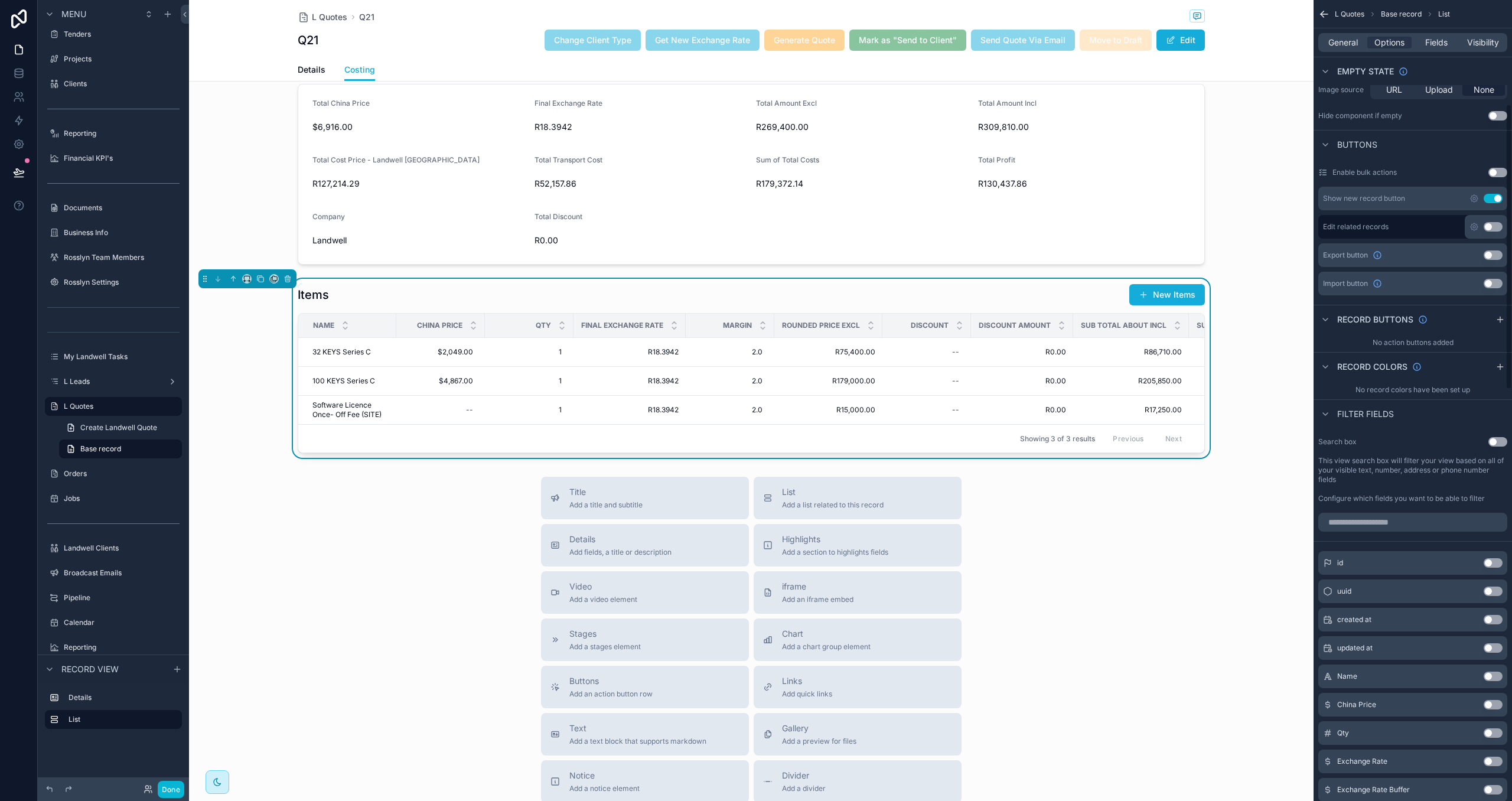
scroll to position [312, 0]
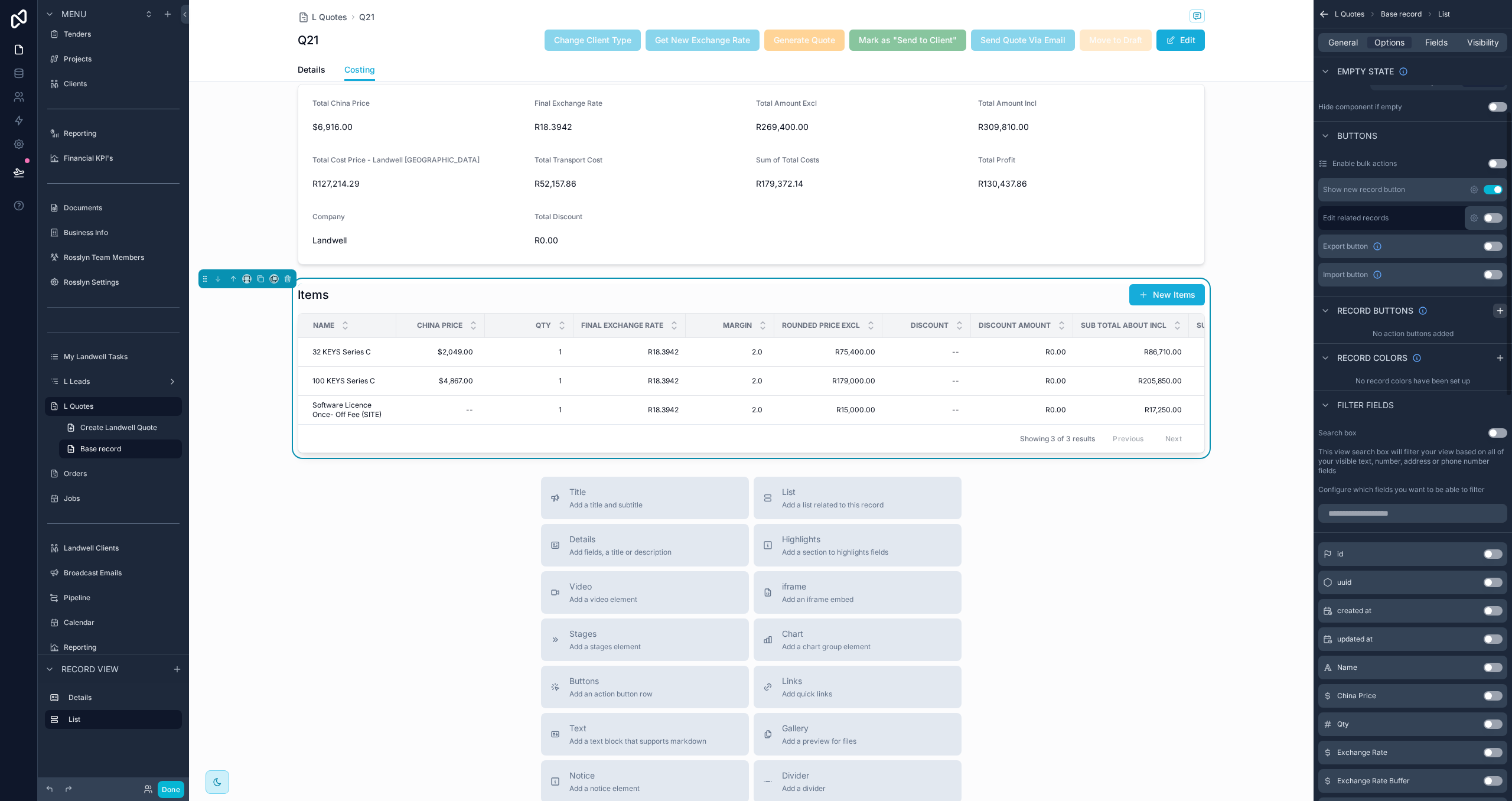
click at [1496, 313] on icon "scrollable content" at bounding box center [1500, 311] width 10 height 10
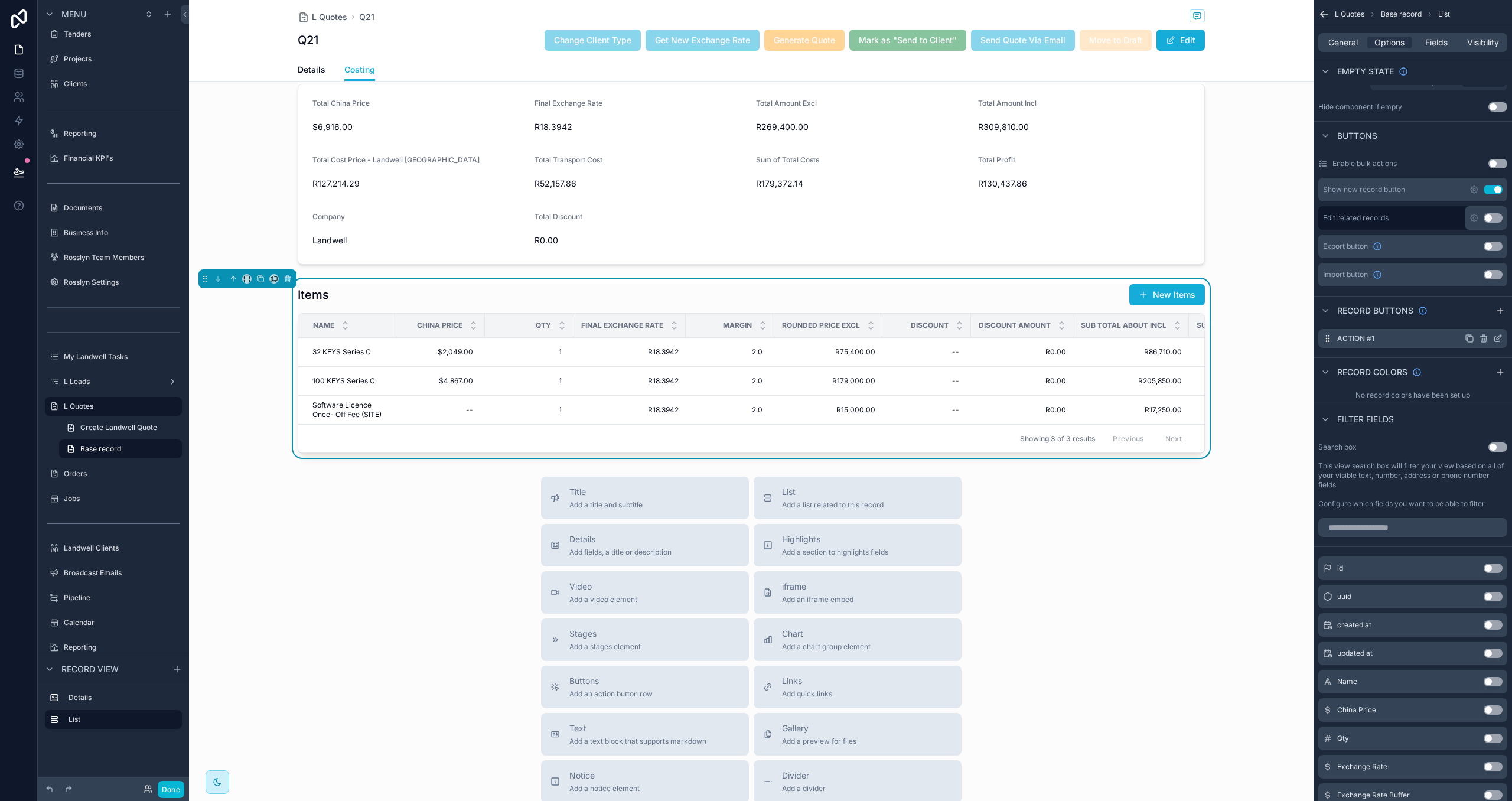
click at [1495, 340] on icon "scrollable content" at bounding box center [1498, 338] width 10 height 10
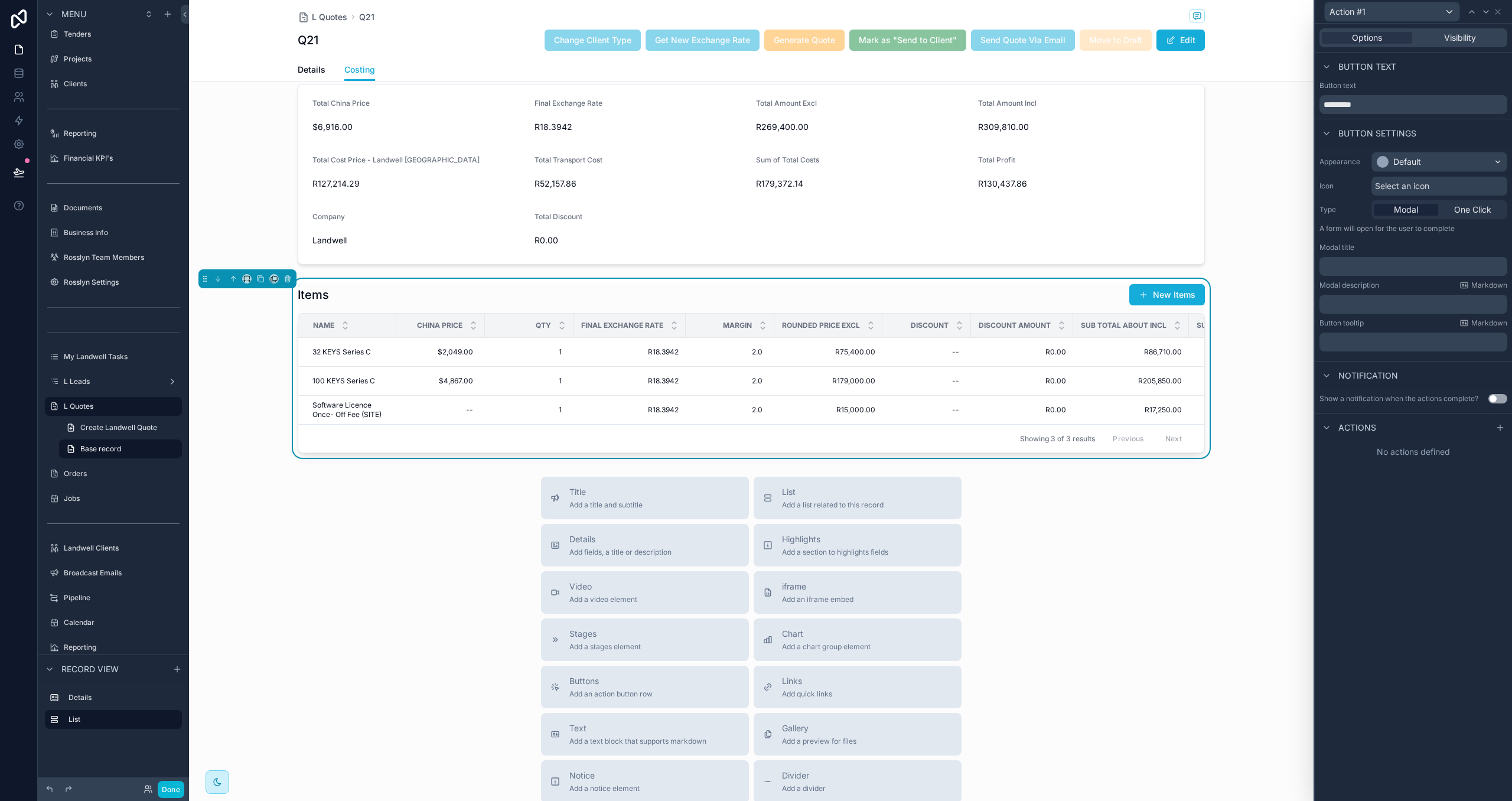
click at [1397, 271] on p "﻿" at bounding box center [1414, 266] width 180 height 12
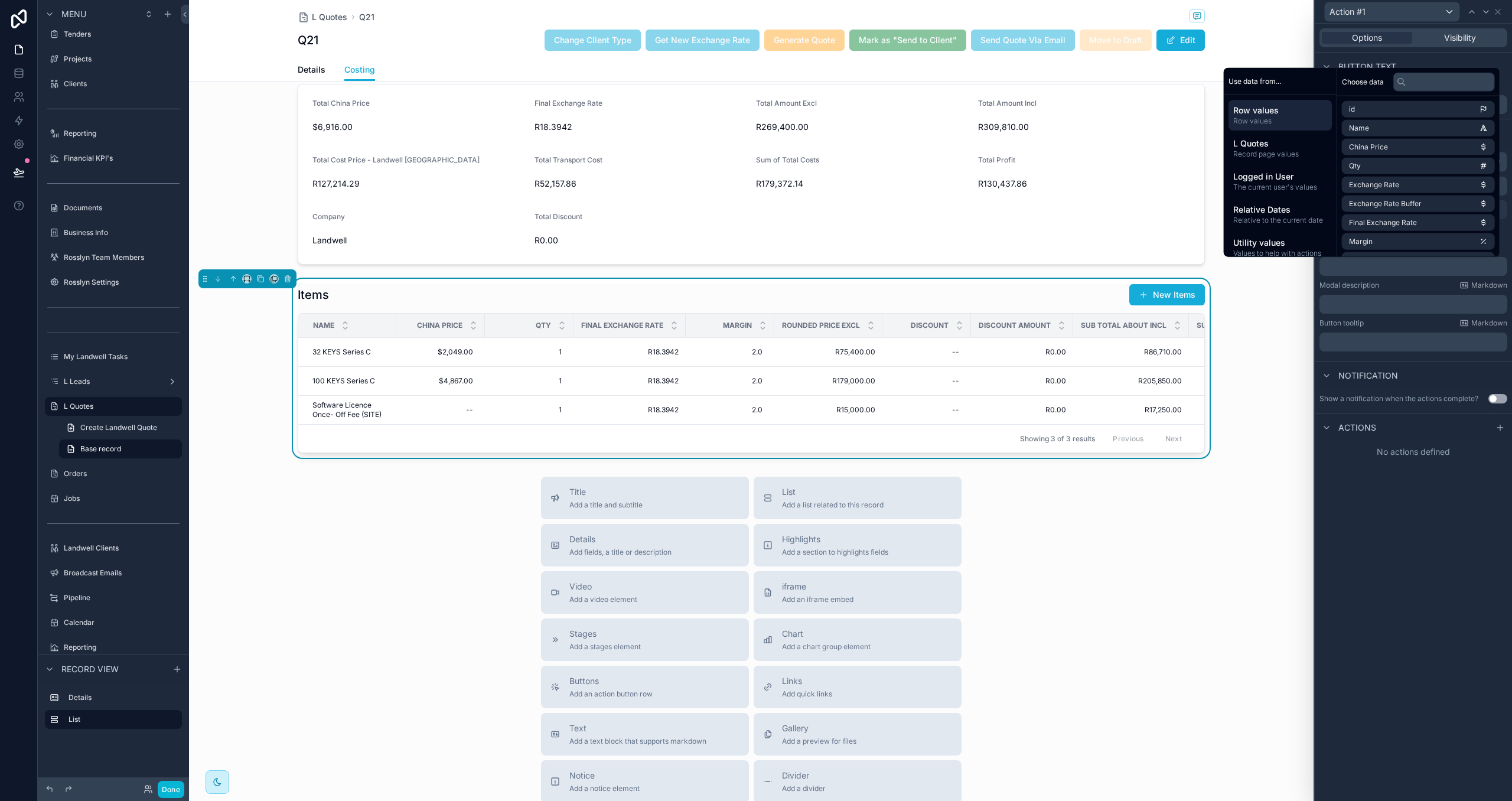
click at [1393, 295] on div "﻿" at bounding box center [1413, 304] width 188 height 19
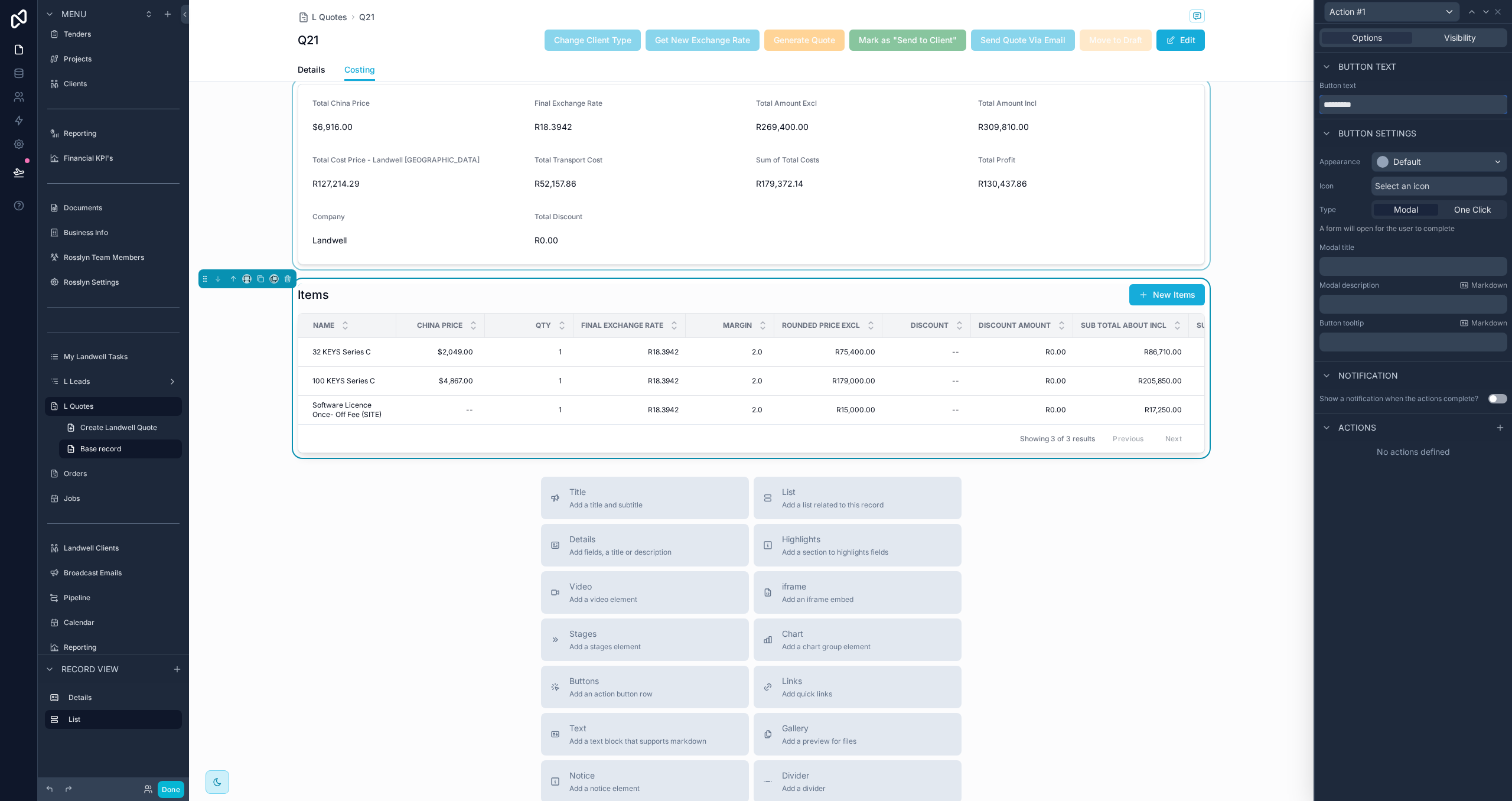
drag, startPoint x: 1349, startPoint y: 103, endPoint x: 1265, endPoint y: 99, distance: 84.1
click at [1265, 99] on div "Action #1 Options Visibility Button text Button text ********* Button settings …" at bounding box center [756, 400] width 1512 height 801
type input "****"
drag, startPoint x: 1457, startPoint y: 130, endPoint x: 1446, endPoint y: 153, distance: 25.5
click at [1456, 132] on div "Button settings" at bounding box center [1413, 133] width 197 height 29
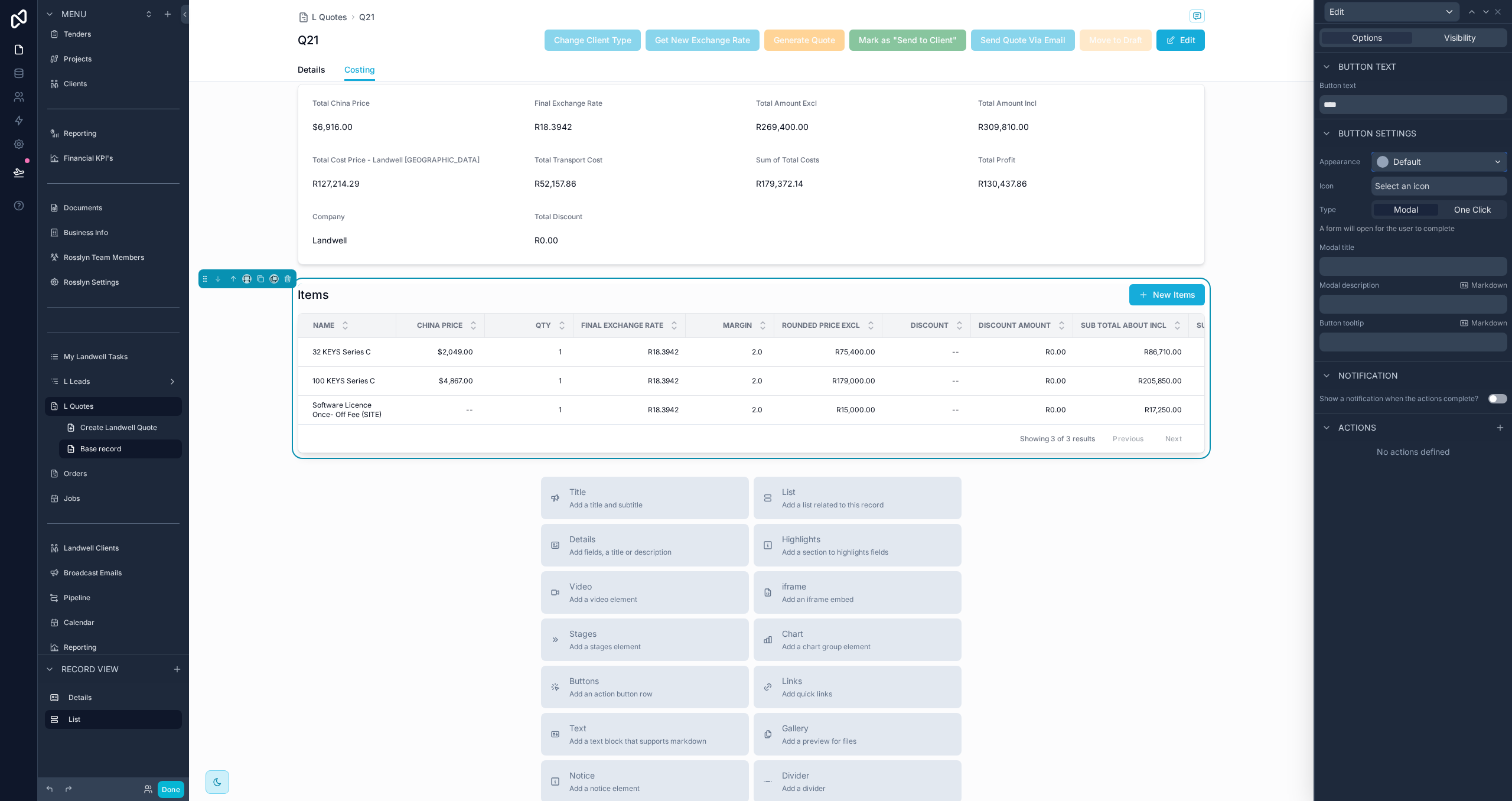
click at [1439, 163] on div "Default" at bounding box center [1439, 162] width 135 height 19
click at [1423, 236] on div "Primary" at bounding box center [1409, 242] width 29 height 12
click at [1421, 273] on div "﻿" at bounding box center [1413, 266] width 188 height 19
click at [1420, 268] on p "﻿" at bounding box center [1414, 266] width 180 height 12
click at [1499, 402] on button "Use setting" at bounding box center [1497, 399] width 19 height 10
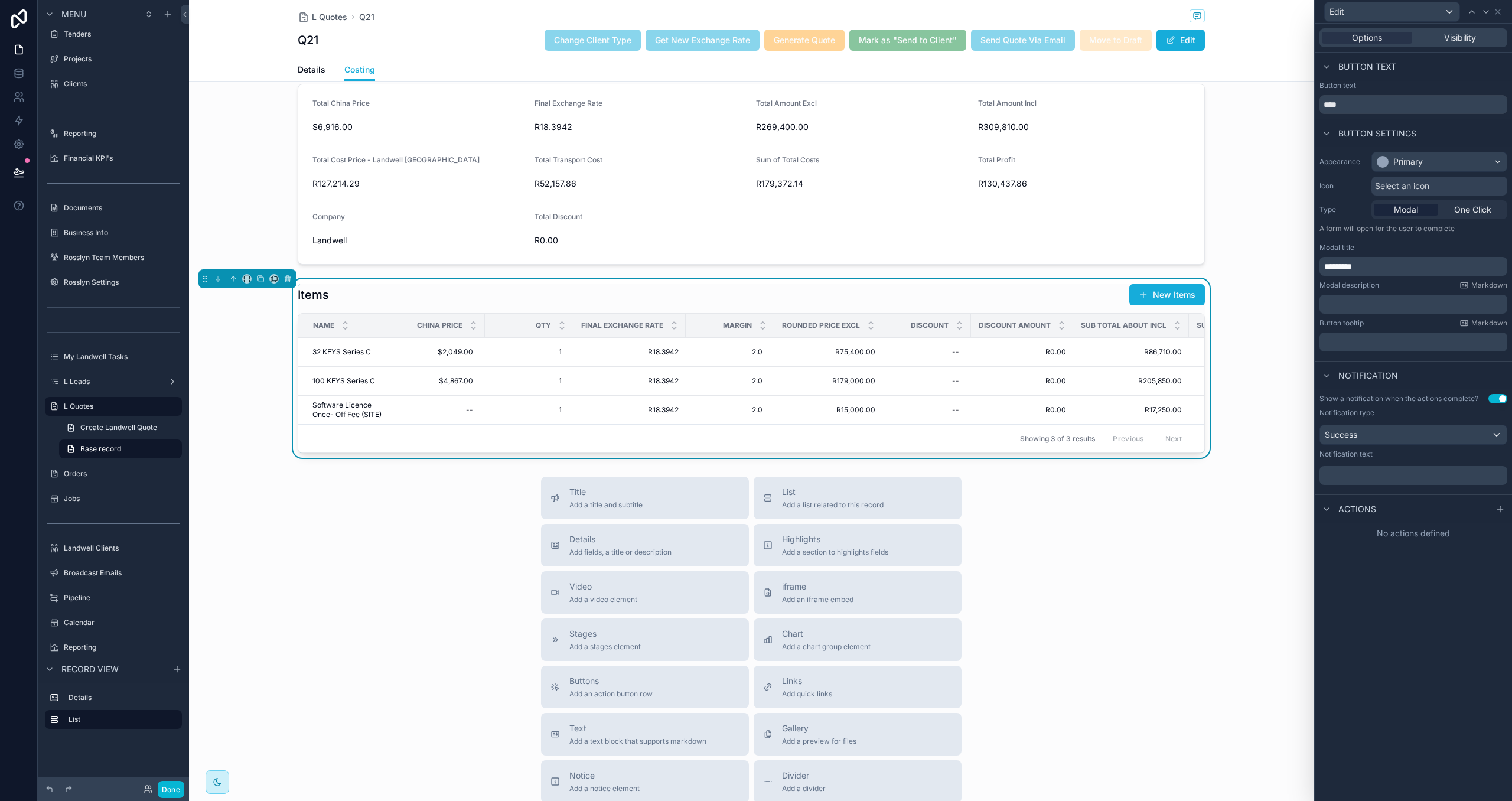
click at [1373, 471] on p "﻿" at bounding box center [1414, 475] width 180 height 12
click at [1370, 476] on p "﻿" at bounding box center [1414, 475] width 180 height 12
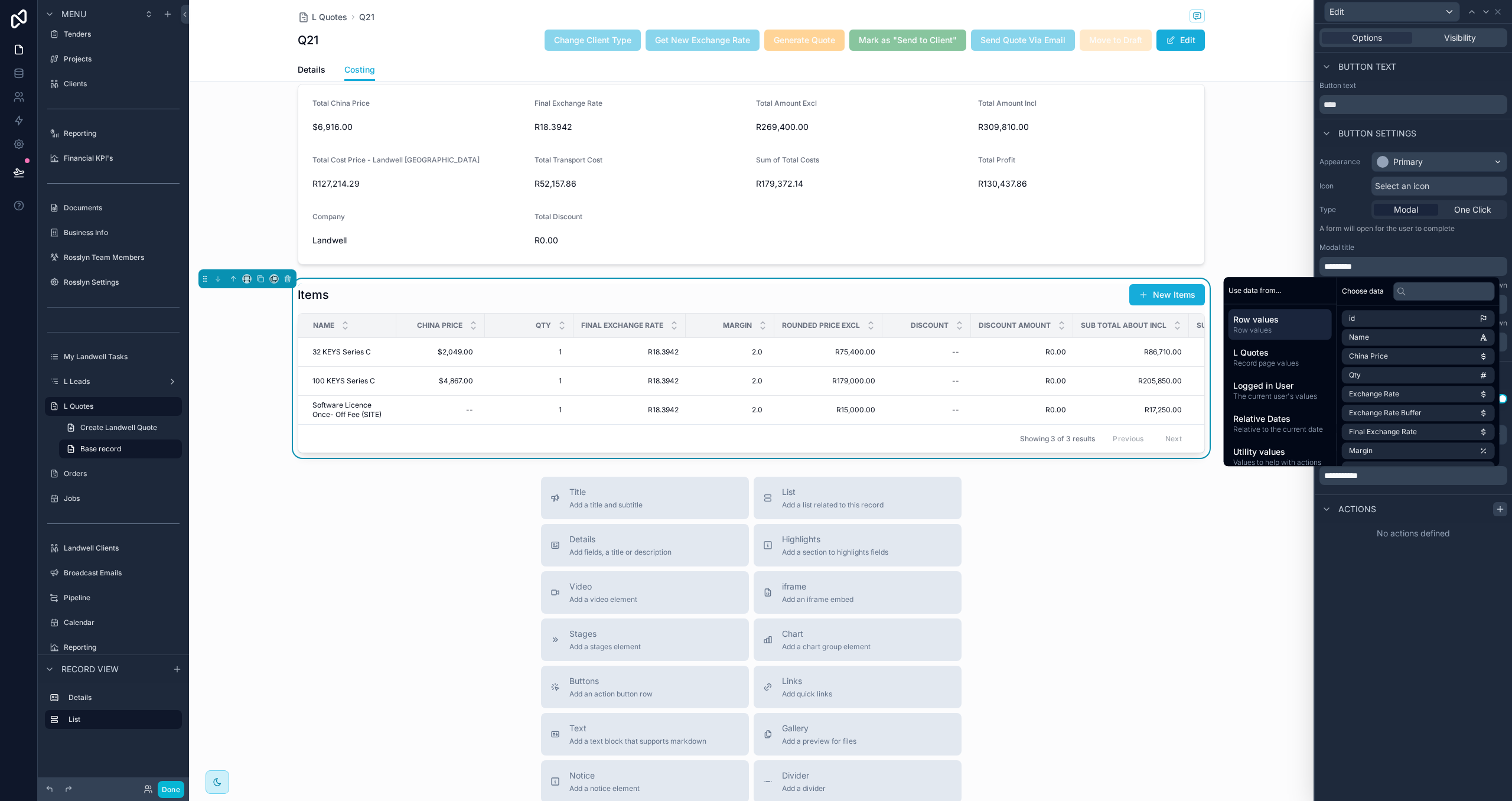
click at [1493, 512] on div at bounding box center [1500, 509] width 14 height 14
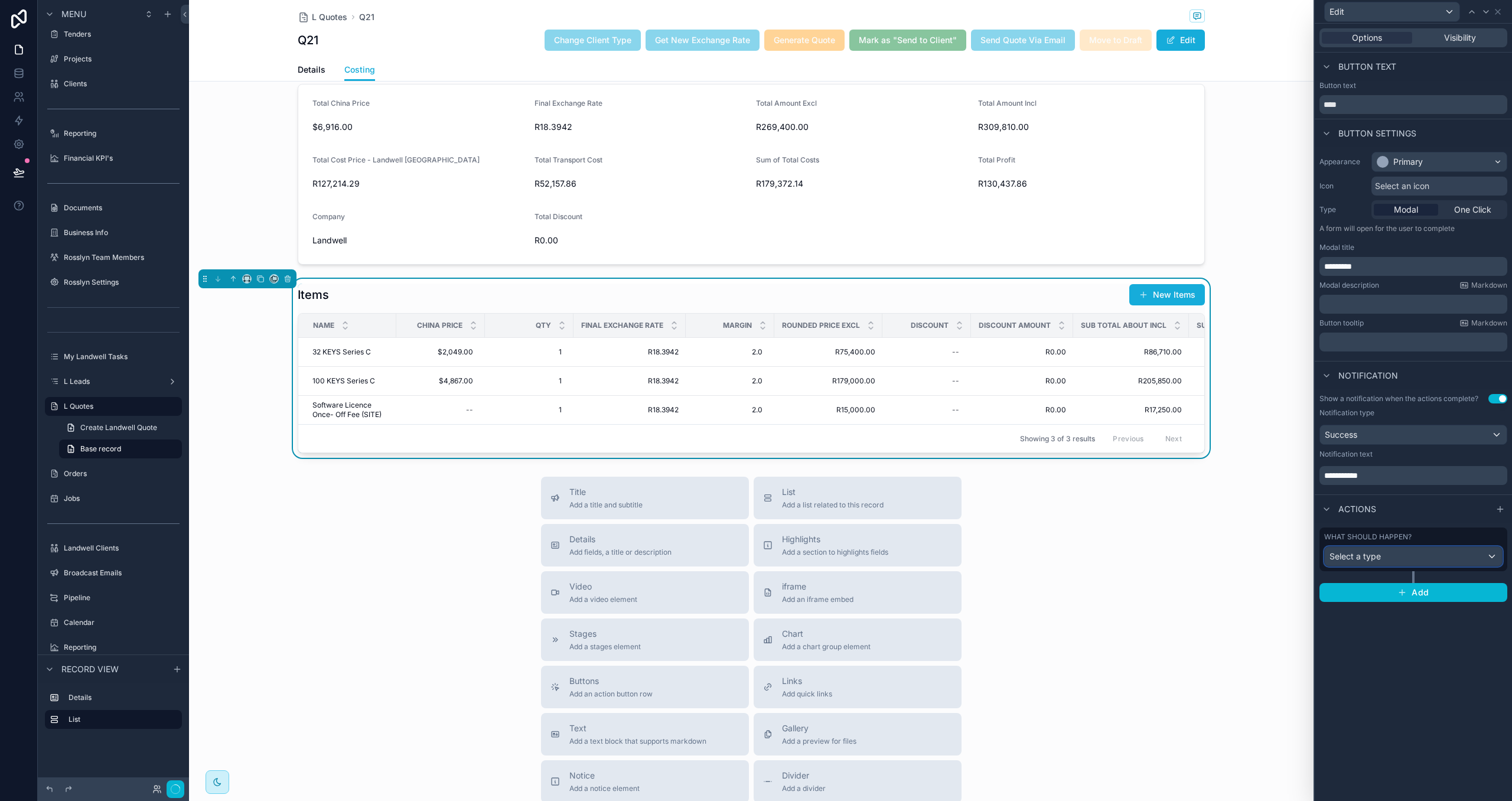
click at [1436, 553] on div "Select a type" at bounding box center [1413, 556] width 177 height 19
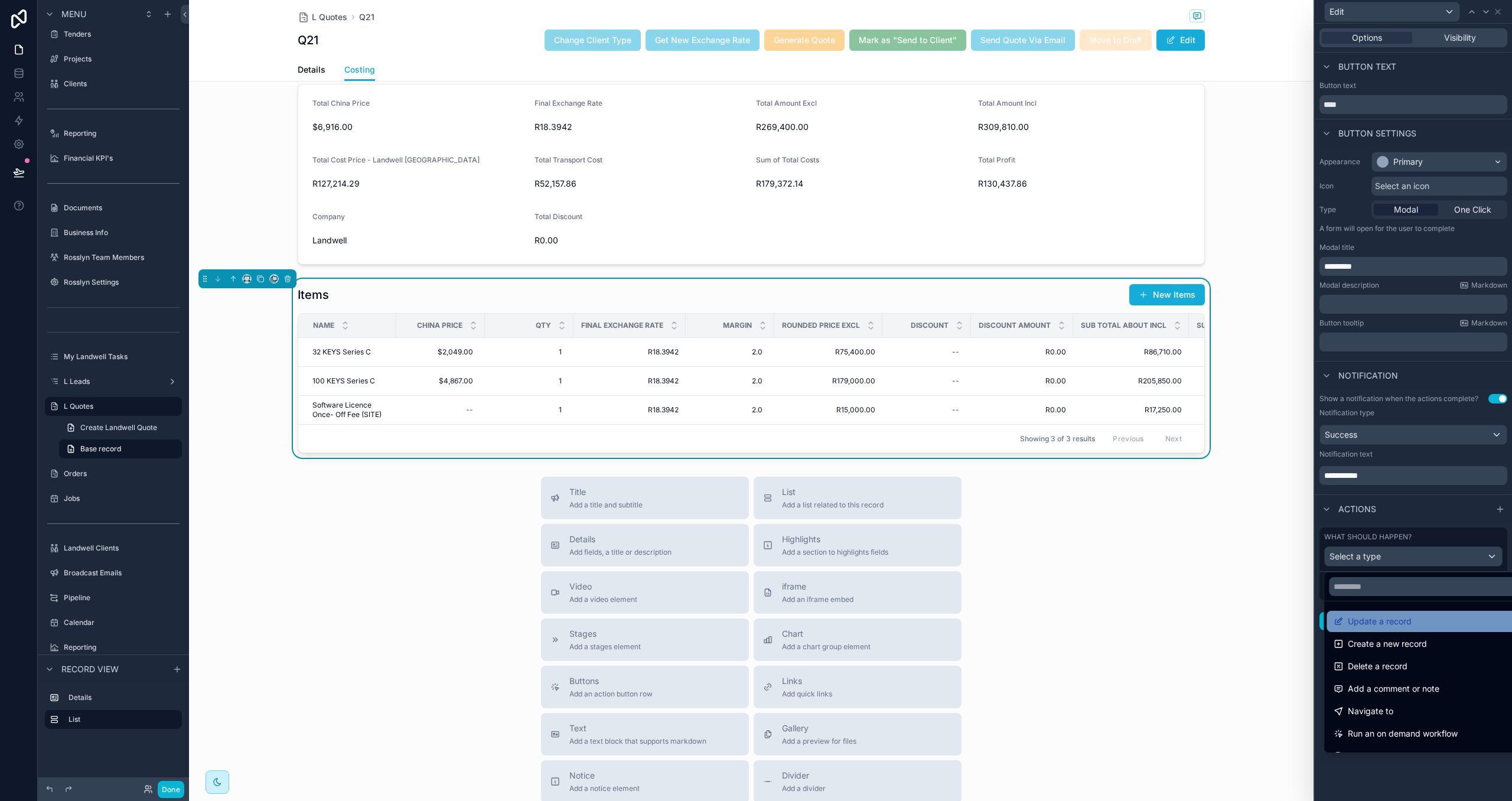
click at [1426, 615] on div "Update a record" at bounding box center [1426, 621] width 186 height 14
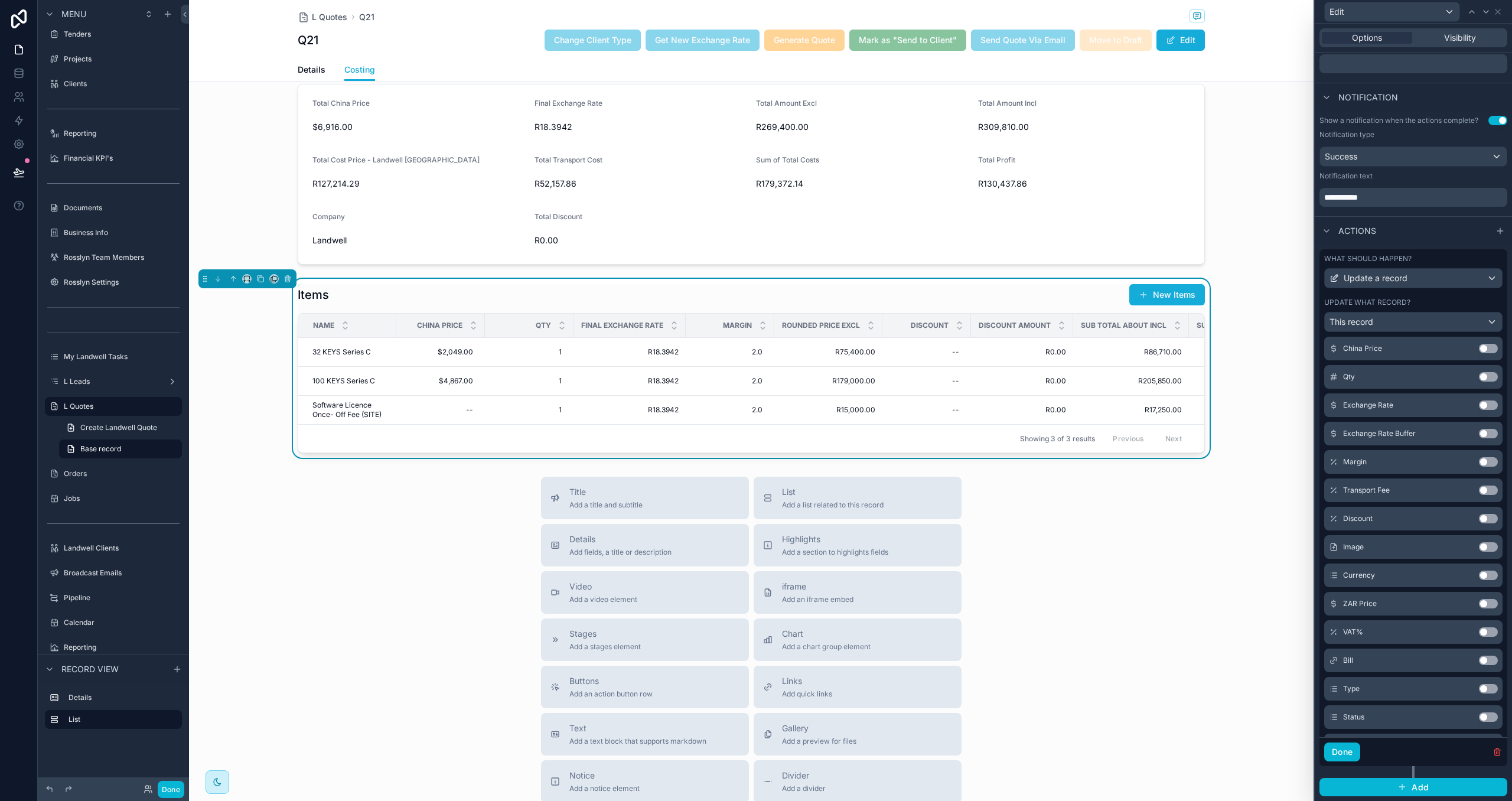
scroll to position [206, 0]
click at [1485, 436] on button "Use setting" at bounding box center [1488, 438] width 19 height 10
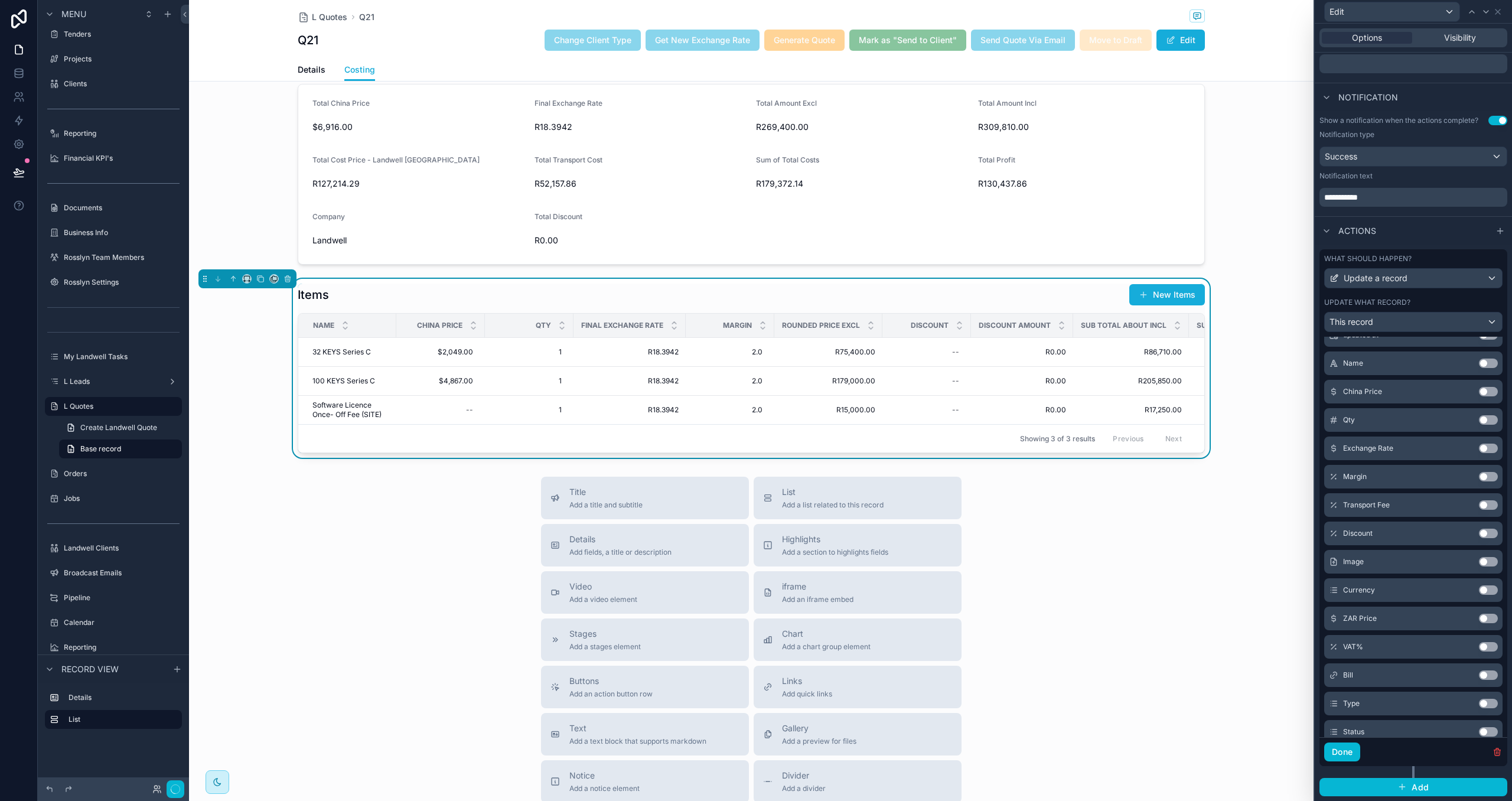
scroll to position [244, 0]
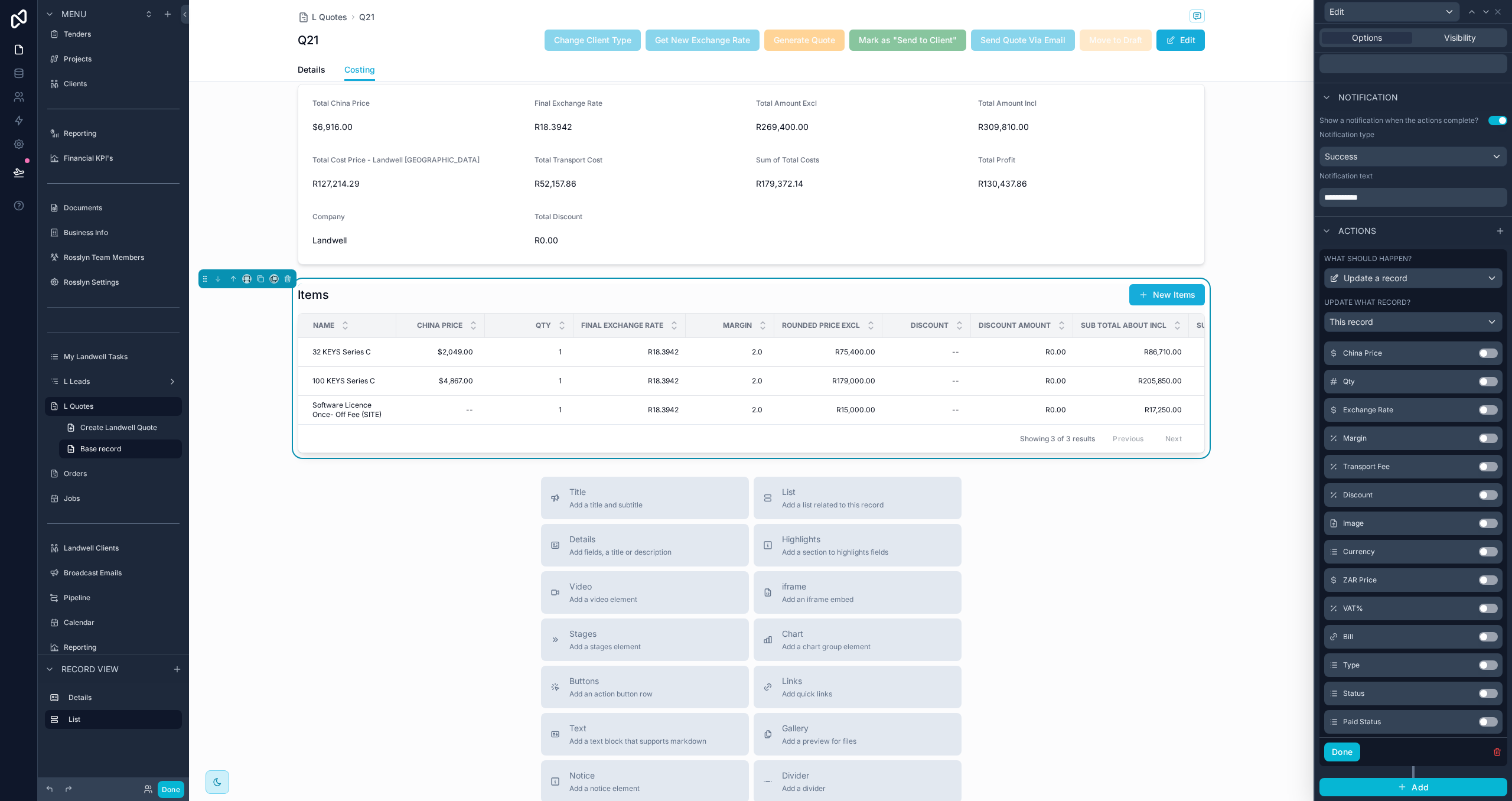
click at [1485, 436] on button "Use setting" at bounding box center [1488, 438] width 19 height 10
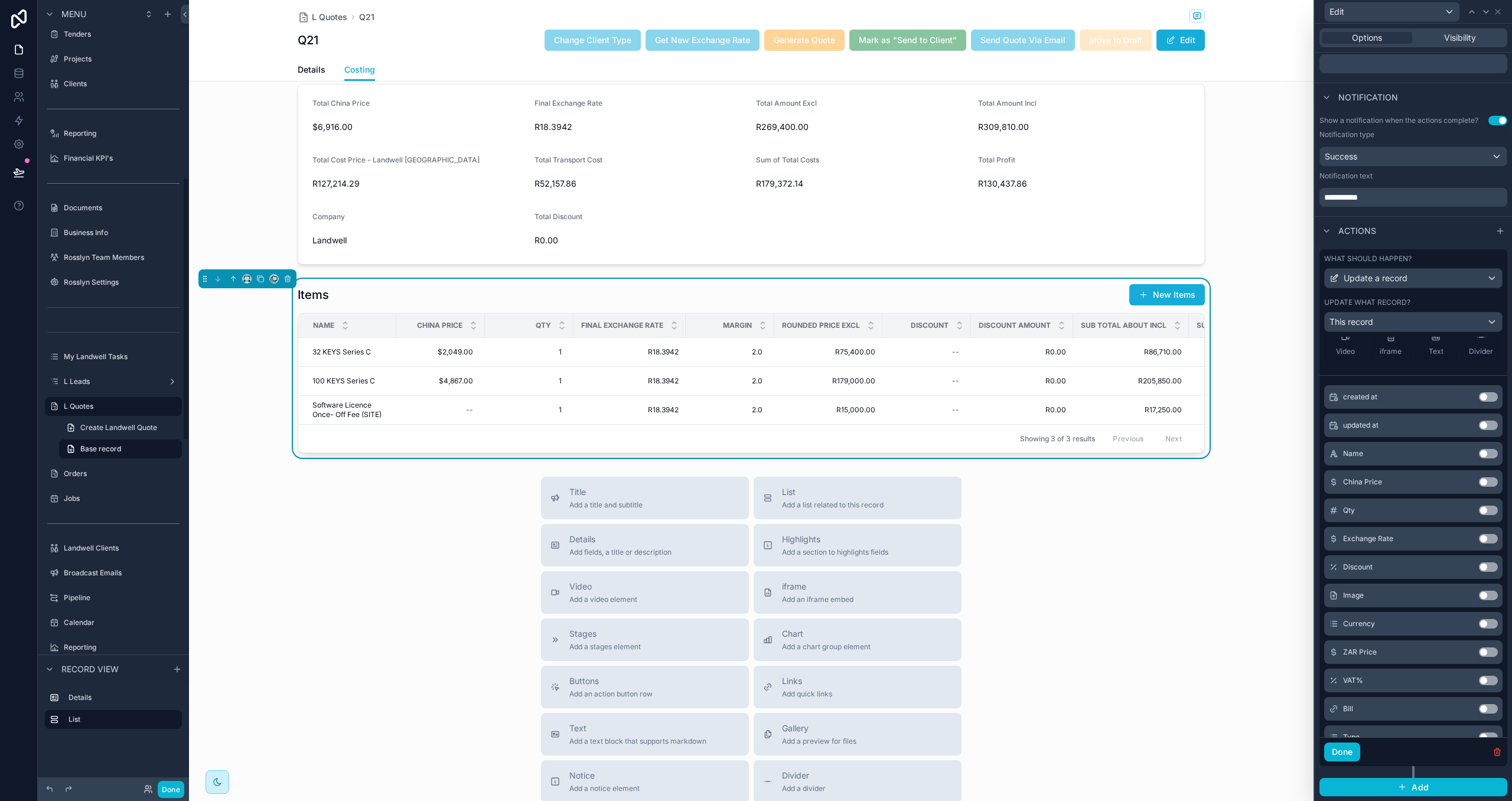
scroll to position [0, 0]
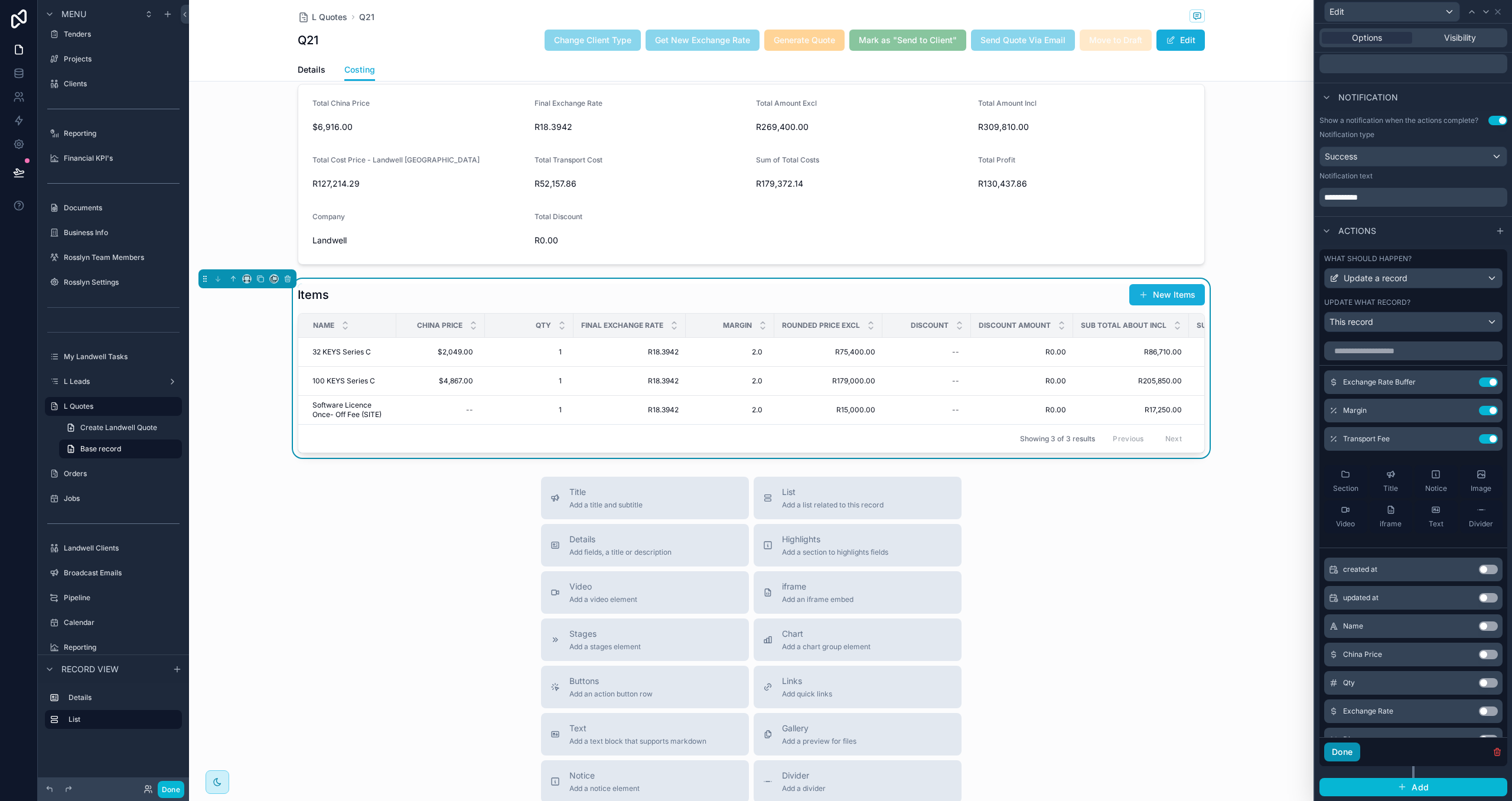
click at [1351, 752] on button "Done" at bounding box center [1341, 752] width 36 height 19
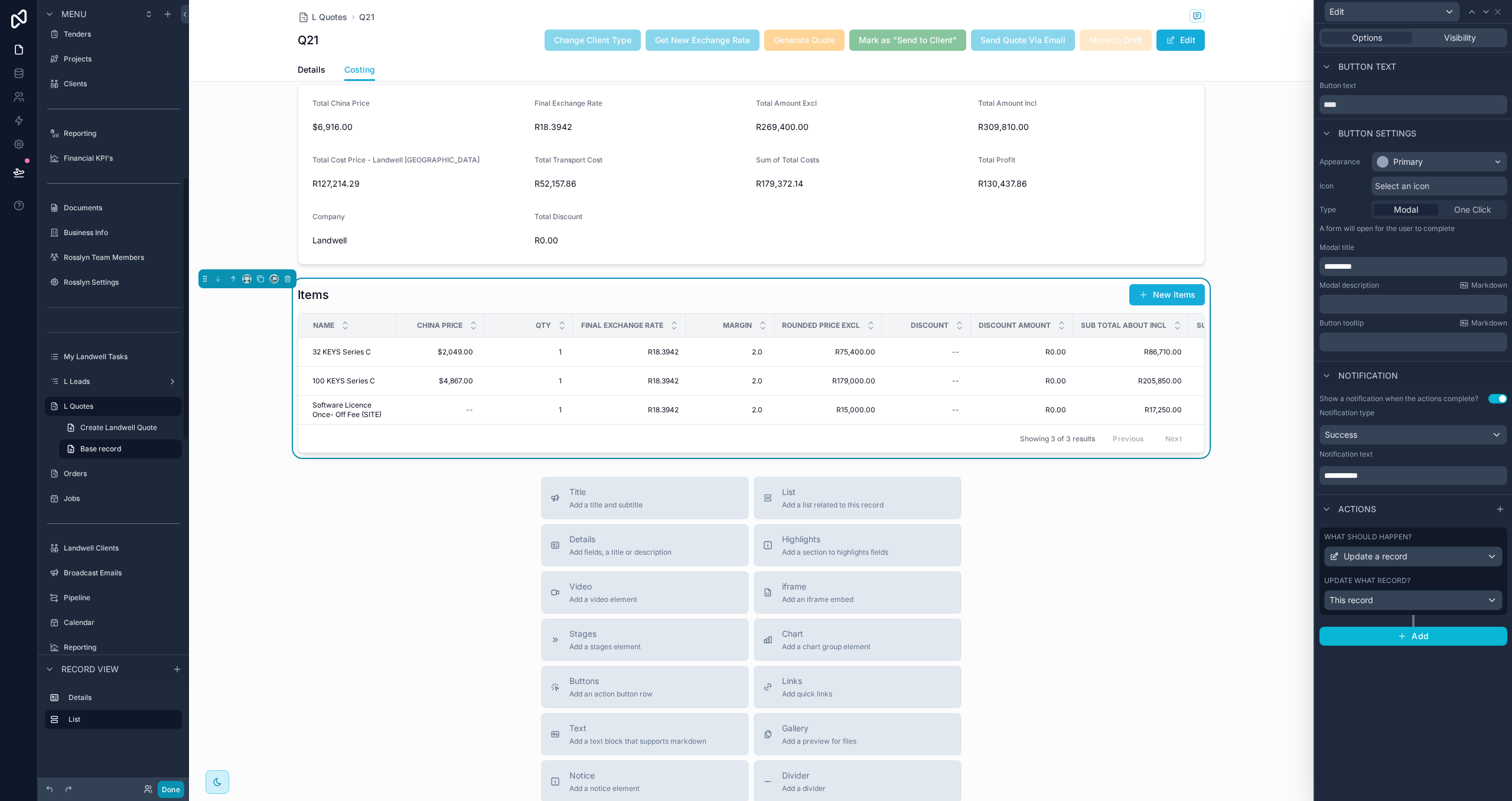
drag, startPoint x: 178, startPoint y: 783, endPoint x: 354, endPoint y: 755, distance: 178.2
click at [178, 783] on button "Done" at bounding box center [171, 789] width 27 height 17
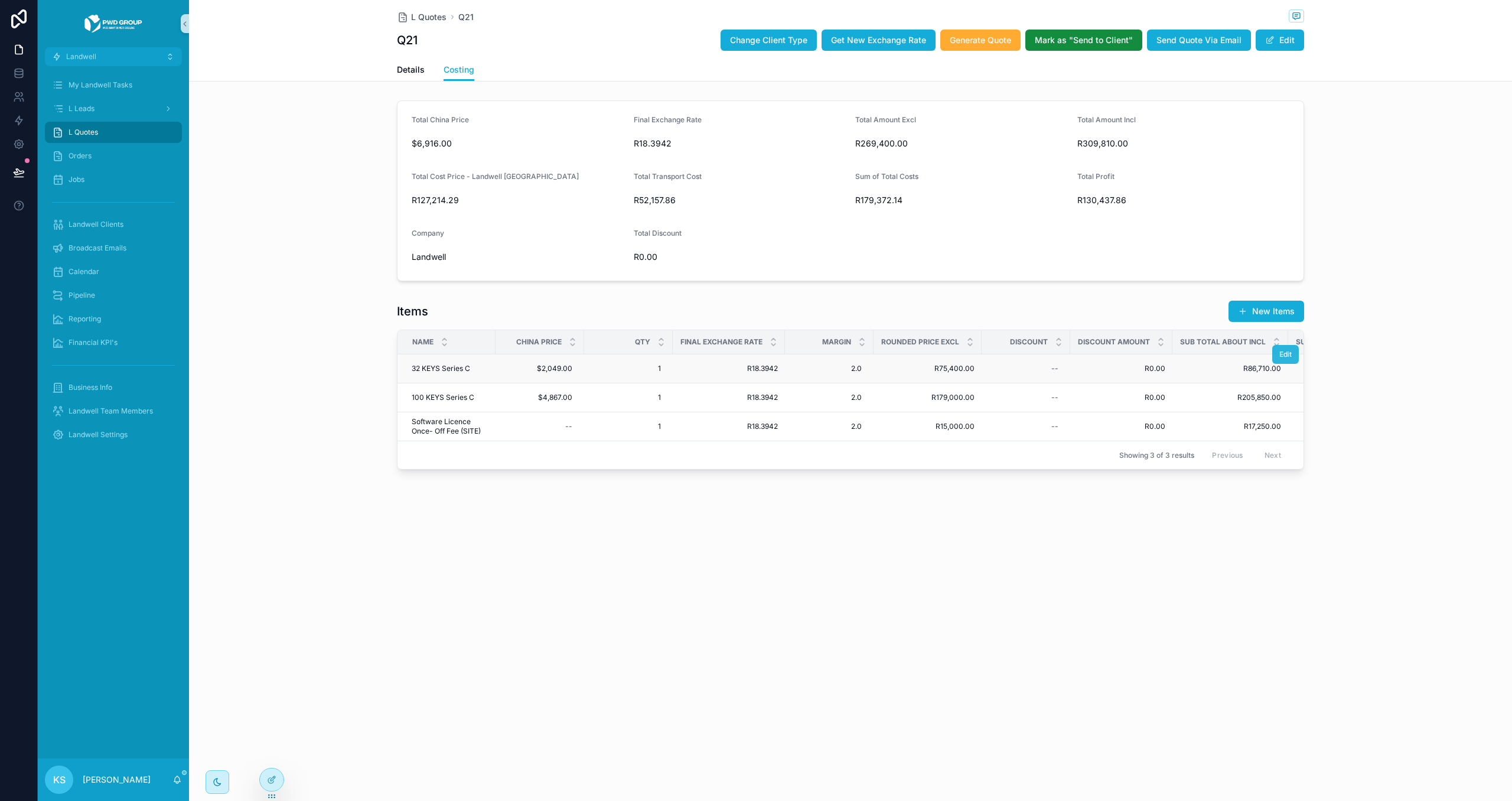
click at [1281, 352] on span "Edit" at bounding box center [1285, 354] width 12 height 10
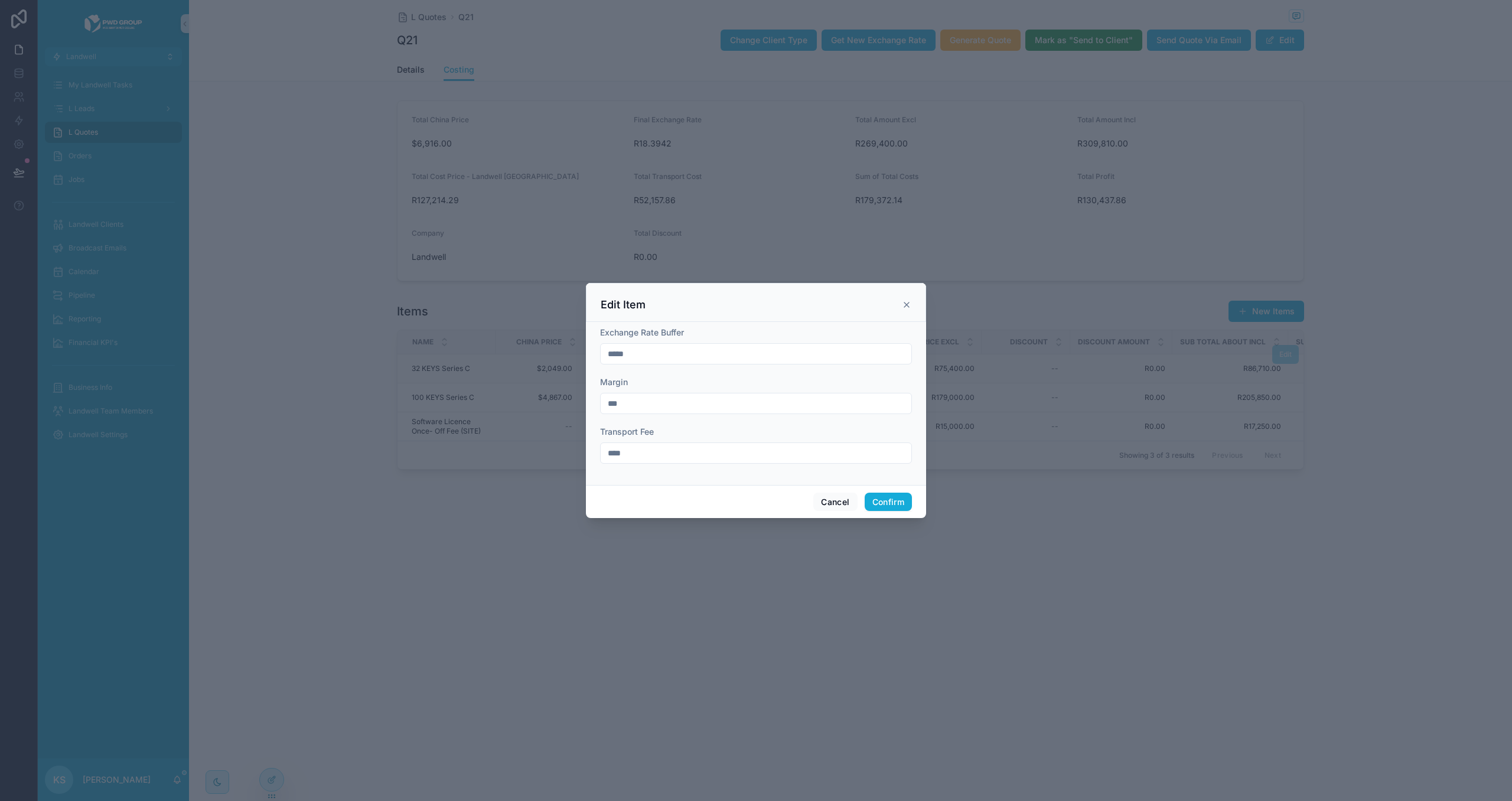
click at [907, 306] on icon at bounding box center [906, 304] width 5 height 5
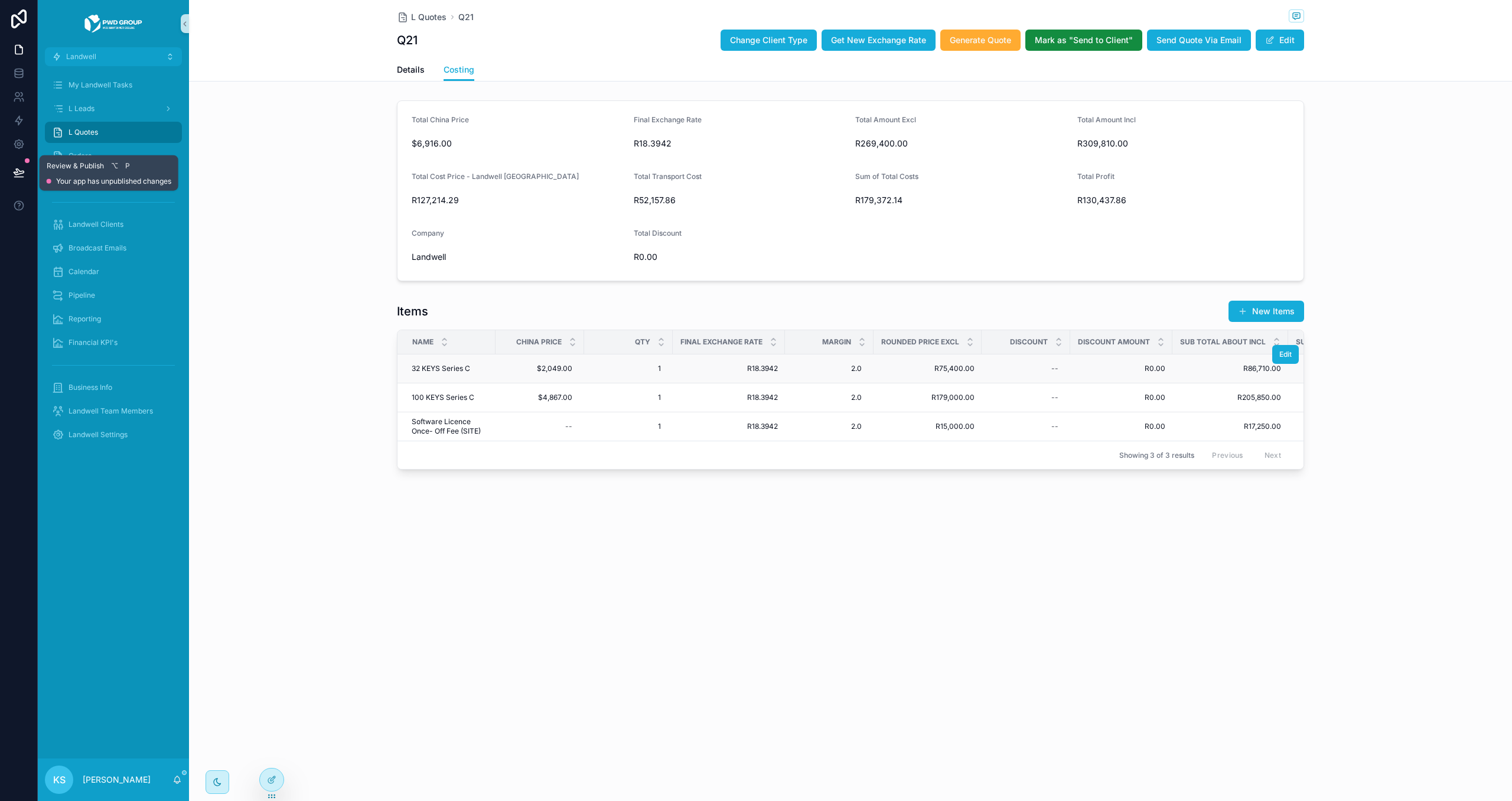
click at [19, 169] on icon at bounding box center [19, 173] width 12 height 12
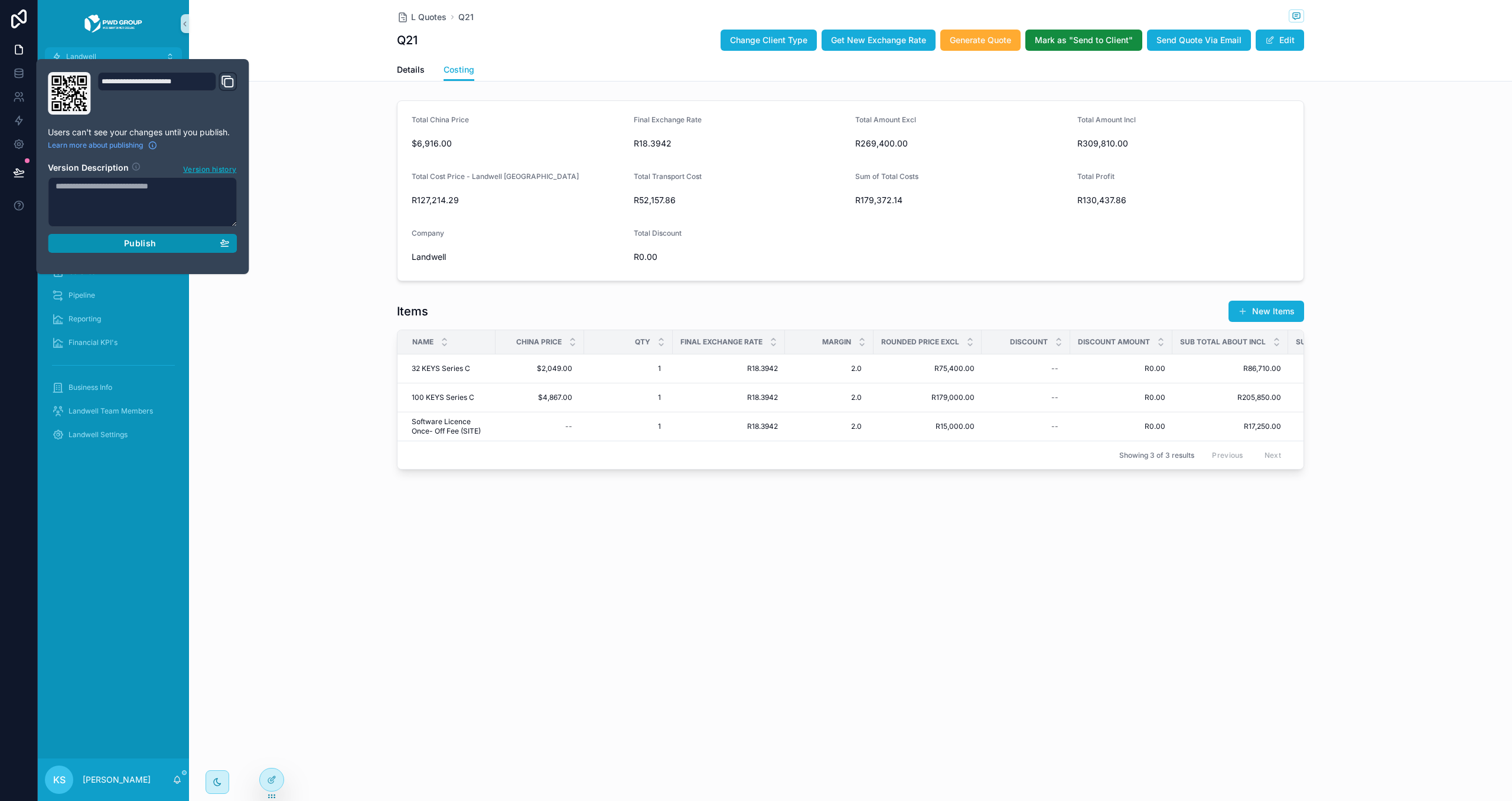
click at [168, 243] on div "Publish" at bounding box center [142, 243] width 174 height 10
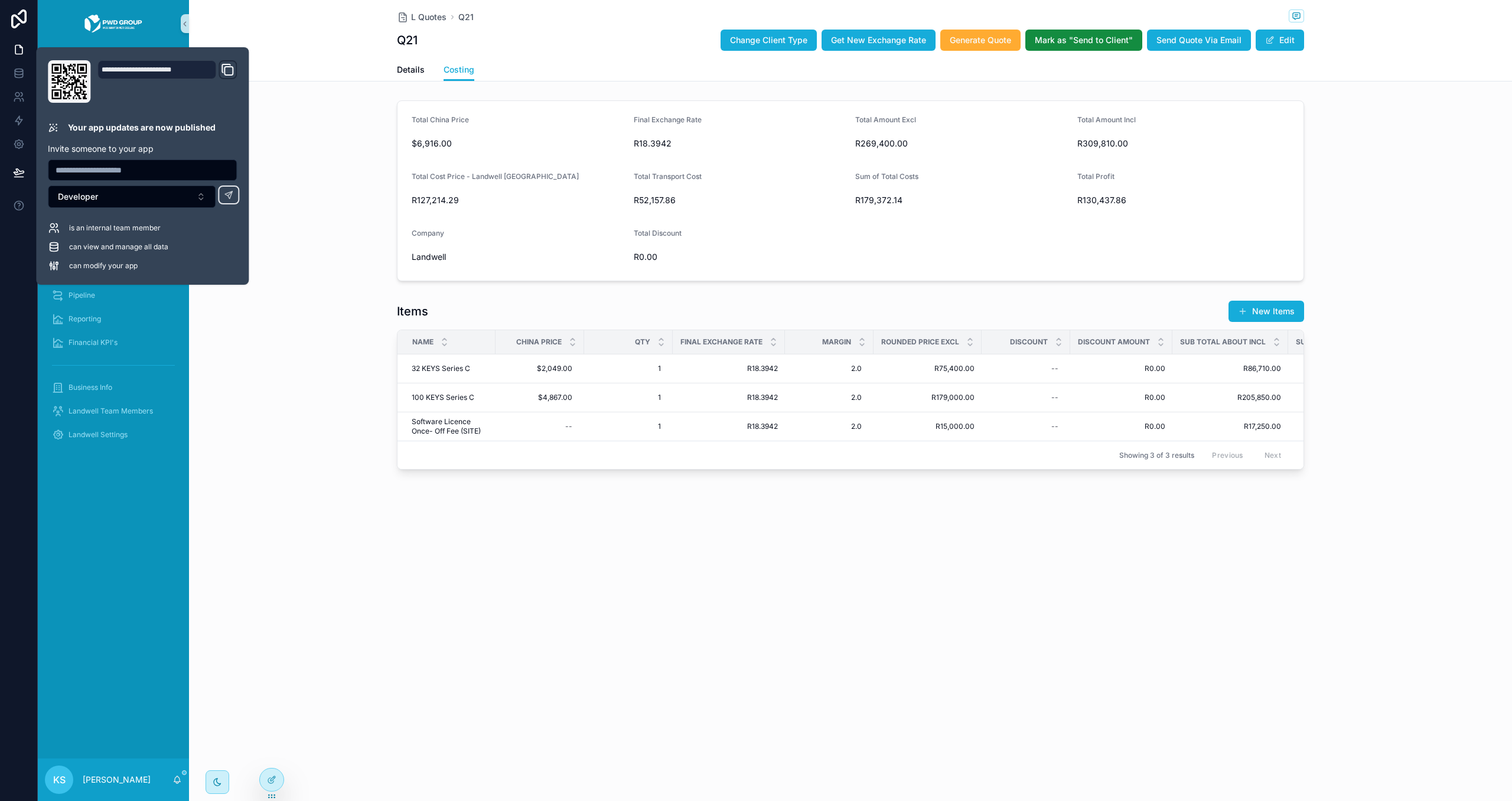
click at [544, 55] on div "L Quotes Q21 Q21 Change Client Type Get New Exchange Rate Generate Quote Mark a…" at bounding box center [850, 29] width 907 height 59
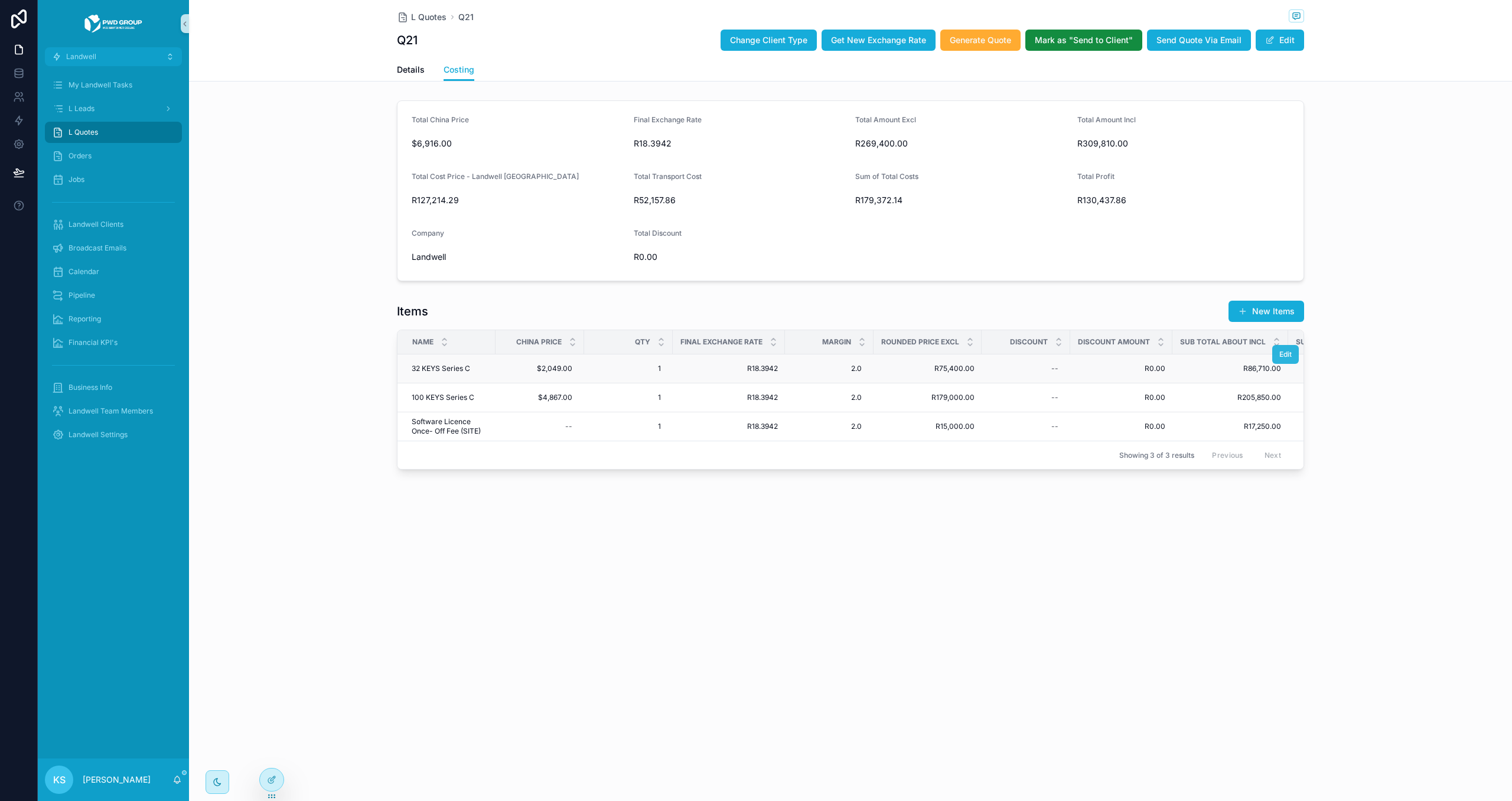
click at [1282, 356] on span "Edit" at bounding box center [1285, 354] width 12 height 10
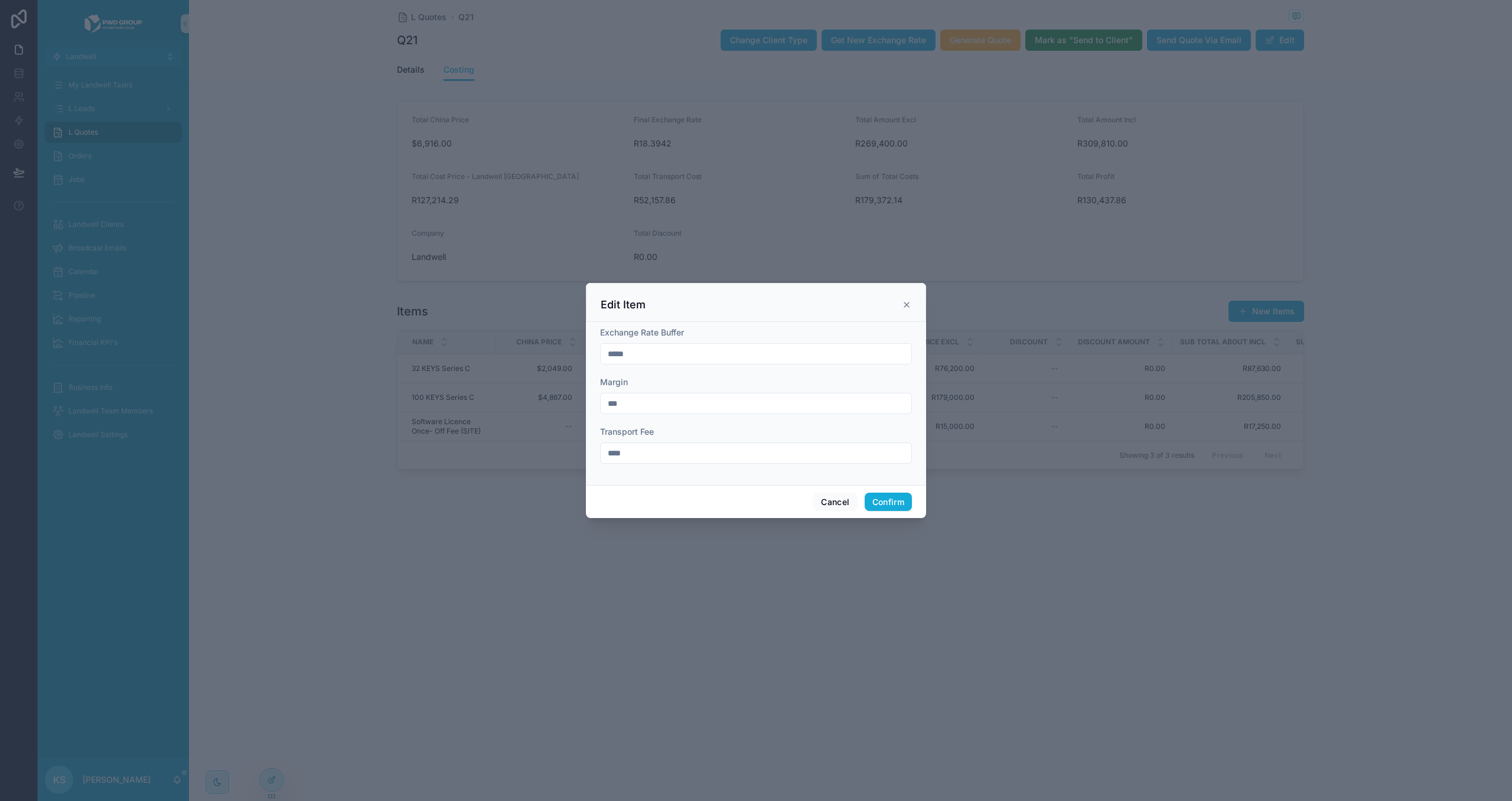
click at [906, 302] on icon at bounding box center [906, 305] width 10 height 10
